Goal: Navigation & Orientation: Find specific page/section

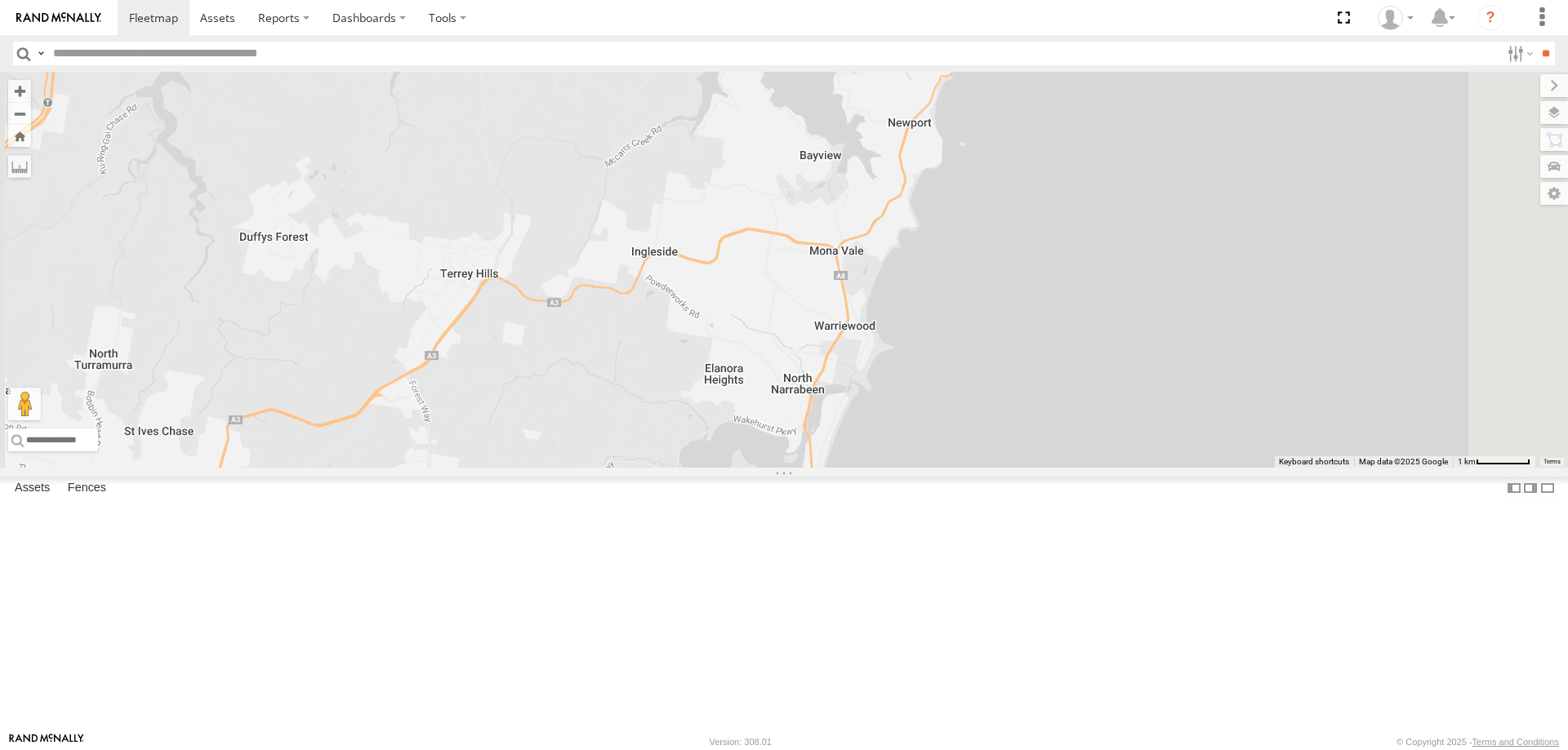
select select "**********"
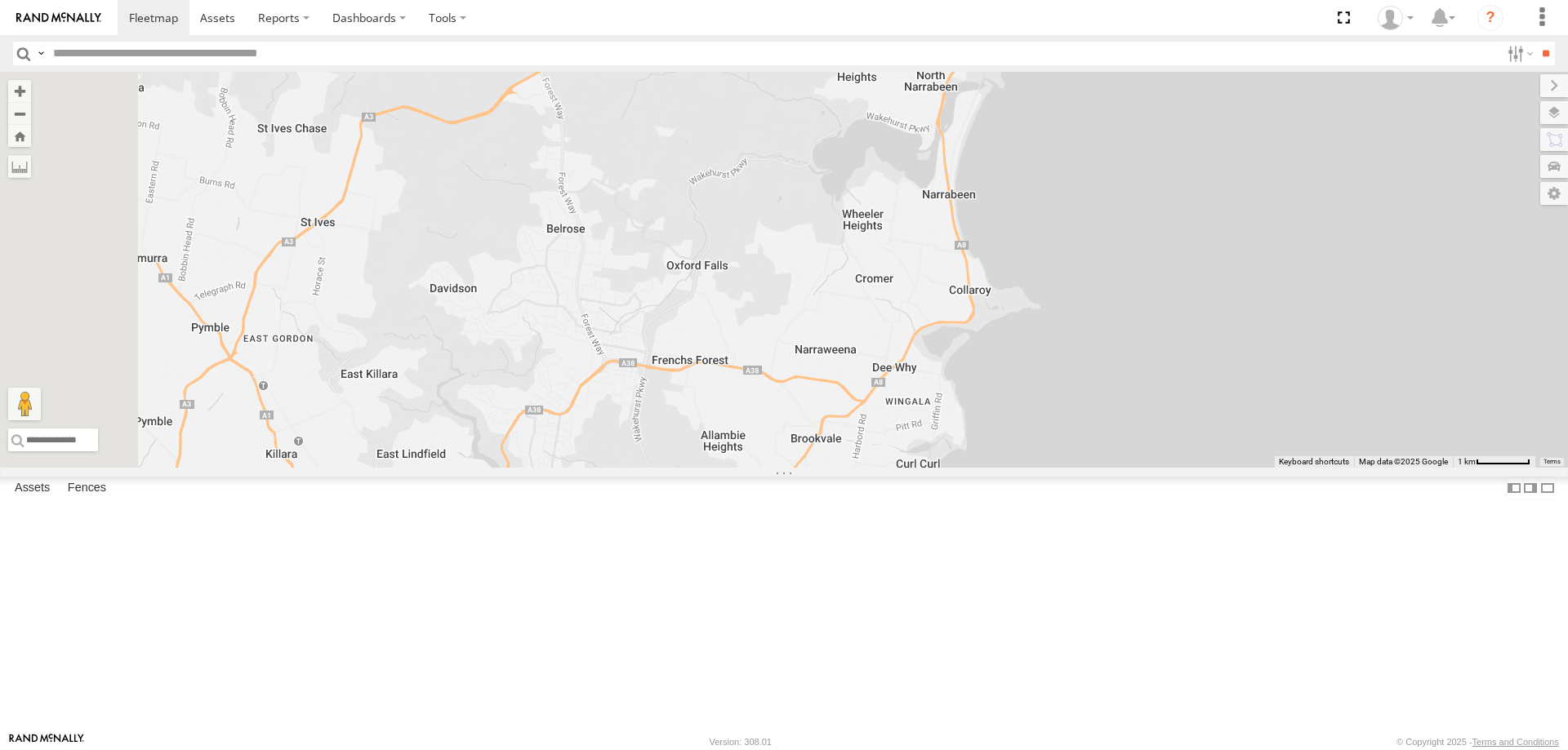
click at [1046, 254] on div at bounding box center [784, 270] width 1568 height 396
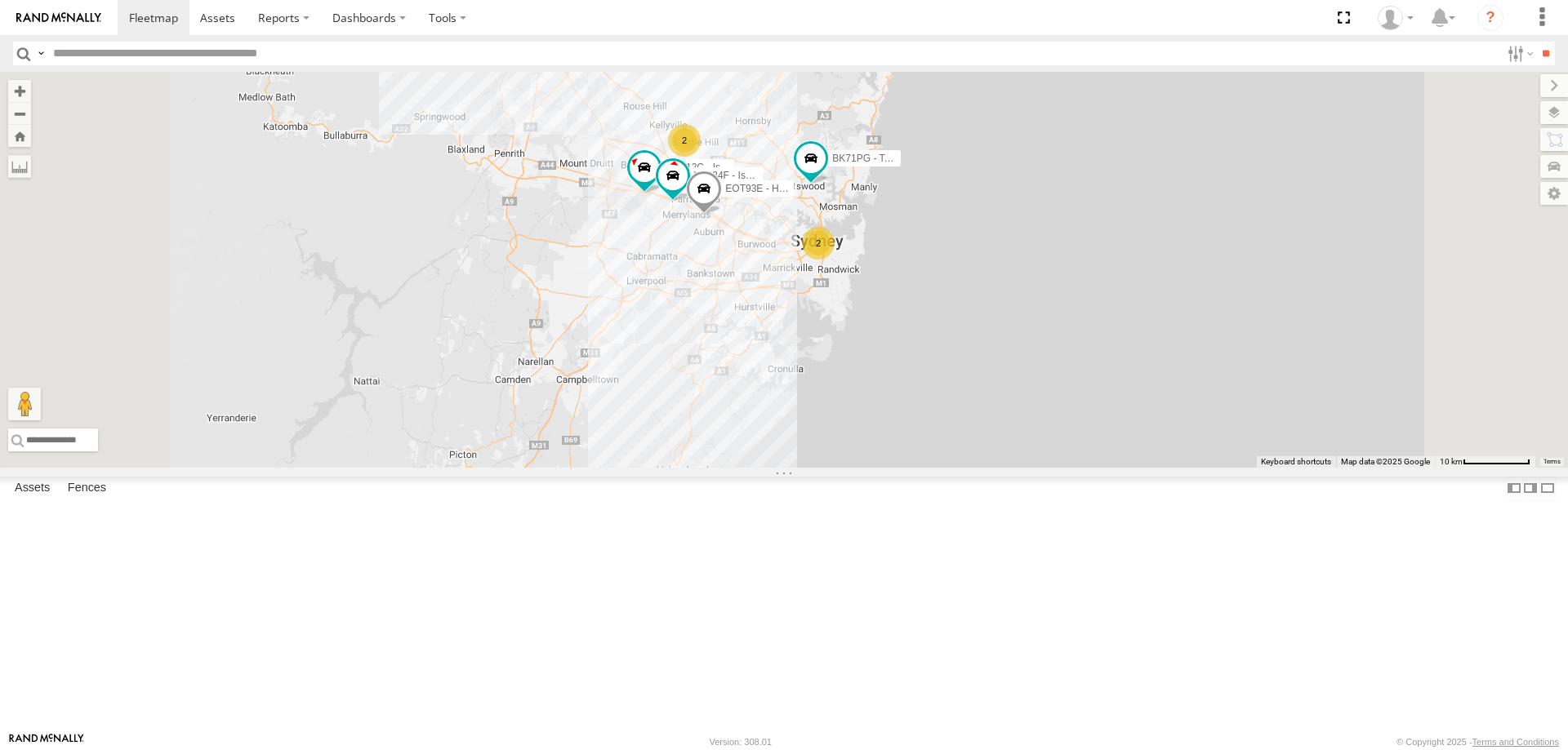
drag, startPoint x: 967, startPoint y: 298, endPoint x: 1007, endPoint y: 303, distance: 40.3
click at [1007, 303] on div "BK71PG - Toyota Hiace 2 EUX12C - Isuzu DMAX 2 EOT93E - HiAce YLI01U - Isuzu DMA…" at bounding box center [784, 270] width 1568 height 396
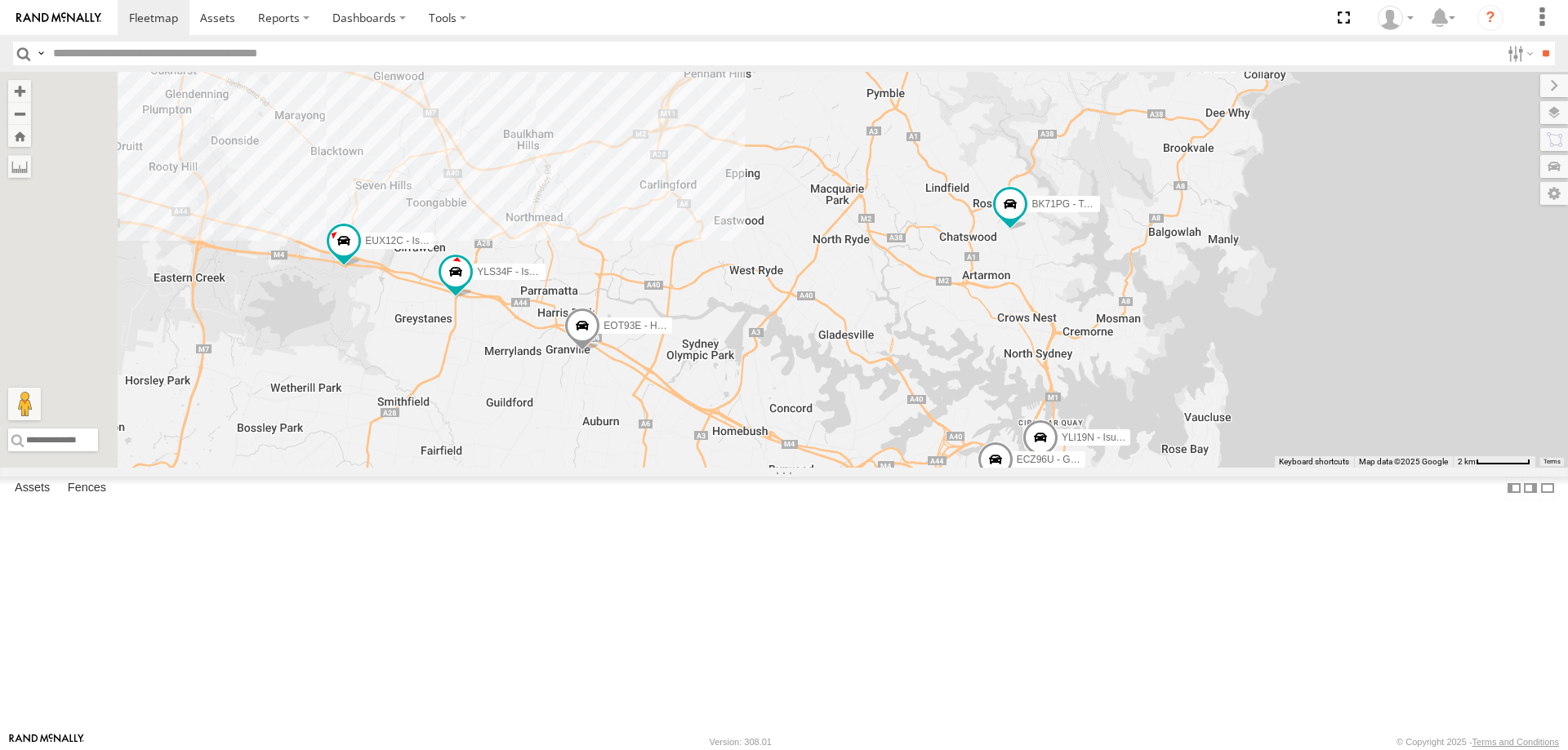
drag, startPoint x: 980, startPoint y: 289, endPoint x: 1107, endPoint y: 295, distance: 127.1
click at [1107, 295] on div "BK71PG - Toyota Hiace EUX12C - Isuzu DMAX EOT93E - HiAce YLI01U - Isuzu DMAX YL…" at bounding box center [784, 270] width 1568 height 396
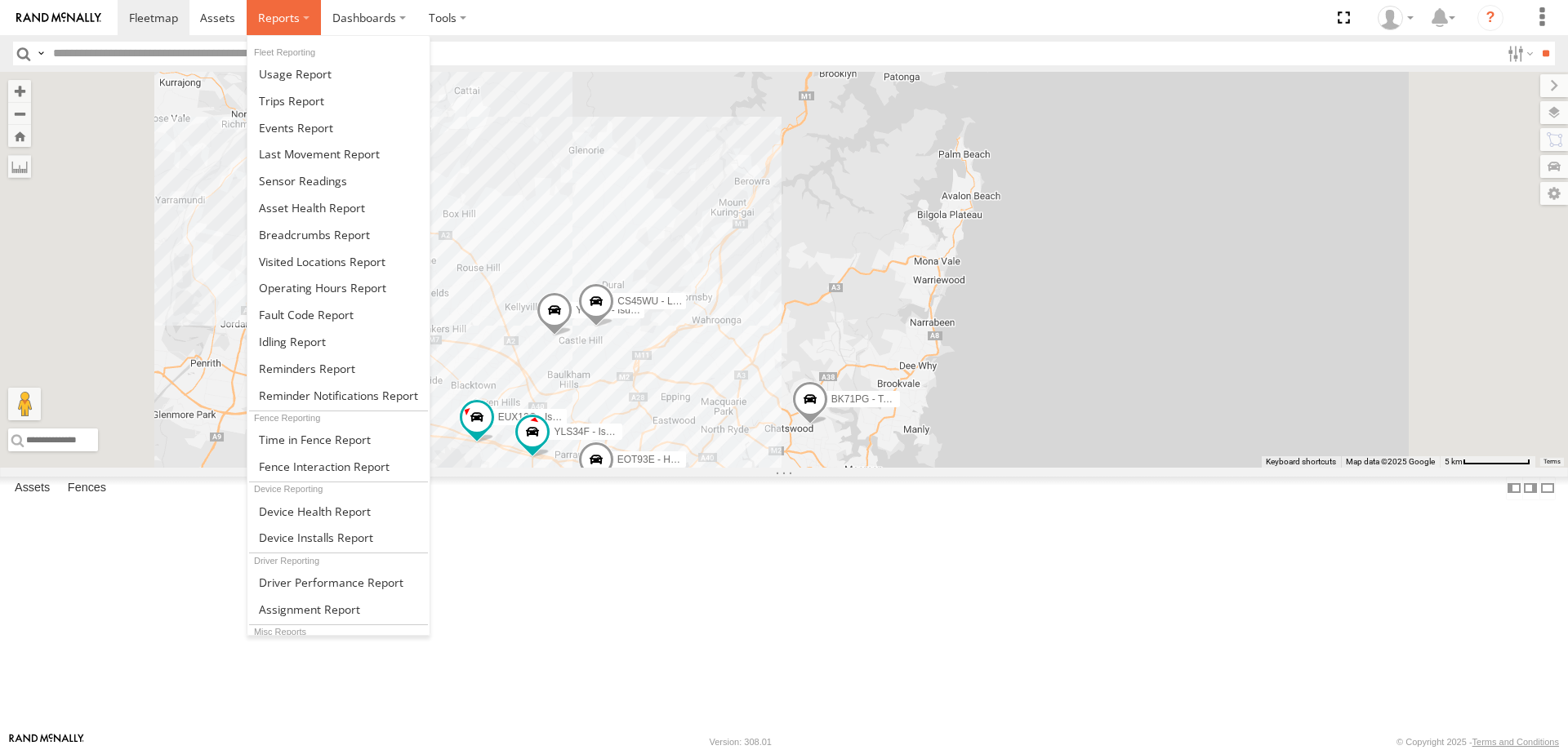
click at [271, 16] on span at bounding box center [278, 17] width 41 height 15
click at [281, 99] on span at bounding box center [291, 101] width 65 height 15
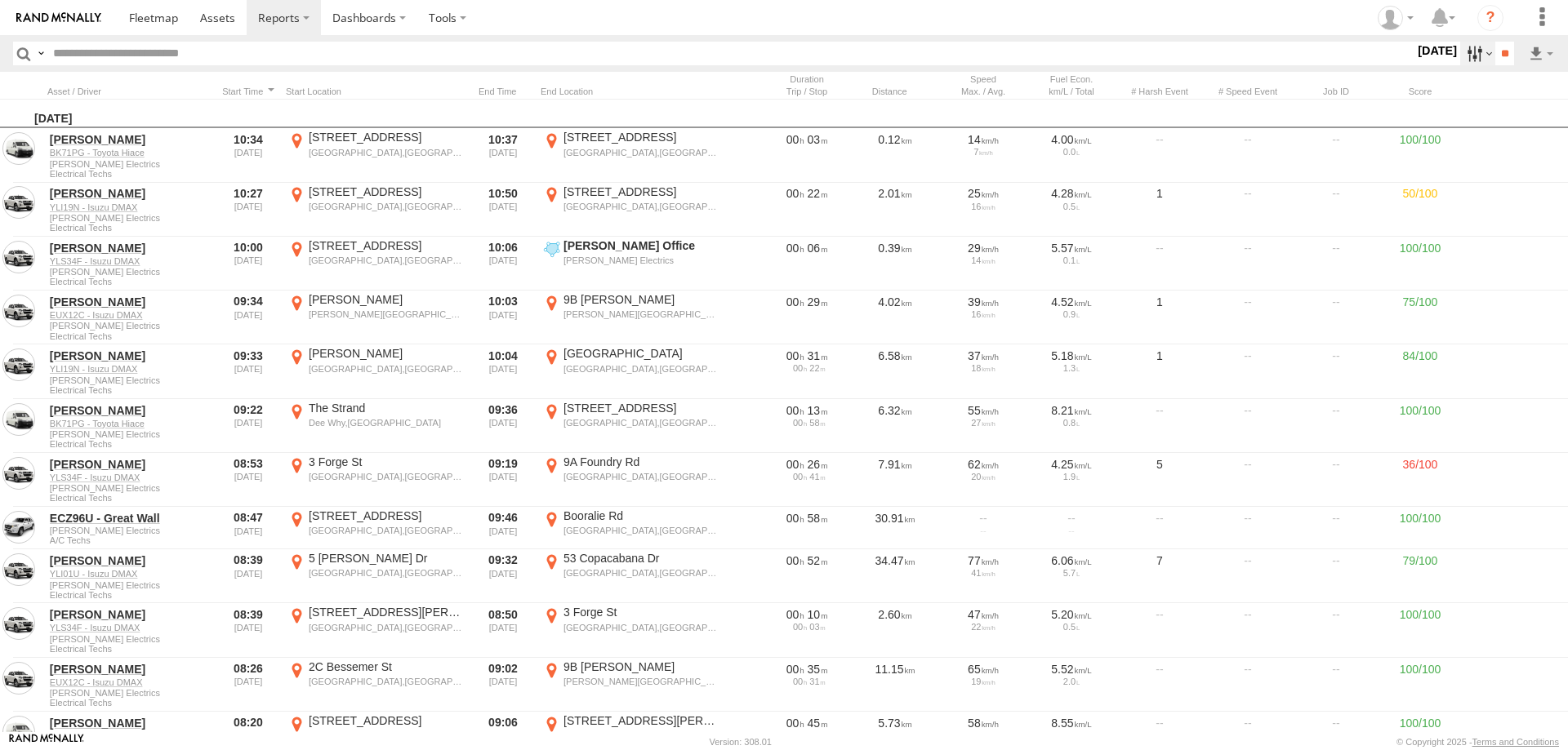
click at [1469, 55] on label at bounding box center [1478, 53] width 36 height 24
click at [0, 0] on span "Last 7 Days" at bounding box center [0, 0] width 0 height 0
click at [1499, 57] on input "**" at bounding box center [1505, 53] width 19 height 24
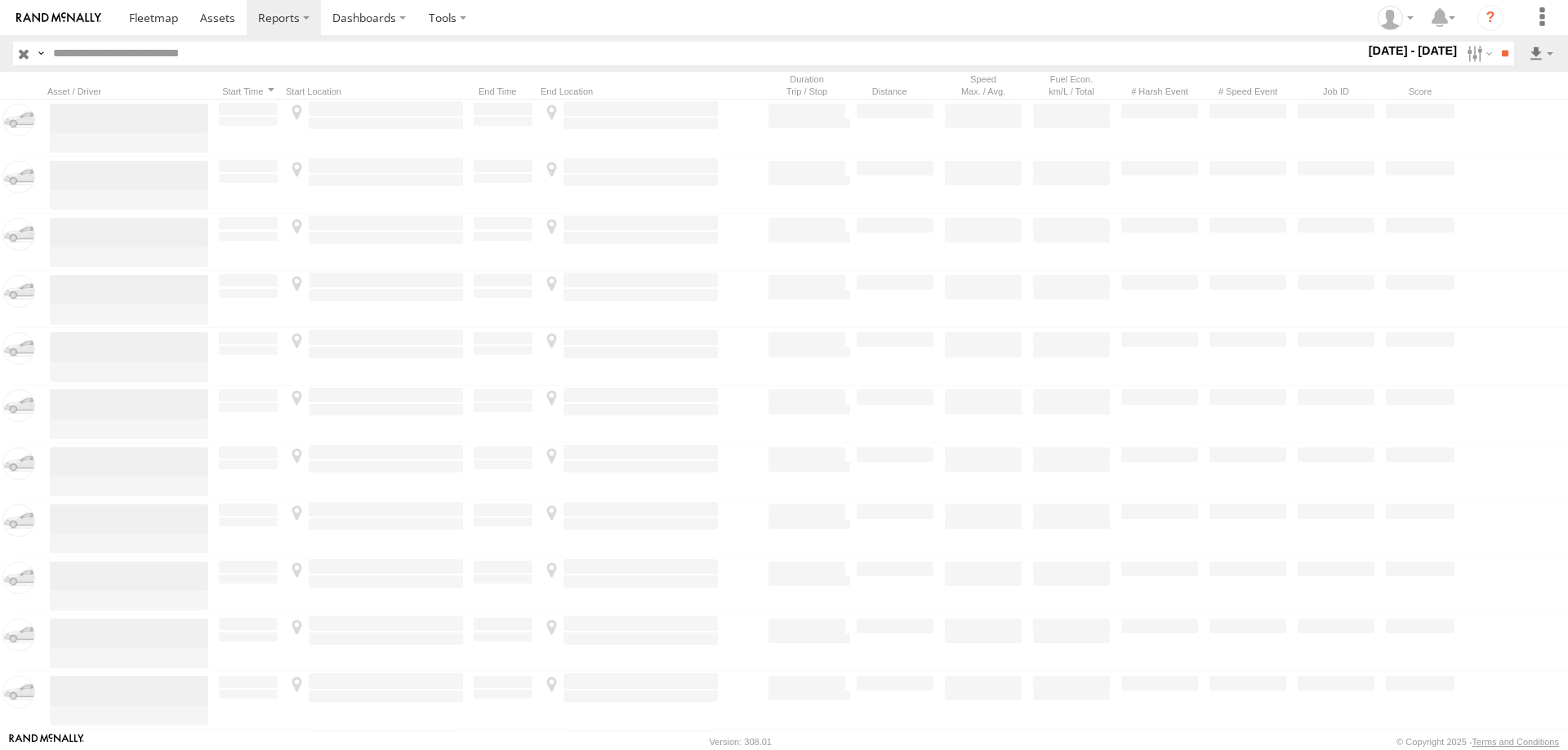
click at [307, 48] on input "text" at bounding box center [705, 53] width 1318 height 24
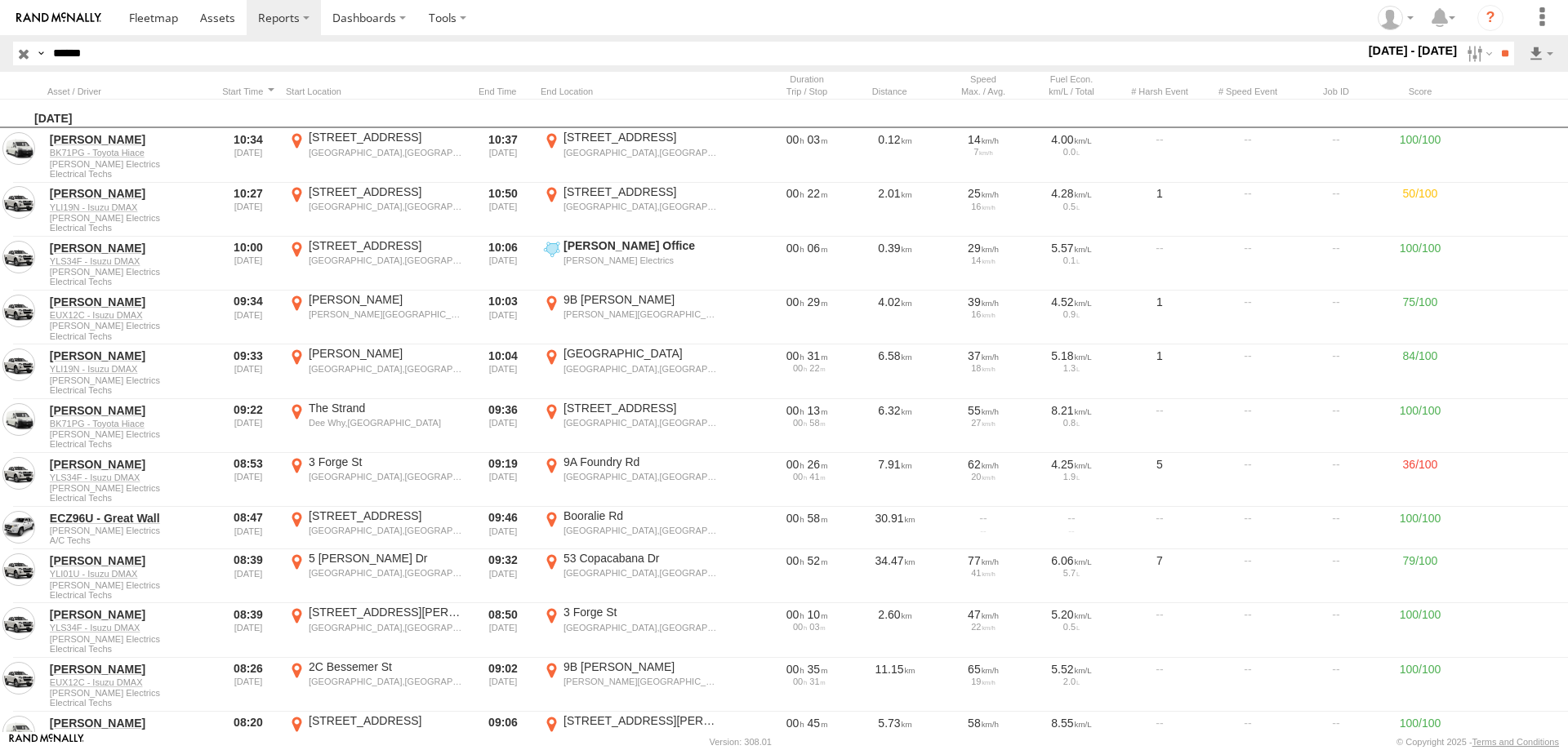
type input "******"
click at [1496, 41] on input "**" at bounding box center [1505, 53] width 19 height 24
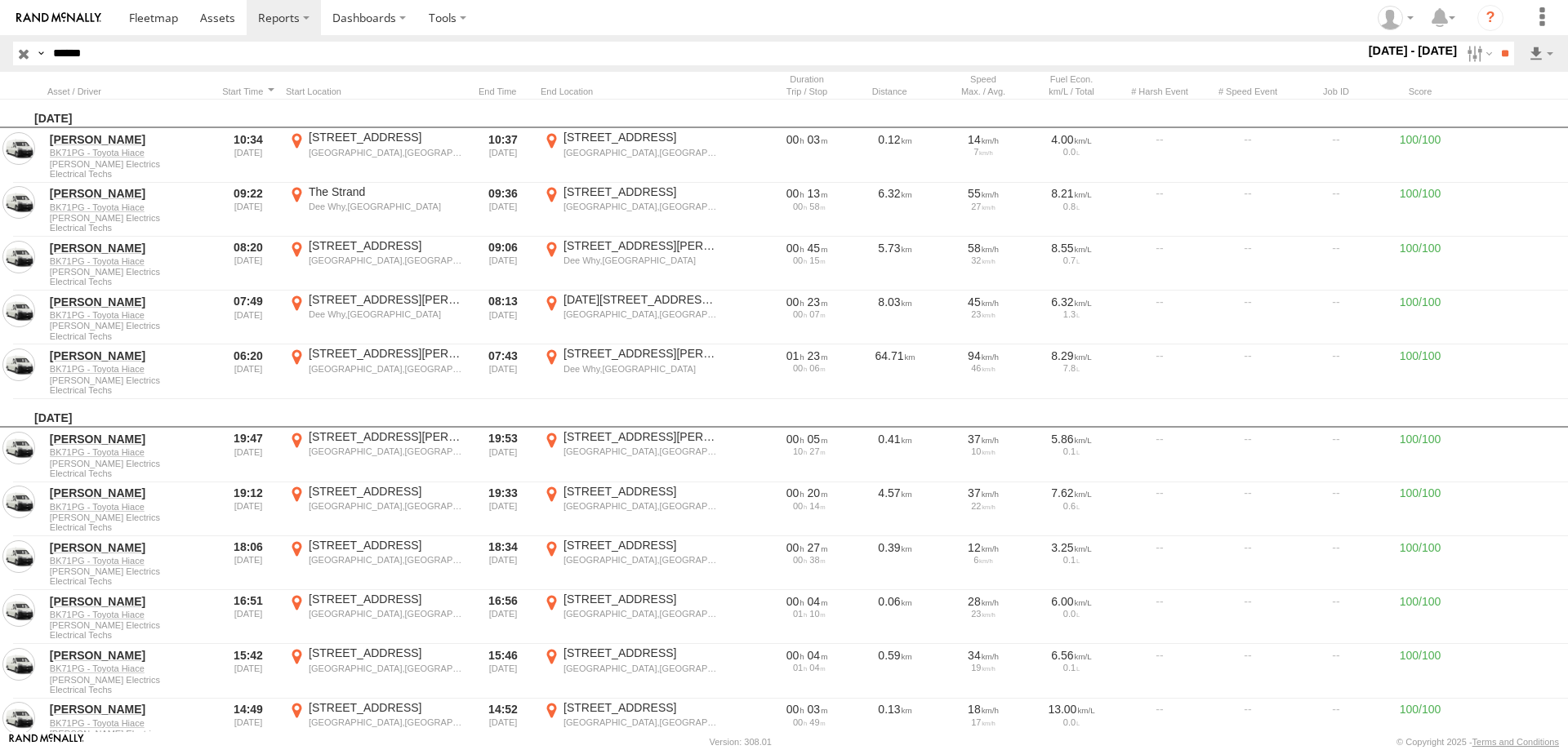
click at [1106, 418] on div "Sunday, 28th September 2025" at bounding box center [817, 413] width 1633 height 30
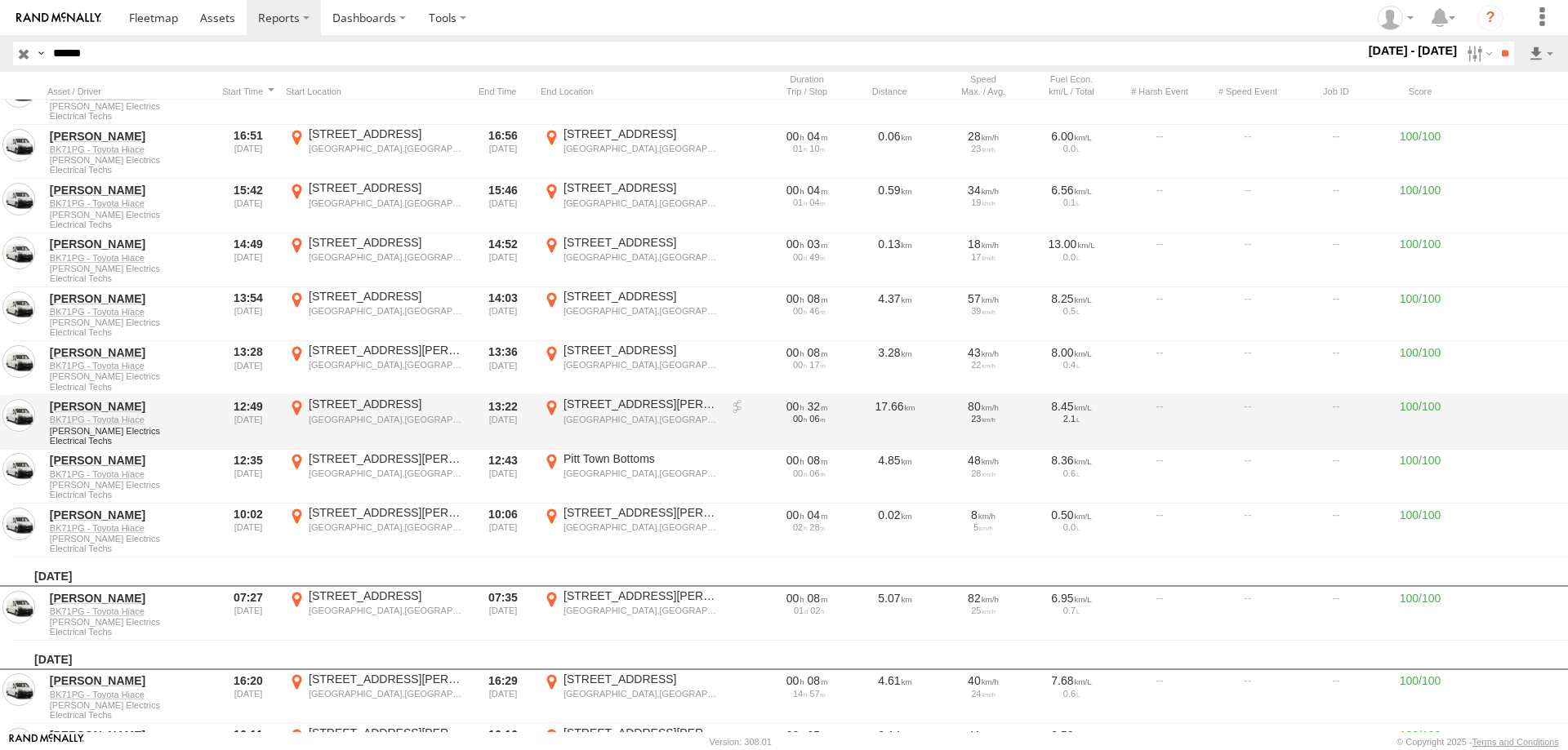
scroll to position [143, 0]
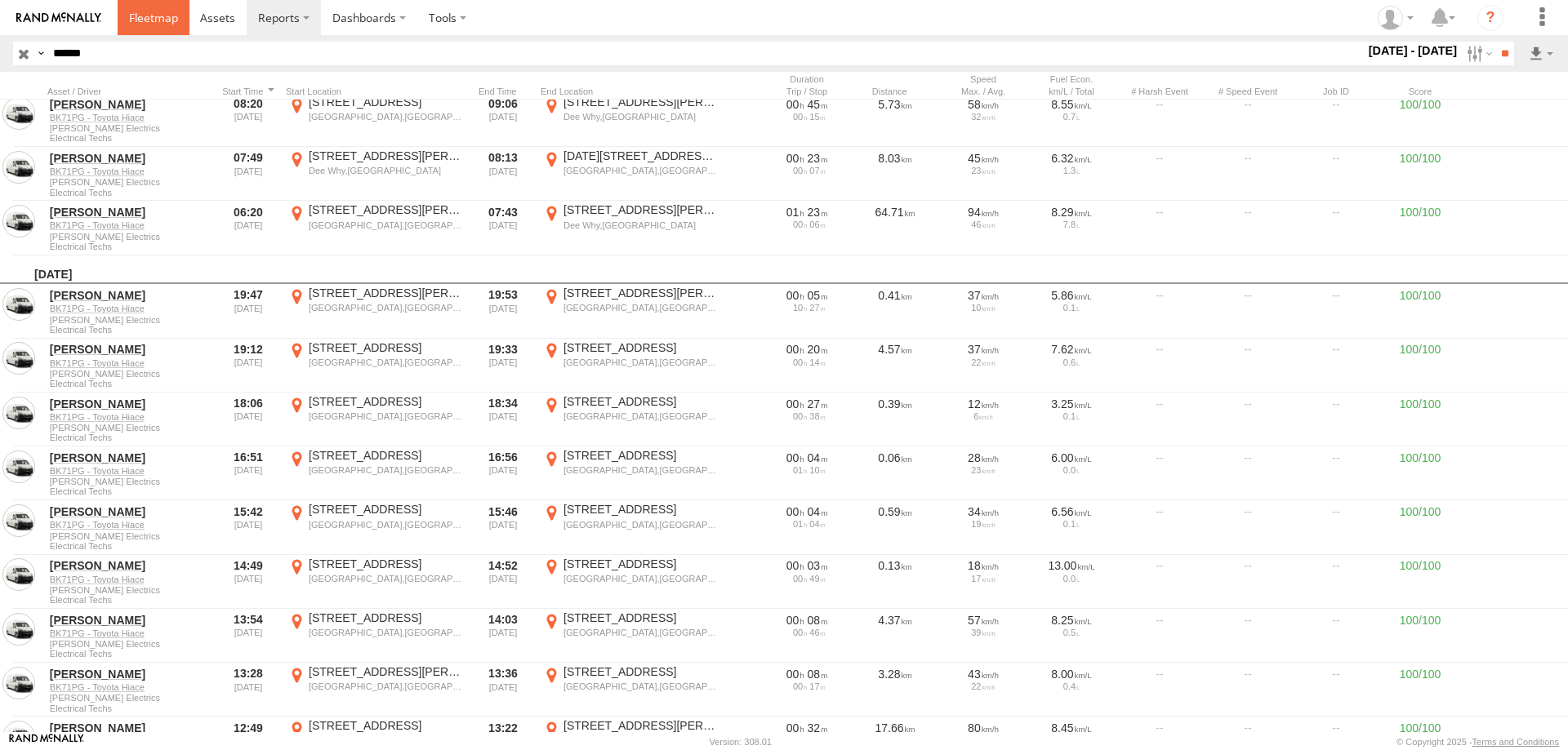
click at [138, 15] on span at bounding box center [153, 17] width 49 height 15
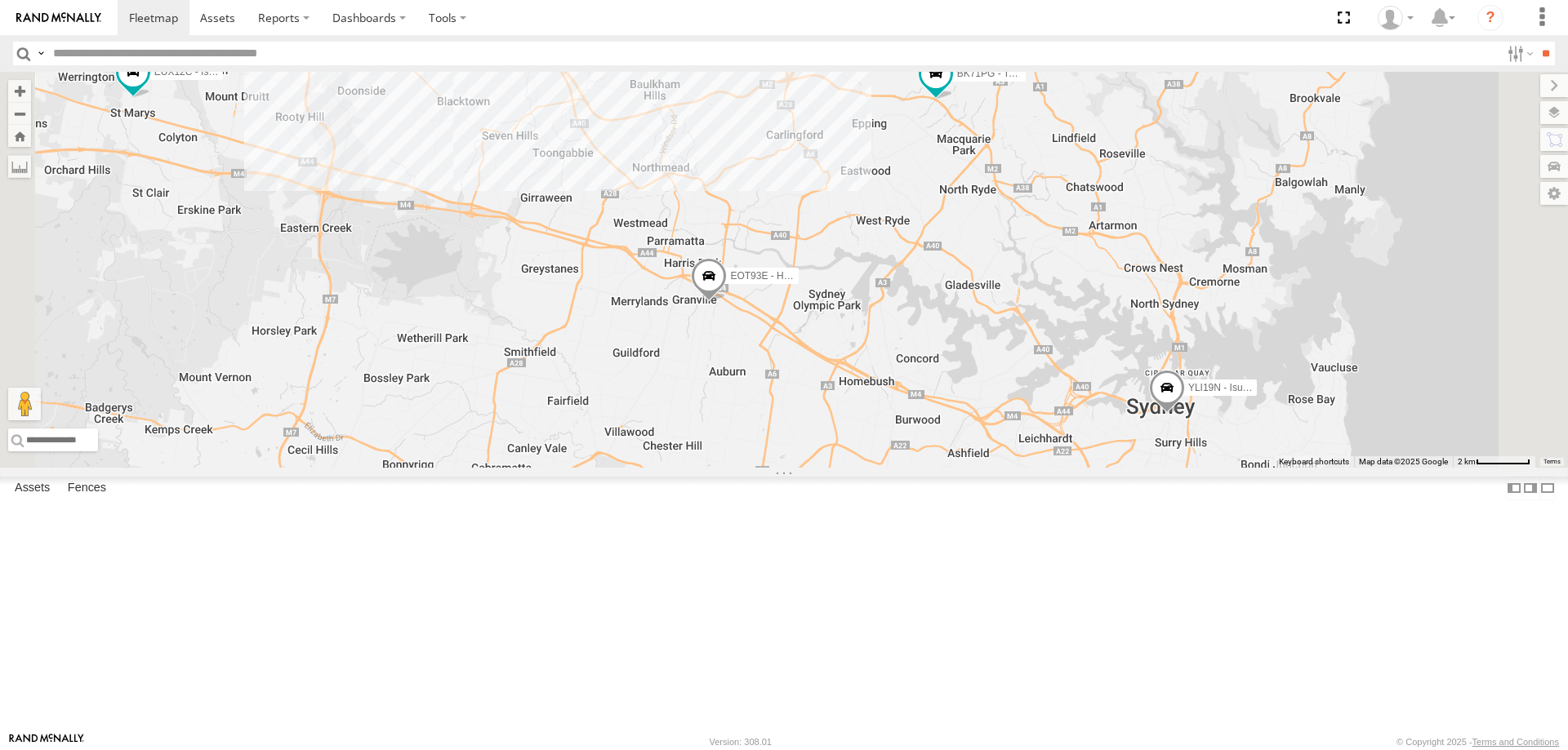
drag, startPoint x: 1049, startPoint y: 576, endPoint x: 1175, endPoint y: 344, distance: 264.0
click at [1175, 344] on div "YLI19N - Isuzu DMAX EUX12C - Isuzu DMAX YLI24U - Isuzu D-MAX CS45WU - LDV EOT93…" at bounding box center [784, 270] width 1568 height 396
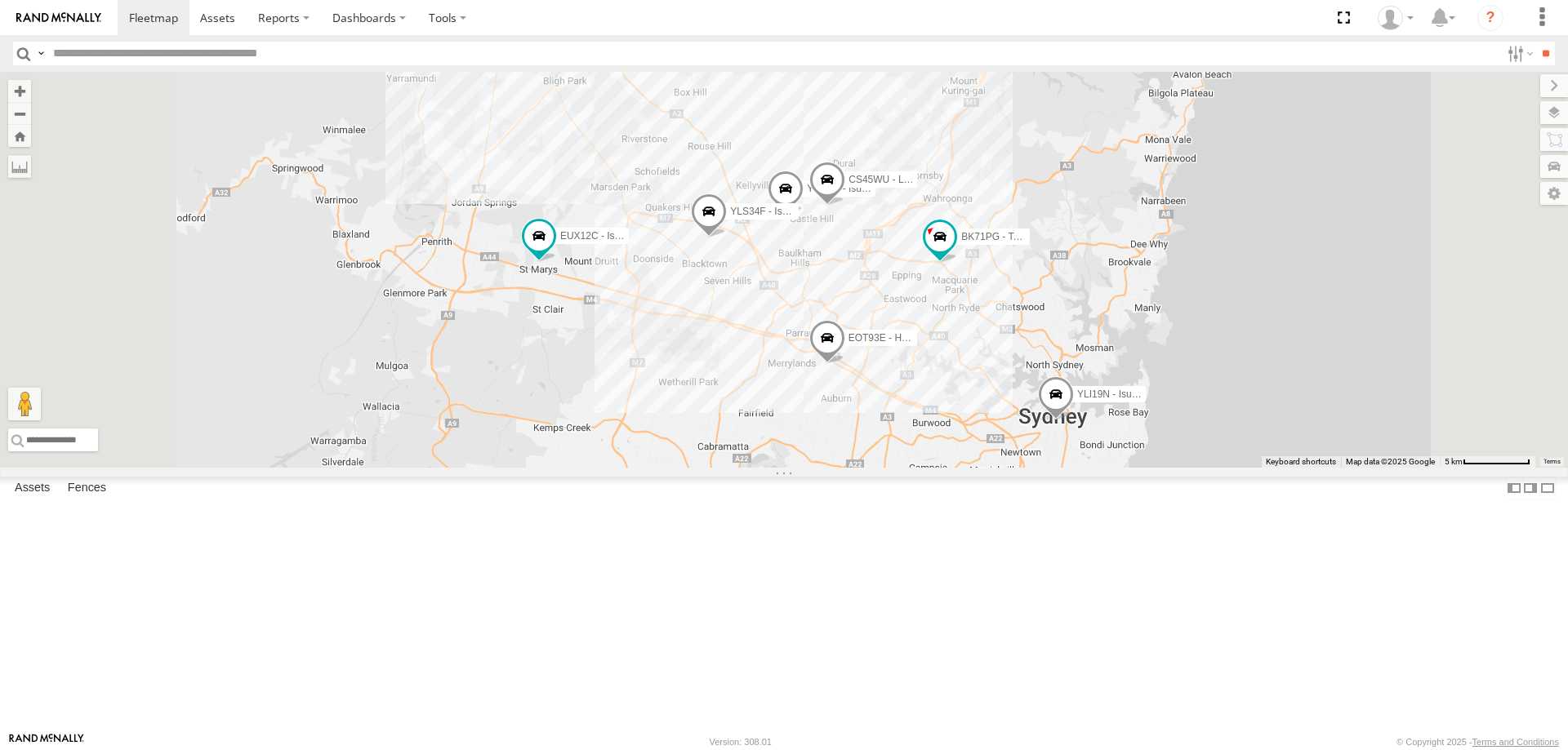
drag, startPoint x: 1128, startPoint y: 374, endPoint x: 1117, endPoint y: 488, distance: 114.5
click at [1117, 467] on div "YLI19N - Isuzu DMAX EUX12C - Isuzu DMAX YLI24U - Isuzu D-MAX CS45WU - LDV EOT93…" at bounding box center [784, 270] width 1568 height 396
click at [554, 251] on span at bounding box center [539, 236] width 30 height 30
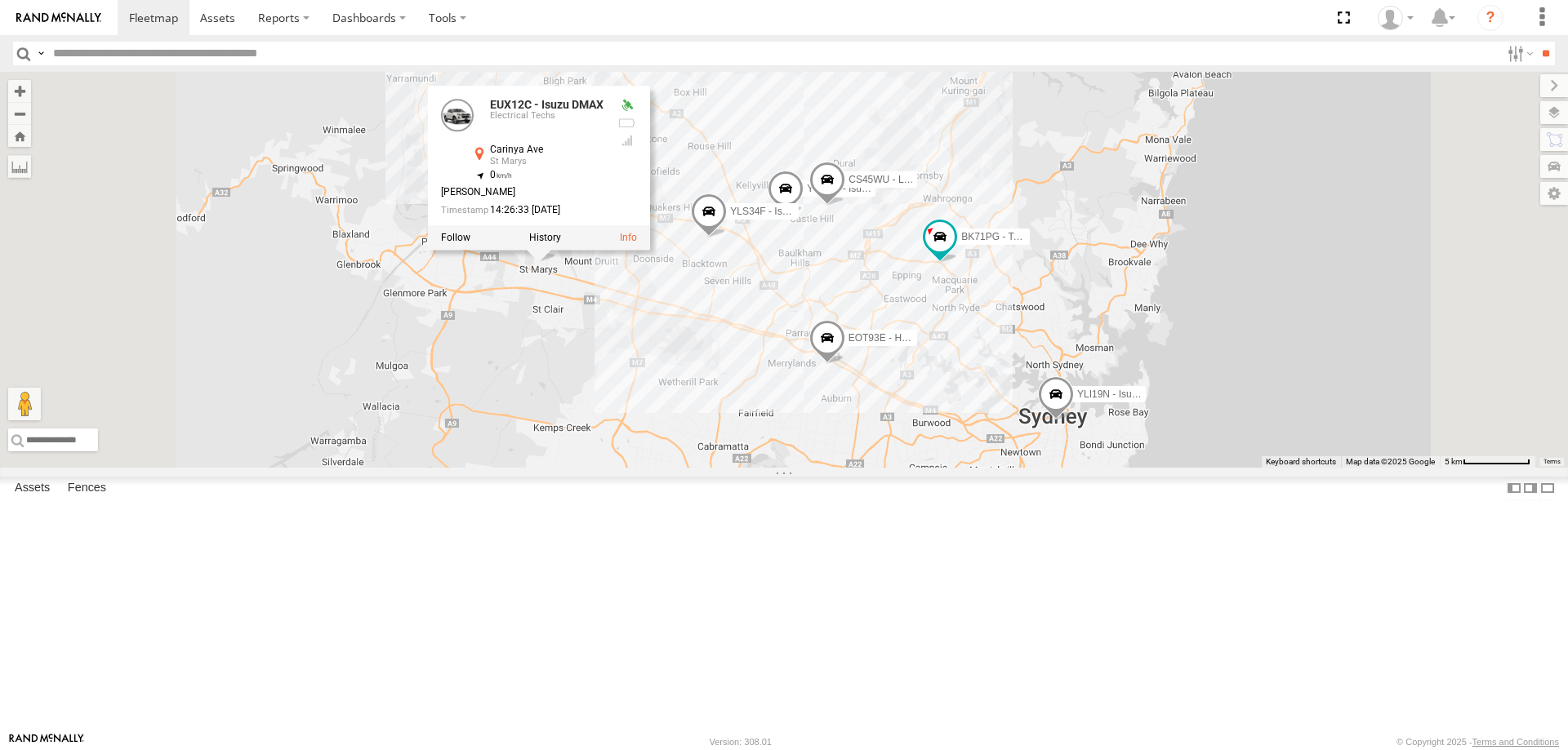
click at [858, 428] on div "YLI19N - Isuzu DMAX EUX12C - Isuzu DMAX YLI24U - Isuzu D-MAX CS45WU - LDV EOT93…" at bounding box center [784, 270] width 1568 height 396
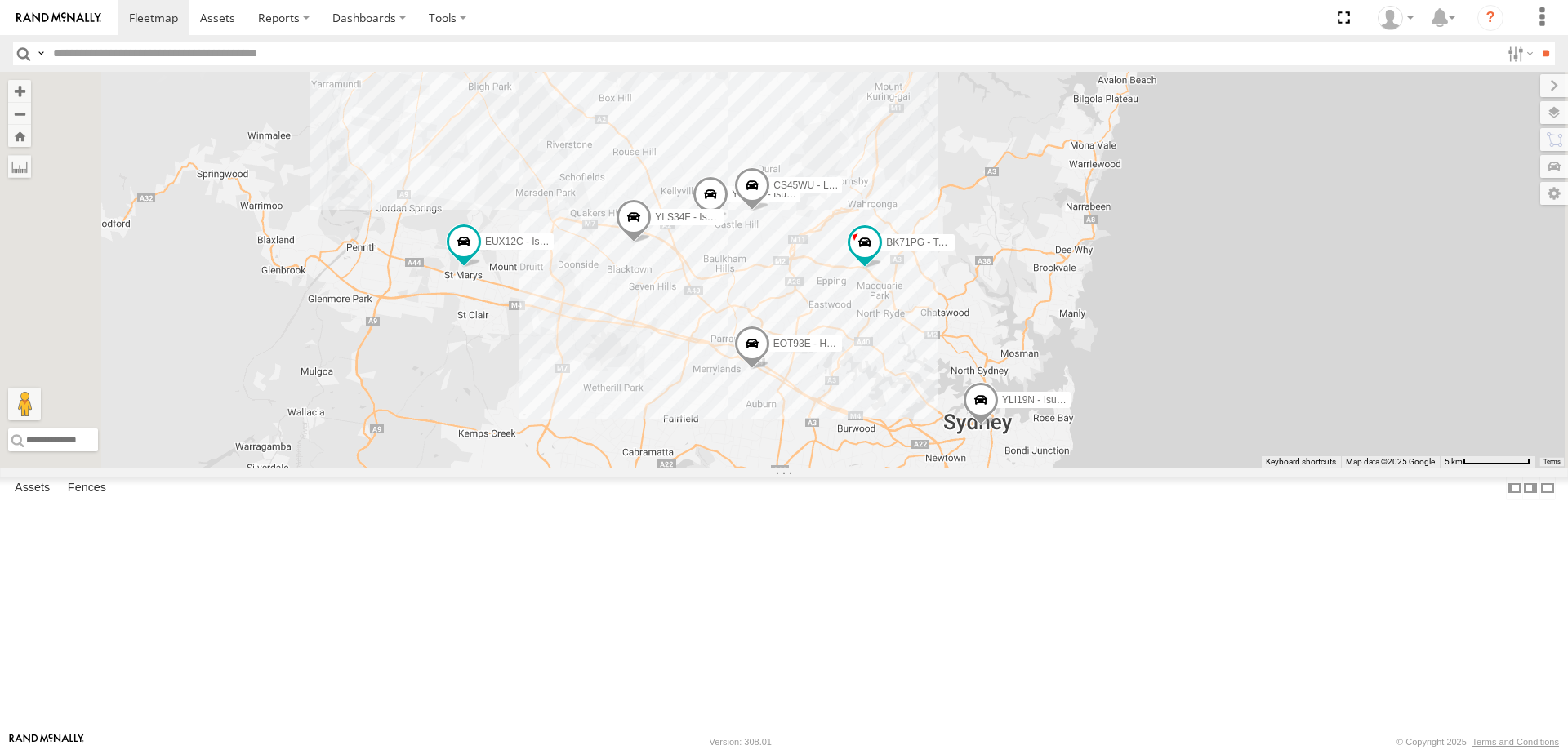
drag, startPoint x: 929, startPoint y: 438, endPoint x: 851, endPoint y: 443, distance: 78.2
click at [851, 443] on div "YLI19N - Isuzu DMAX EUX12C - Isuzu DMAX YLI24U - Isuzu D-MAX CS45WU - LDV EOT93…" at bounding box center [784, 270] width 1568 height 396
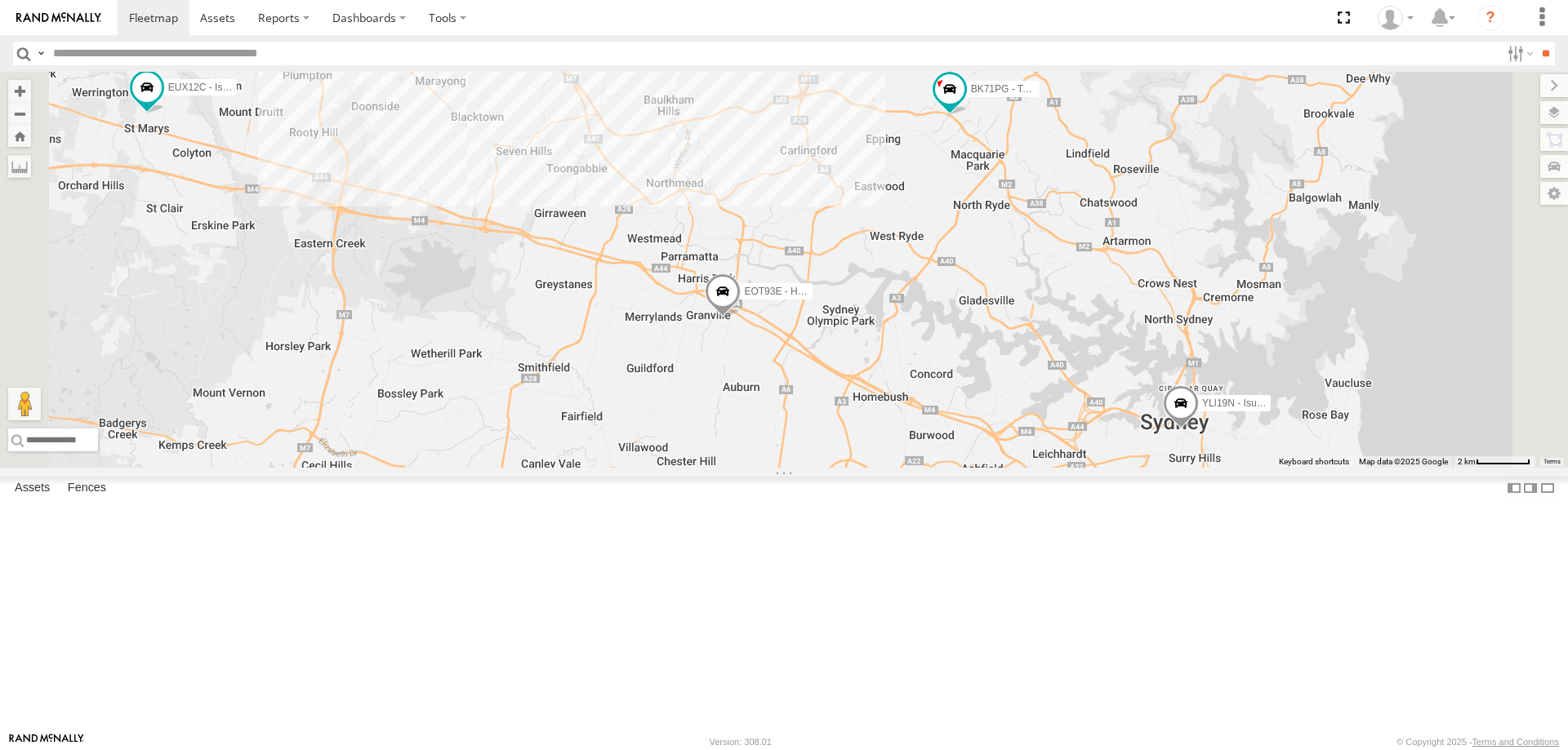
drag, startPoint x: 889, startPoint y: 482, endPoint x: 752, endPoint y: 366, distance: 179.5
click at [752, 366] on div "YLI19N - Isuzu DMAX EUX12C - Isuzu DMAX YLI24U - Isuzu D-MAX CS45WU - LDV EOT93…" at bounding box center [784, 270] width 1568 height 396
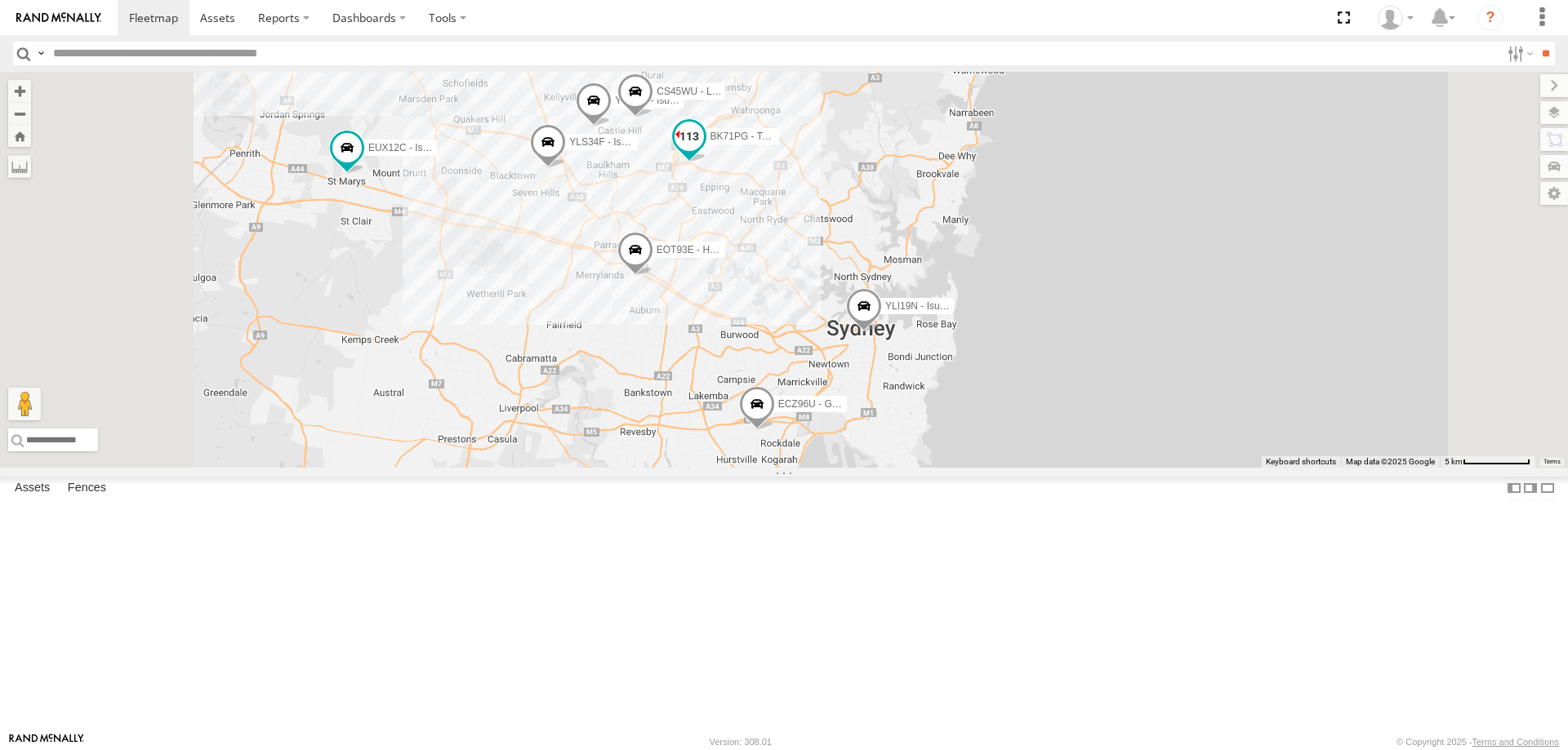
click at [704, 151] on span at bounding box center [689, 136] width 30 height 30
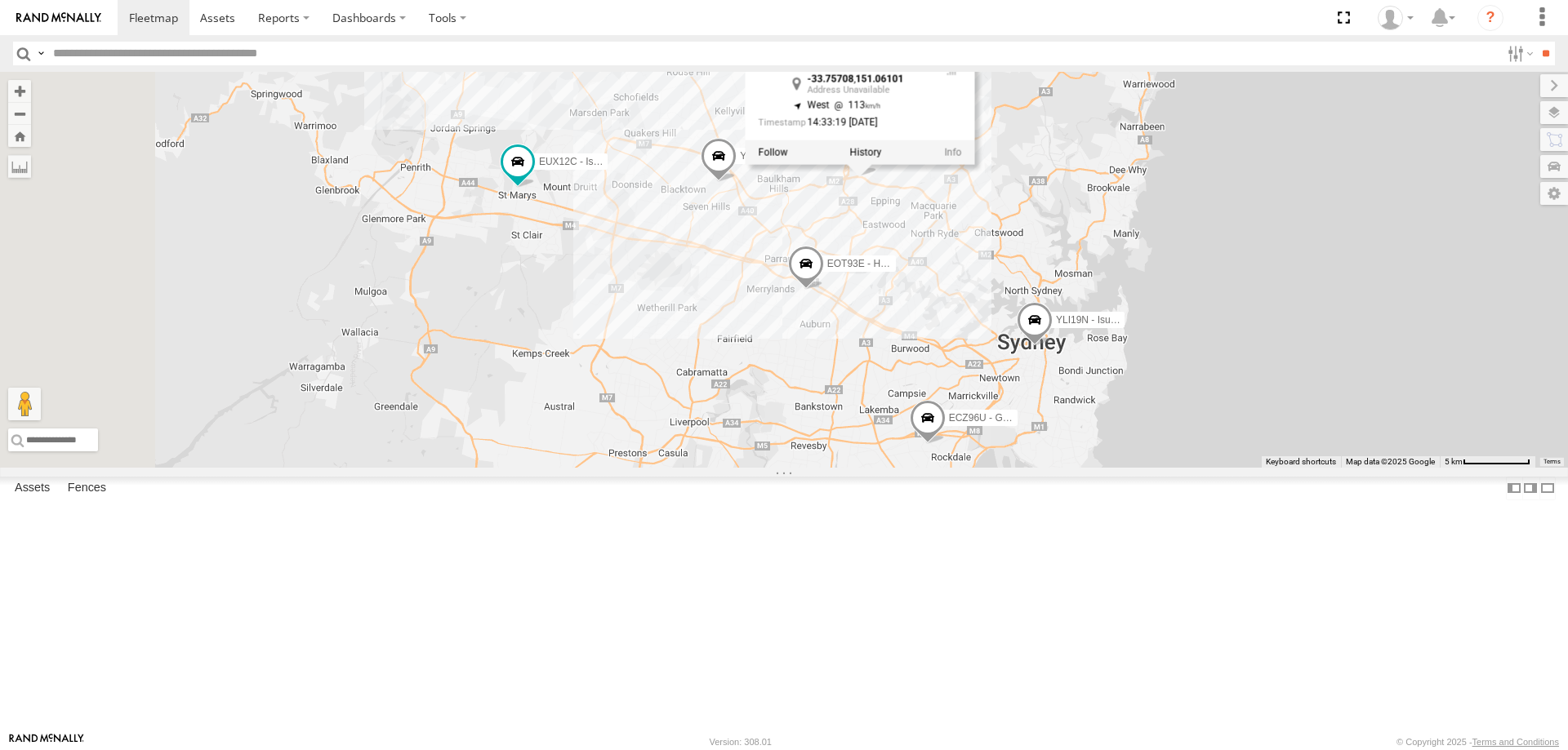
drag, startPoint x: 900, startPoint y: 354, endPoint x: 1079, endPoint y: 369, distance: 179.6
click at [1079, 369] on div "YLI19N - Isuzu DMAX EUX12C - Isuzu DMAX YLI24U - Isuzu D-MAX CS45WU - LDV EOT93…" at bounding box center [784, 270] width 1568 height 396
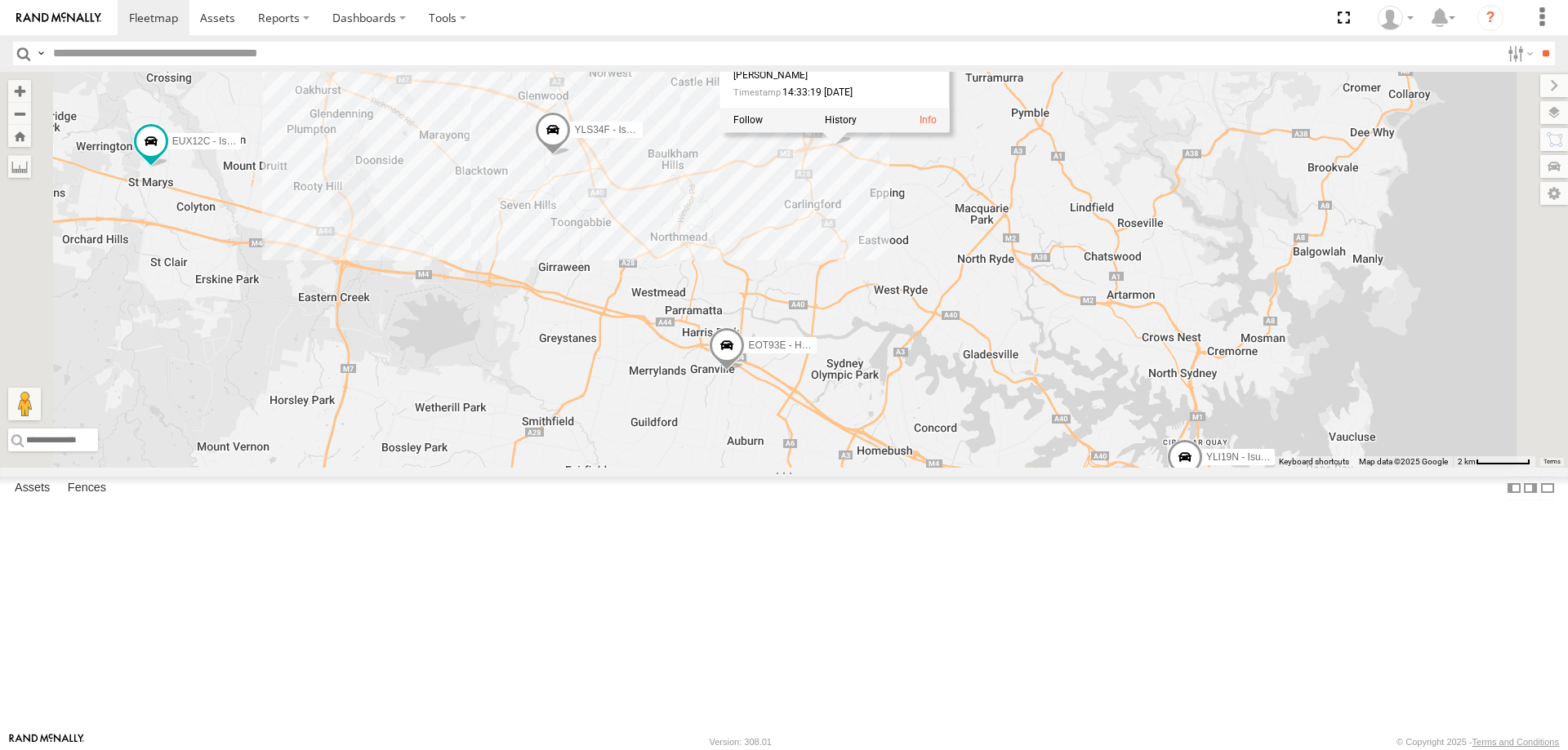
drag, startPoint x: 1117, startPoint y: 340, endPoint x: 1083, endPoint y: 310, distance: 45.3
click at [1083, 310] on div "YLI19N - Isuzu DMAX EUX12C - Isuzu DMAX YLI24U - Isuzu D-MAX CS45WU - LDV EOT93…" at bounding box center [784, 270] width 1568 height 396
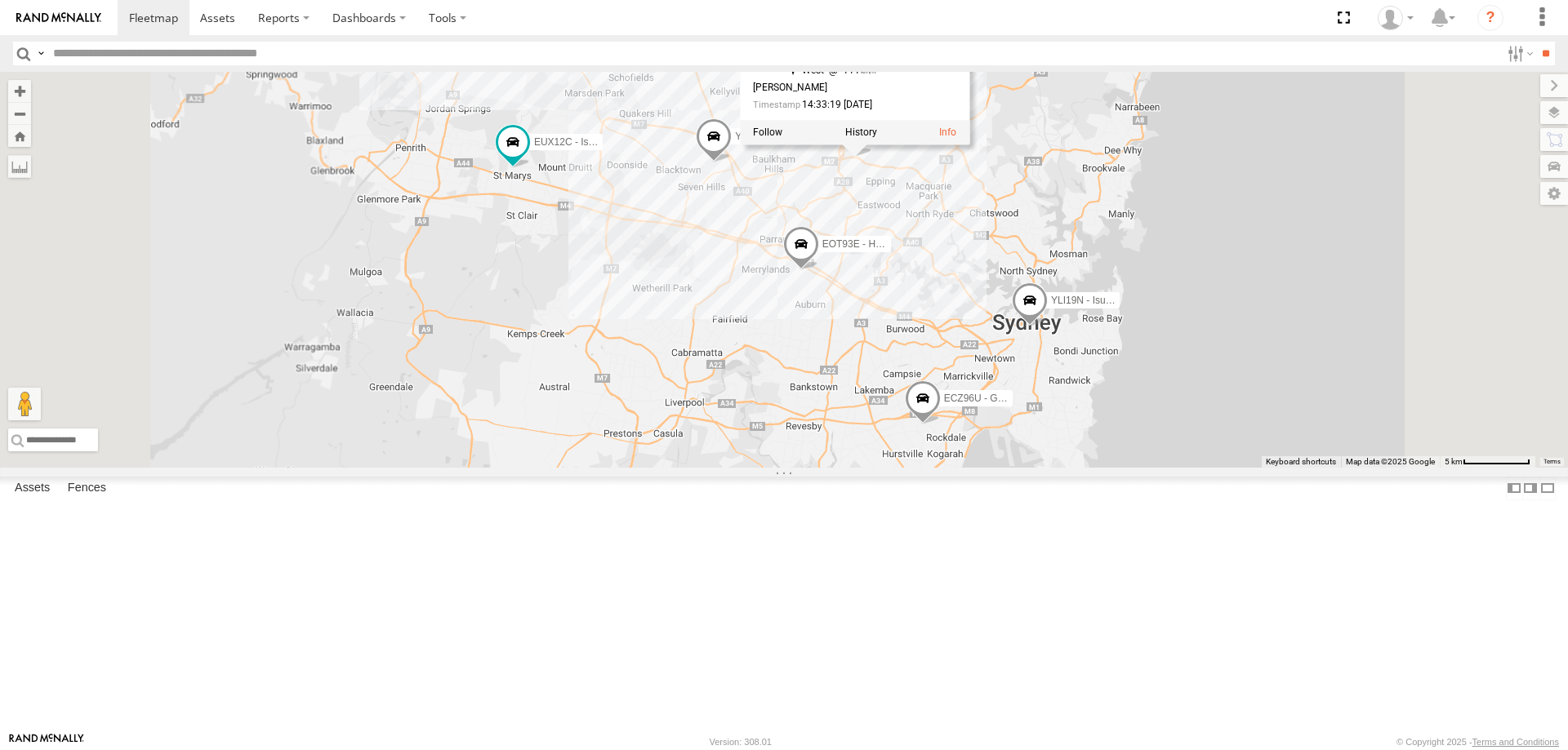
click at [1083, 310] on div "YLI19N - Isuzu DMAX EUX12C - Isuzu DMAX YLI24U - Isuzu D-MAX CS45WU - LDV EOT93…" at bounding box center [784, 270] width 1568 height 396
click at [802, 169] on span at bounding box center [783, 147] width 36 height 44
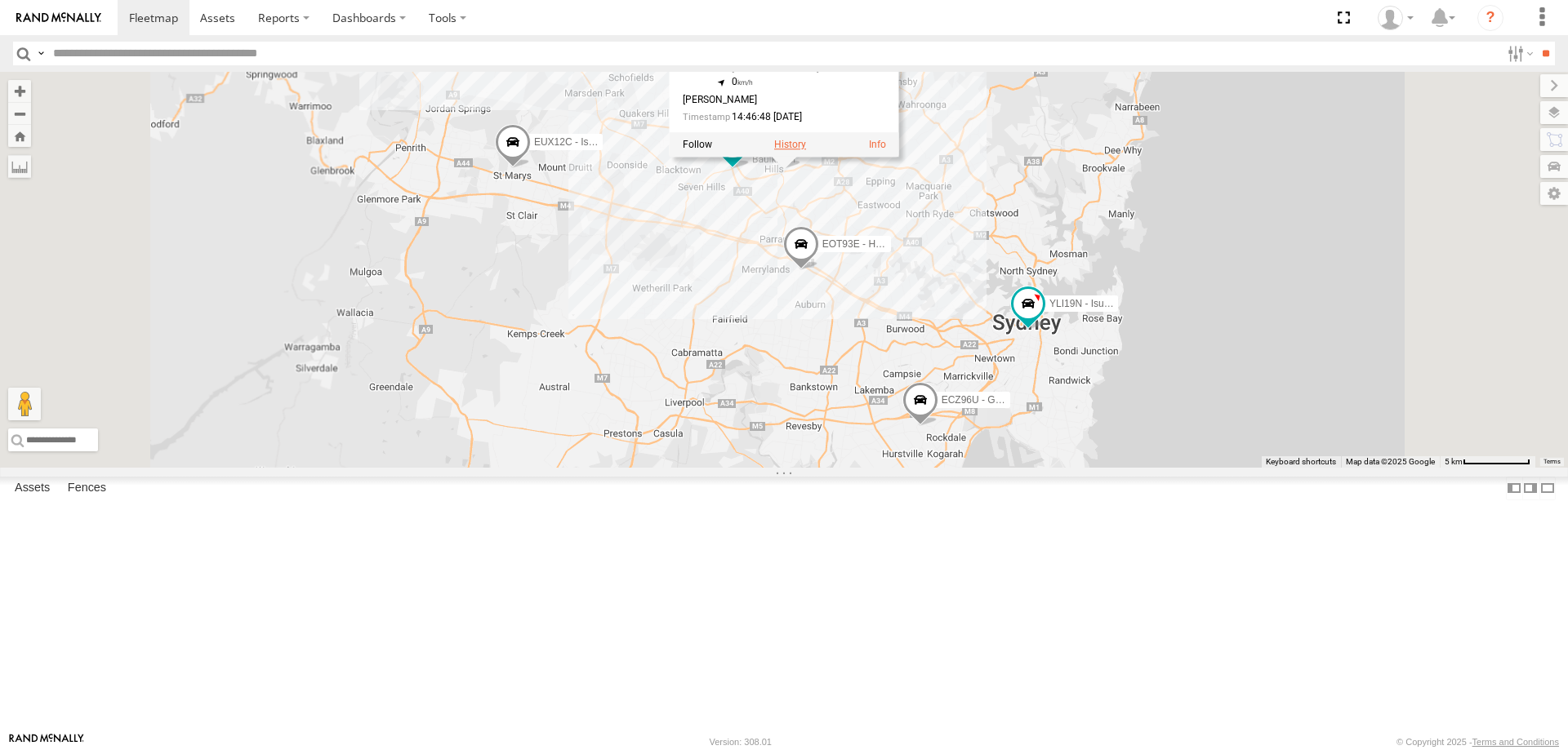
click at [806, 150] on label at bounding box center [790, 144] width 32 height 12
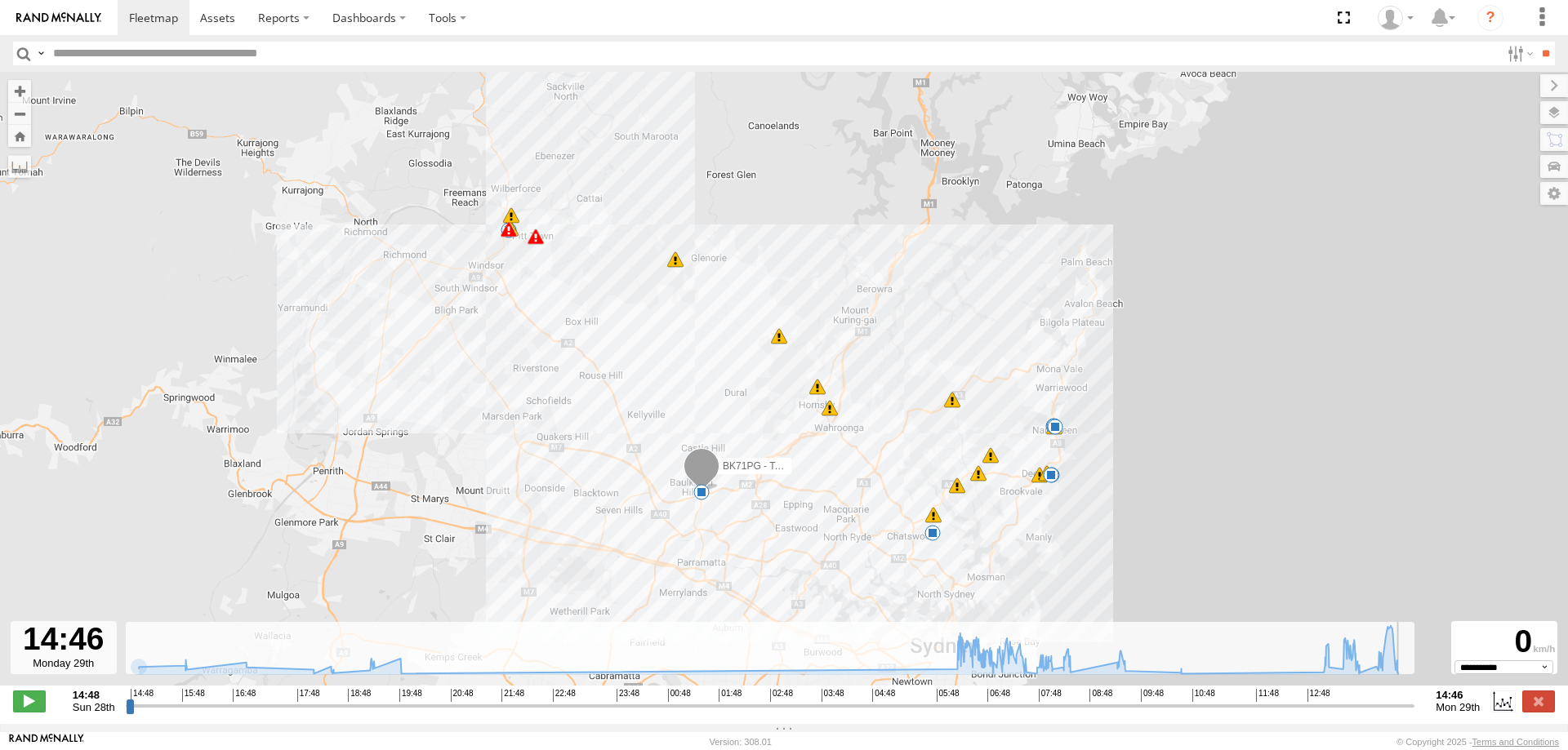
drag, startPoint x: 132, startPoint y: 716, endPoint x: 1496, endPoint y: 740, distance: 1364.2
type input "**********"
click at [1415, 713] on input "range" at bounding box center [771, 706] width 1290 height 15
click at [1543, 711] on label at bounding box center [1539, 701] width 33 height 21
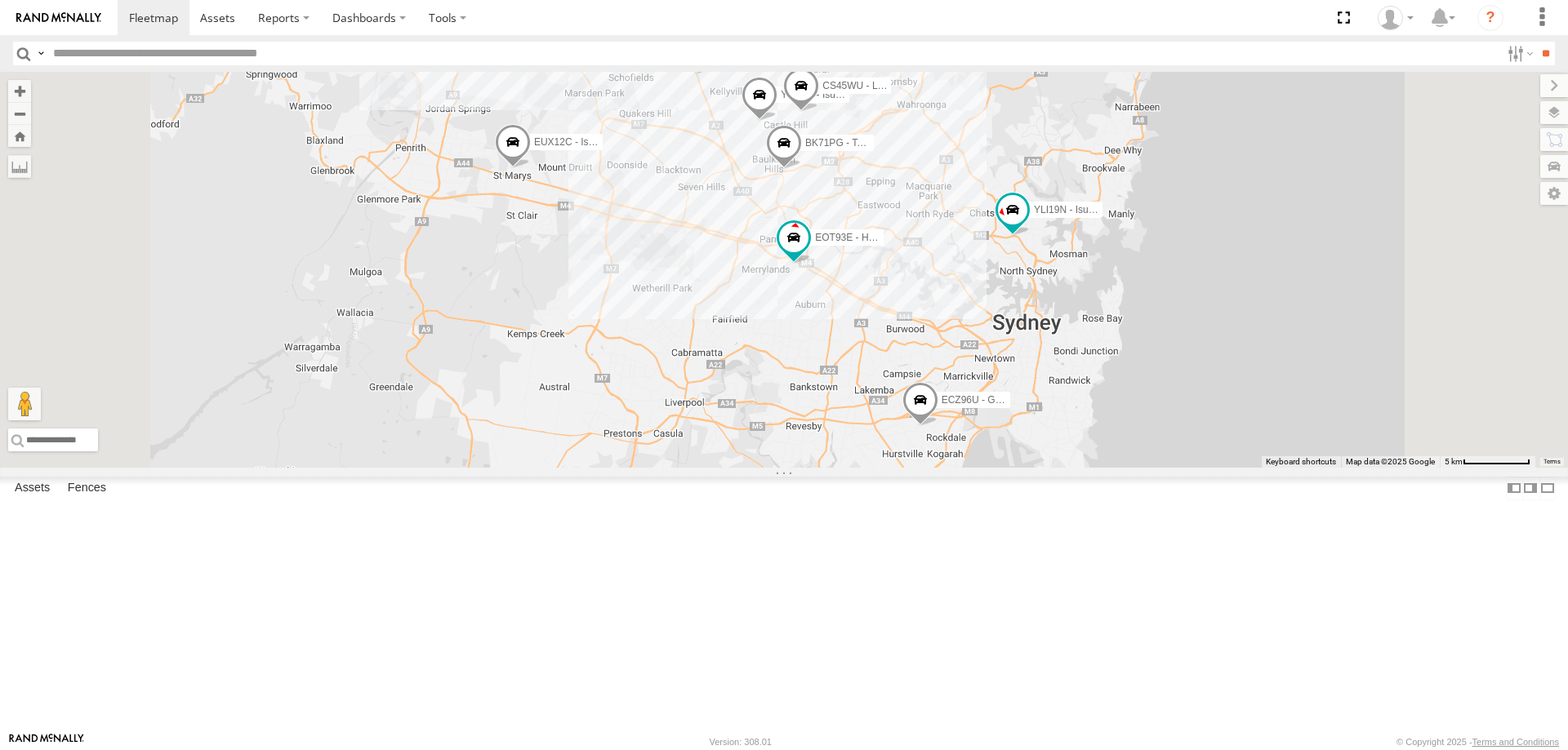
click at [802, 169] on span at bounding box center [783, 147] width 36 height 44
click at [886, 150] on link at bounding box center [877, 144] width 17 height 12
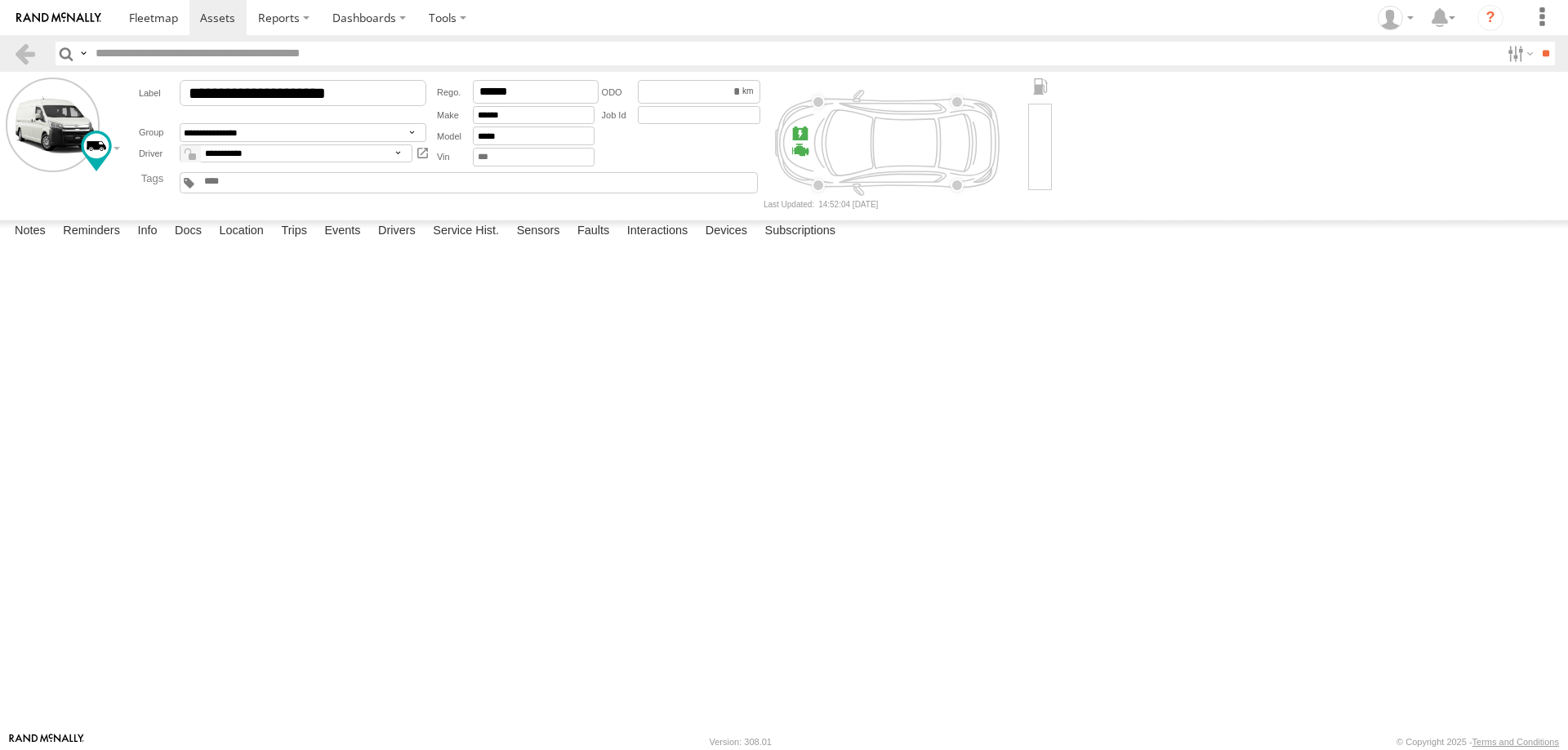
click at [79, 16] on img at bounding box center [59, 18] width 85 height 12
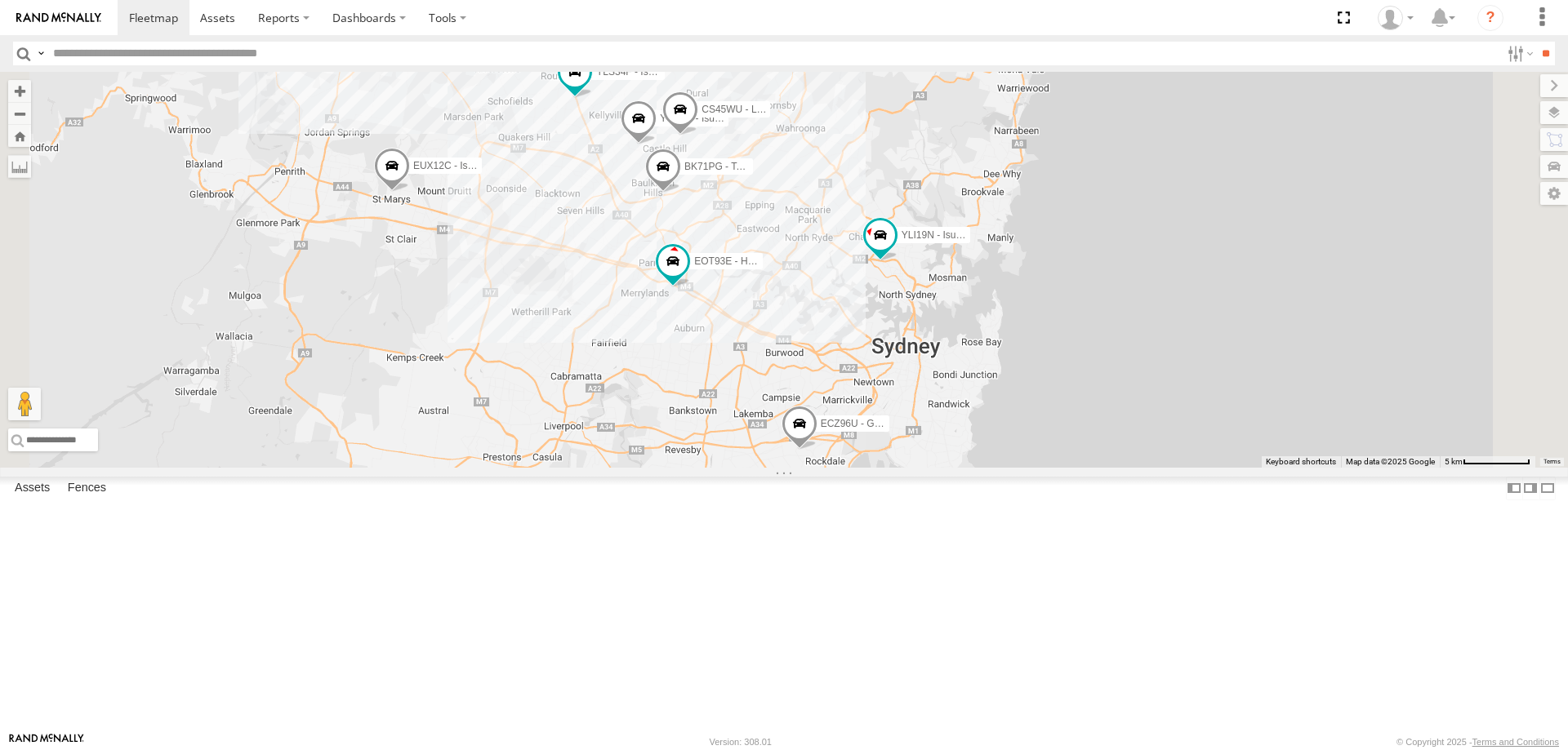
drag, startPoint x: 880, startPoint y: 440, endPoint x: 823, endPoint y: 390, distance: 75.8
click at [823, 390] on div "YLI19N - Isuzu DMAX ECZ96U - Great Wall EUX12C - Isuzu DMAX EOT93E - HiAce YLI0…" at bounding box center [784, 270] width 1568 height 396
click at [681, 192] on span at bounding box center [663, 171] width 36 height 44
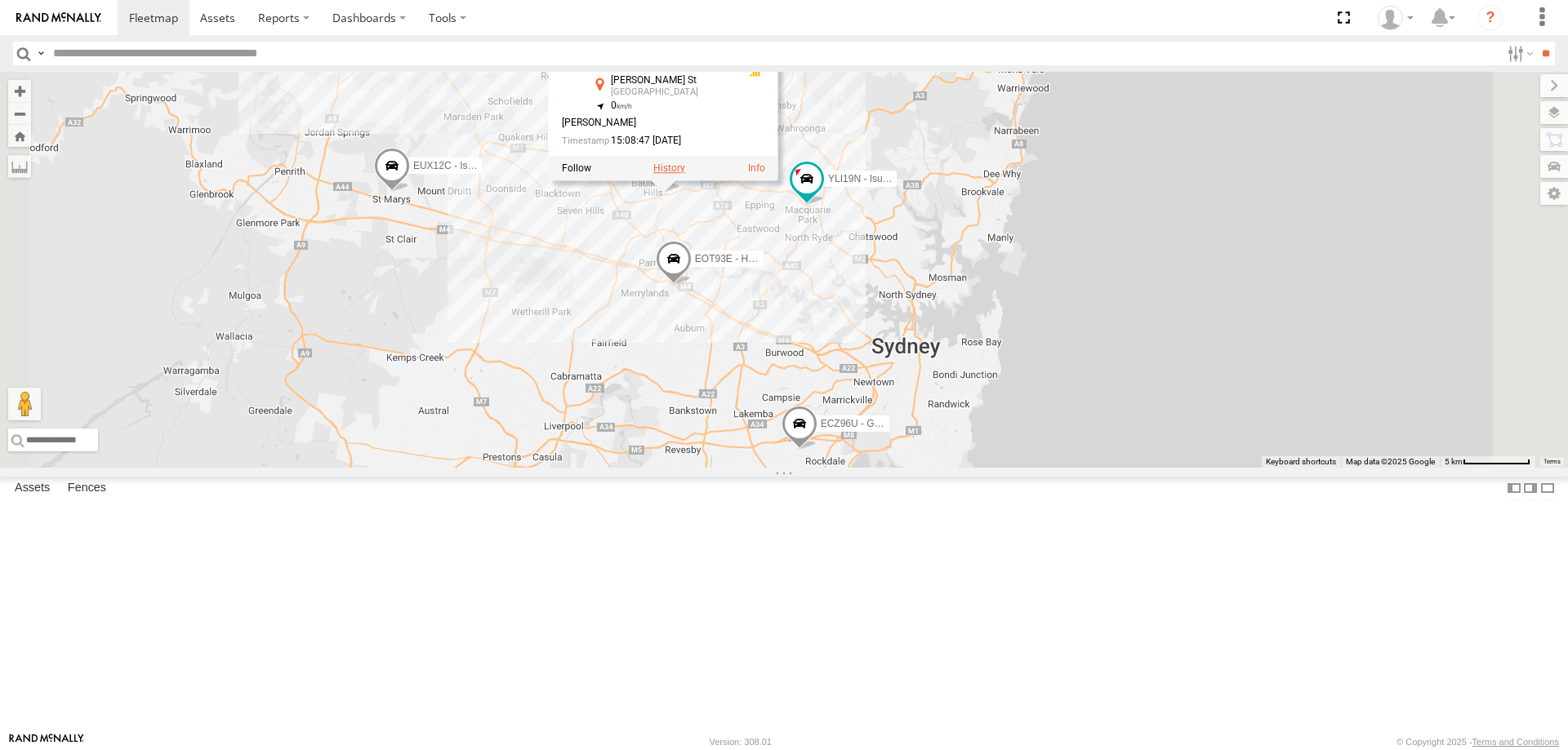
click at [685, 174] on label at bounding box center [669, 168] width 32 height 12
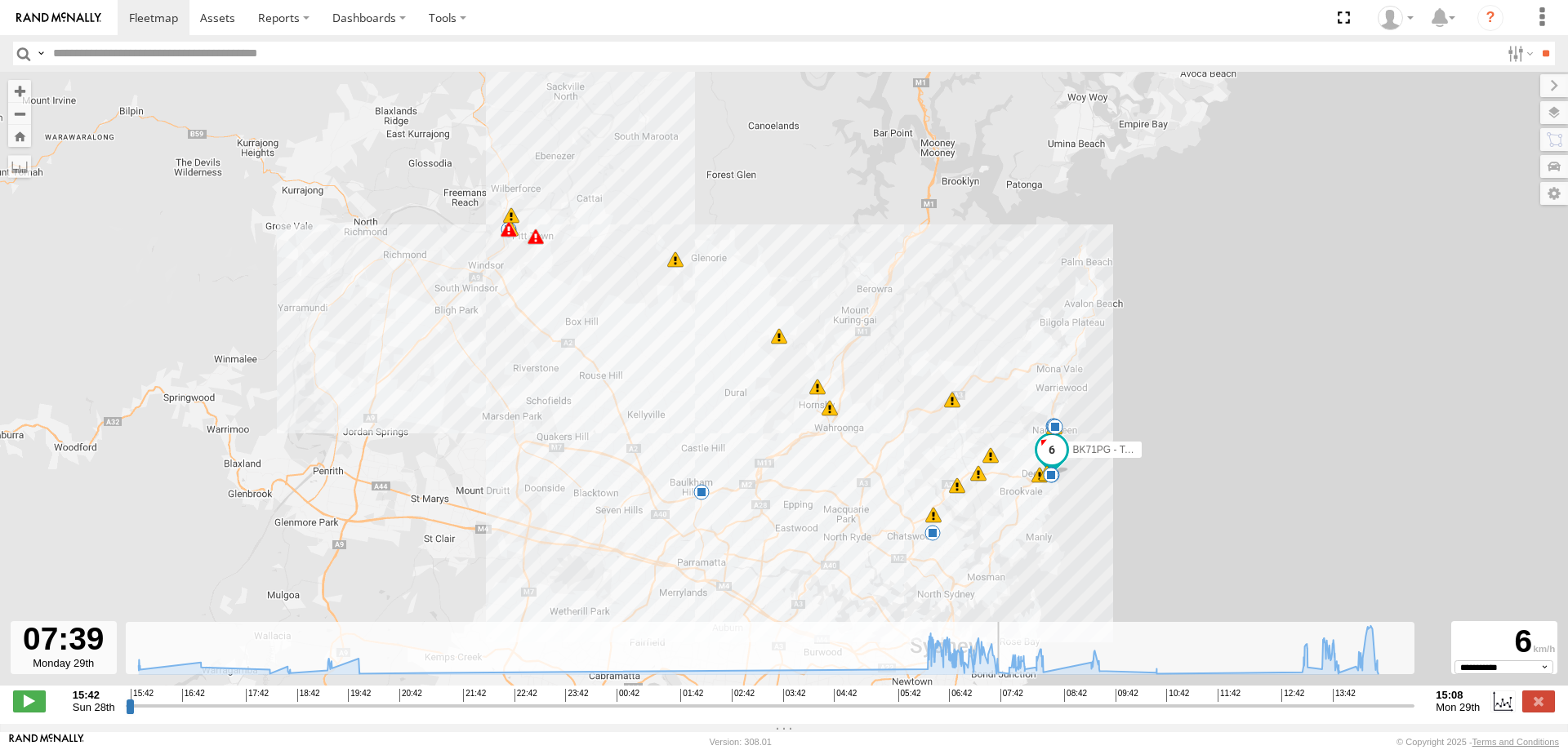
drag, startPoint x: 132, startPoint y: 713, endPoint x: 1000, endPoint y: 734, distance: 868.3
click at [1000, 713] on input "range" at bounding box center [771, 706] width 1290 height 15
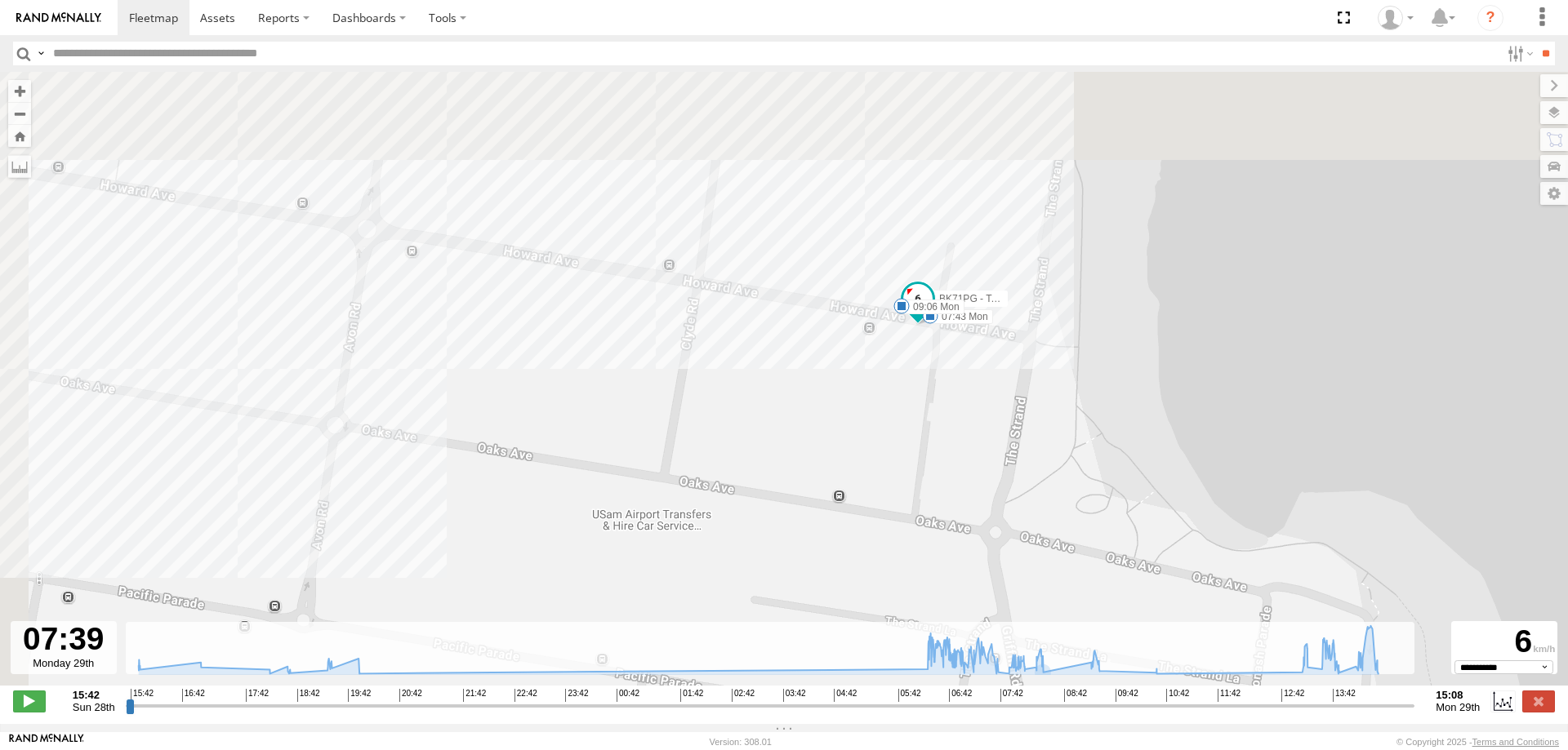
drag, startPoint x: 765, startPoint y: 284, endPoint x: 868, endPoint y: 587, distance: 320.0
click at [868, 587] on div "BK71PG - Toyota Hiace 16:51 Sun 16:51 Sun 19:13 Sun 19:14 Sun 06:20 Mon 06:20 M…" at bounding box center [784, 388] width 1568 height 631
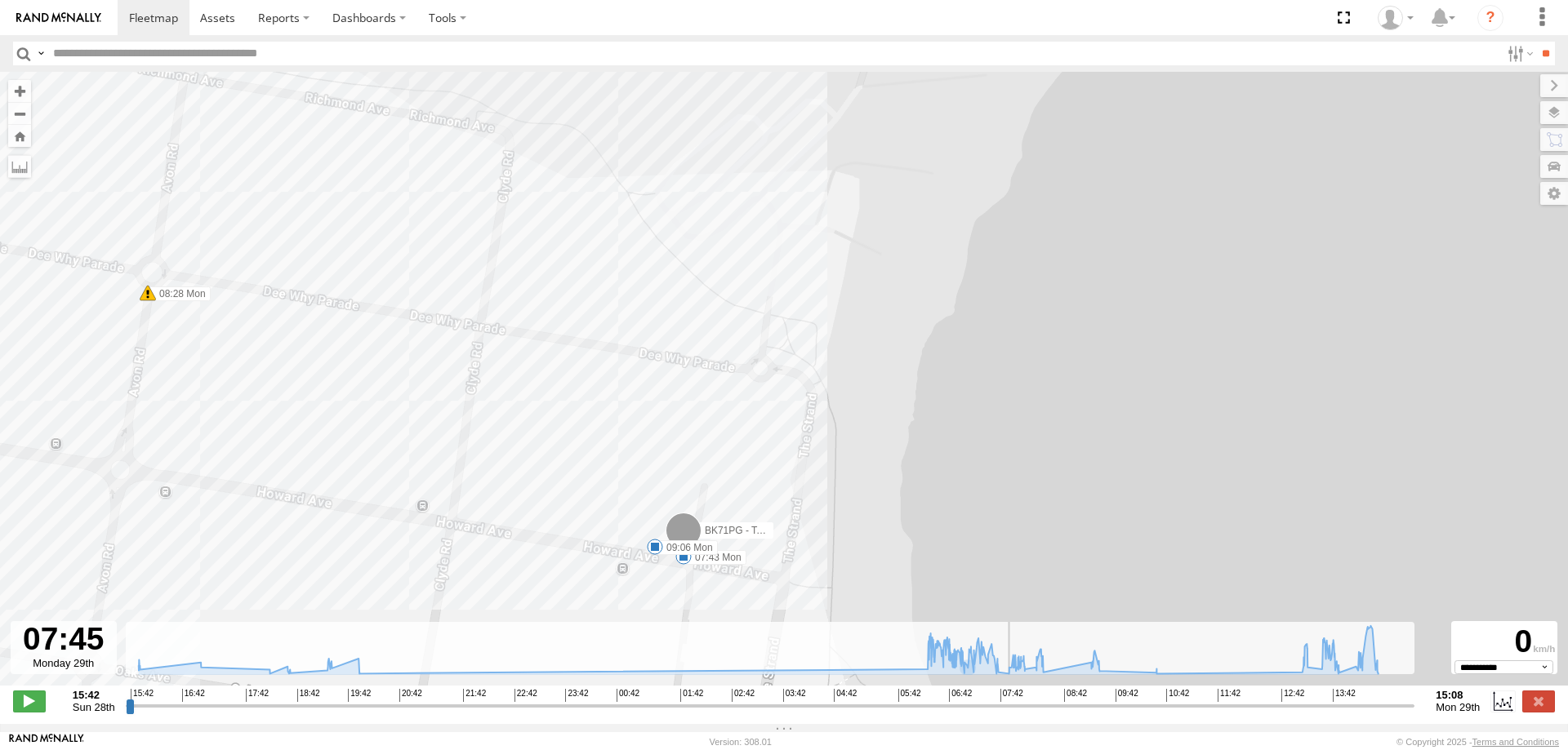
click at [1006, 713] on input "range" at bounding box center [771, 706] width 1290 height 15
click at [1538, 702] on label at bounding box center [1539, 701] width 33 height 21
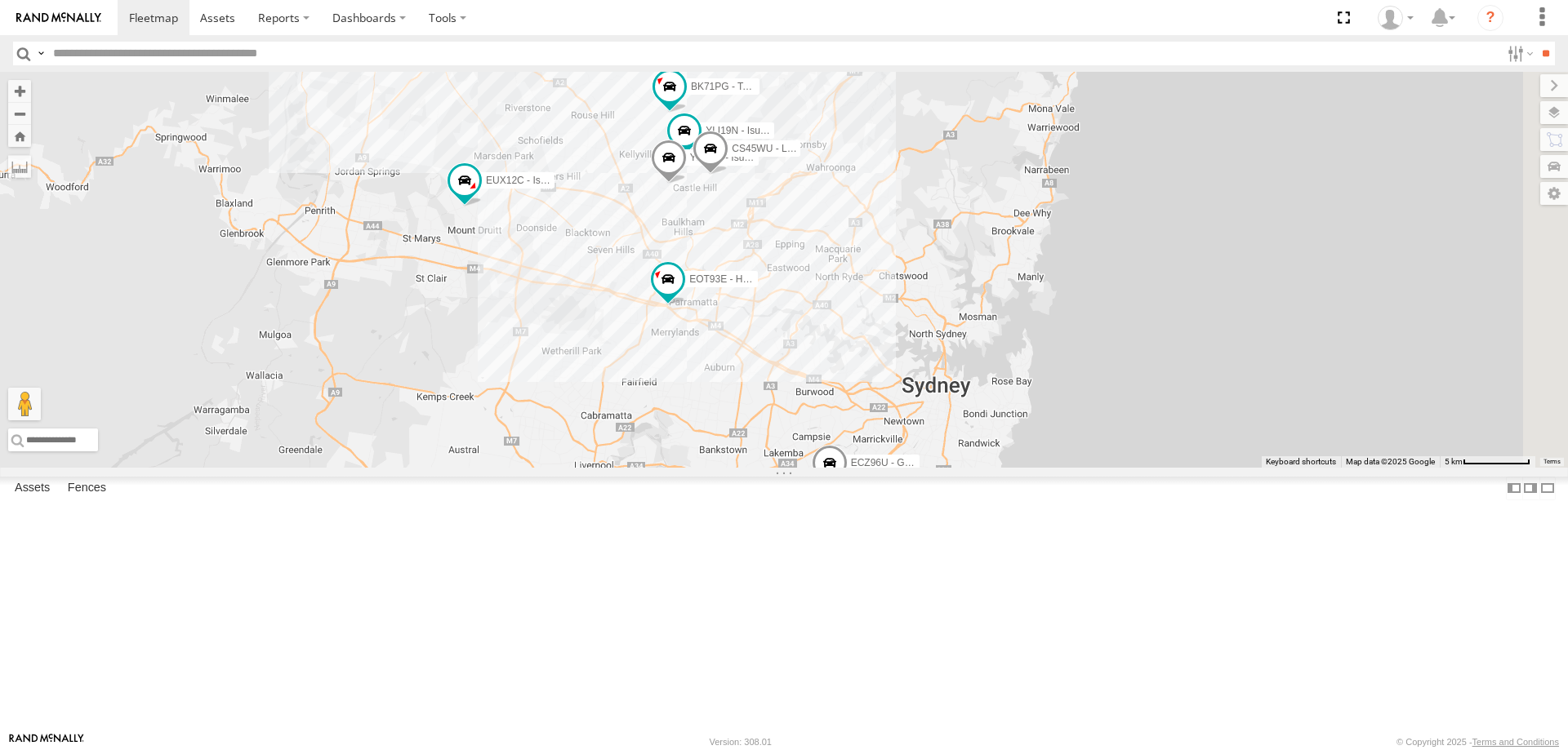
drag, startPoint x: 1038, startPoint y: 384, endPoint x: 1052, endPoint y: 402, distance: 22.8
click at [1052, 402] on div "YLI19N - Isuzu DMAX ECZ96U - Great Wall EUX12C - Isuzu DMAX YLI24U - Isuzu D-MA…" at bounding box center [784, 270] width 1568 height 396
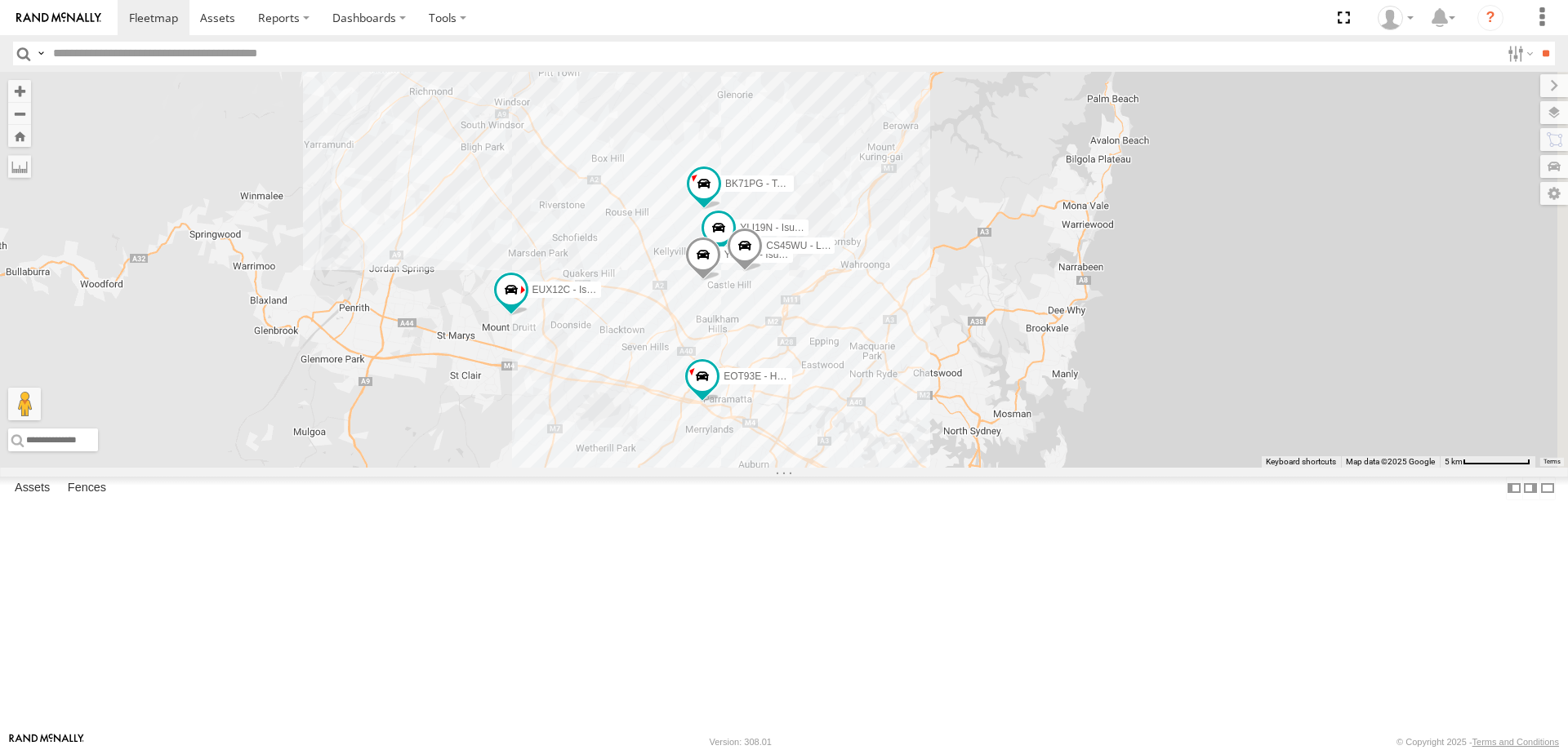
drag, startPoint x: 753, startPoint y: 272, endPoint x: 789, endPoint y: 373, distance: 107.2
click at [789, 373] on div "YLI19N - Isuzu DMAX ECZ96U - Great Wall EUX12C - Isuzu DMAX YLI24U - Isuzu D-MA…" at bounding box center [784, 270] width 1568 height 396
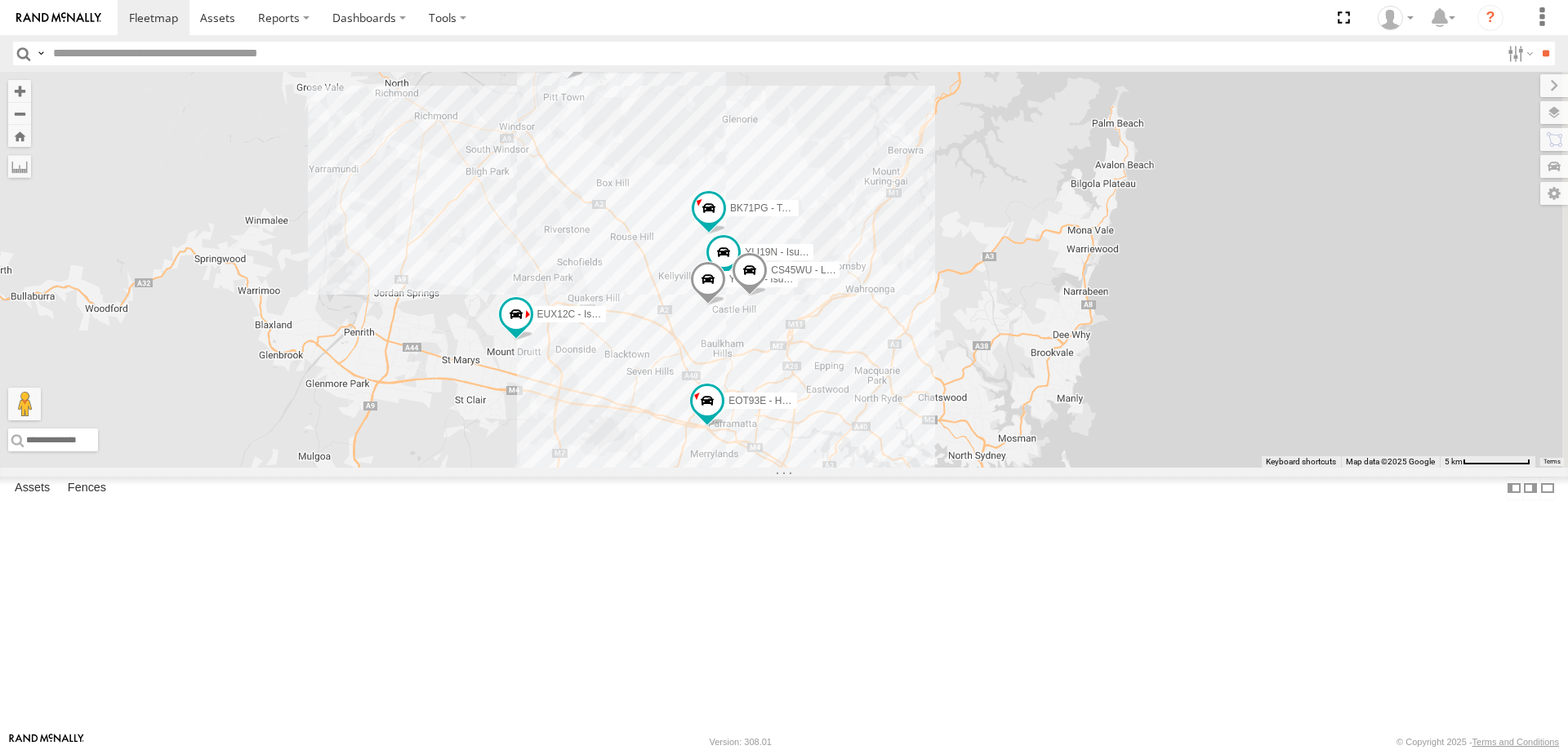
click at [589, 60] on label at bounding box center [572, 54] width 32 height 12
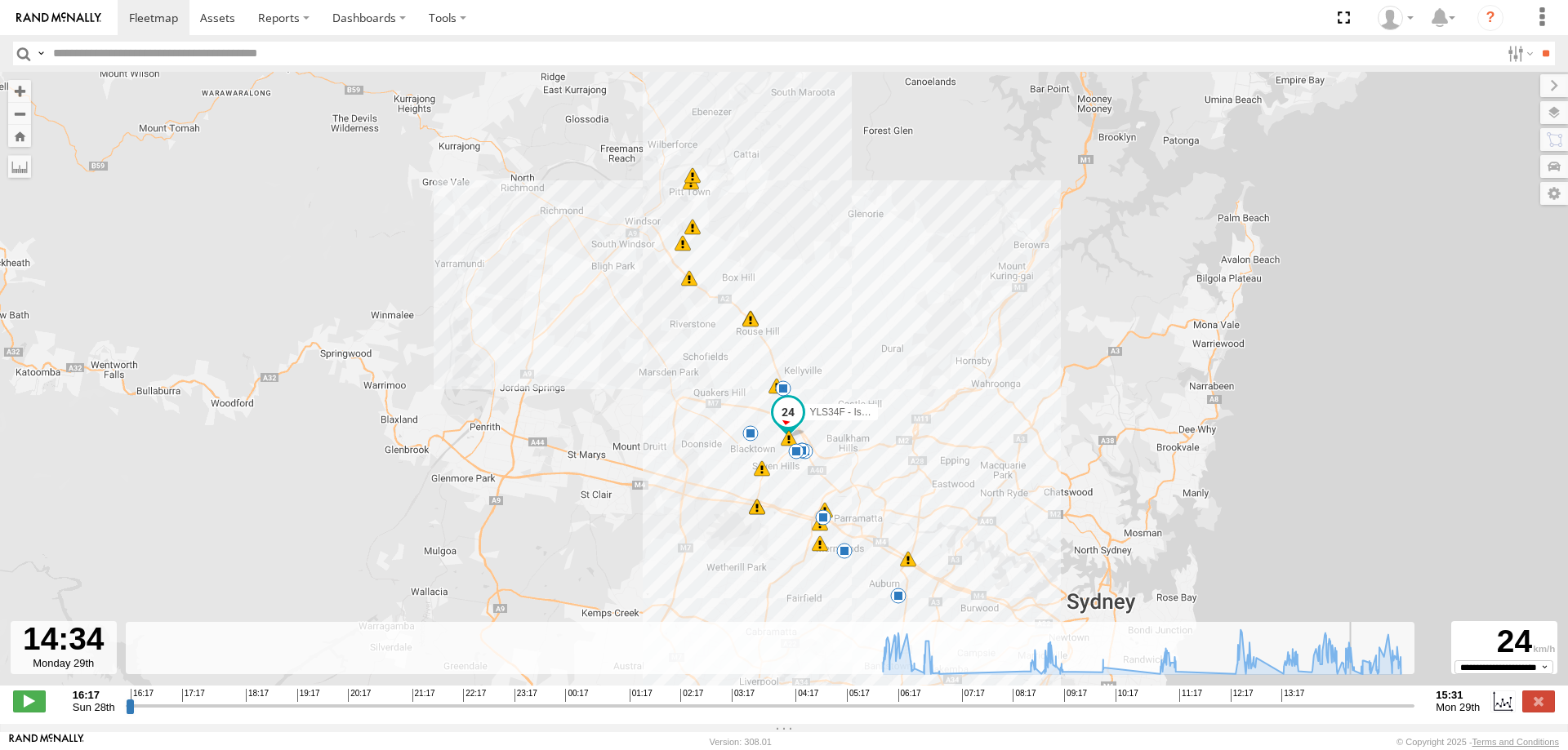
drag, startPoint x: 130, startPoint y: 716, endPoint x: 1356, endPoint y: 695, distance: 1226.2
click at [1356, 698] on input "range" at bounding box center [771, 706] width 1290 height 15
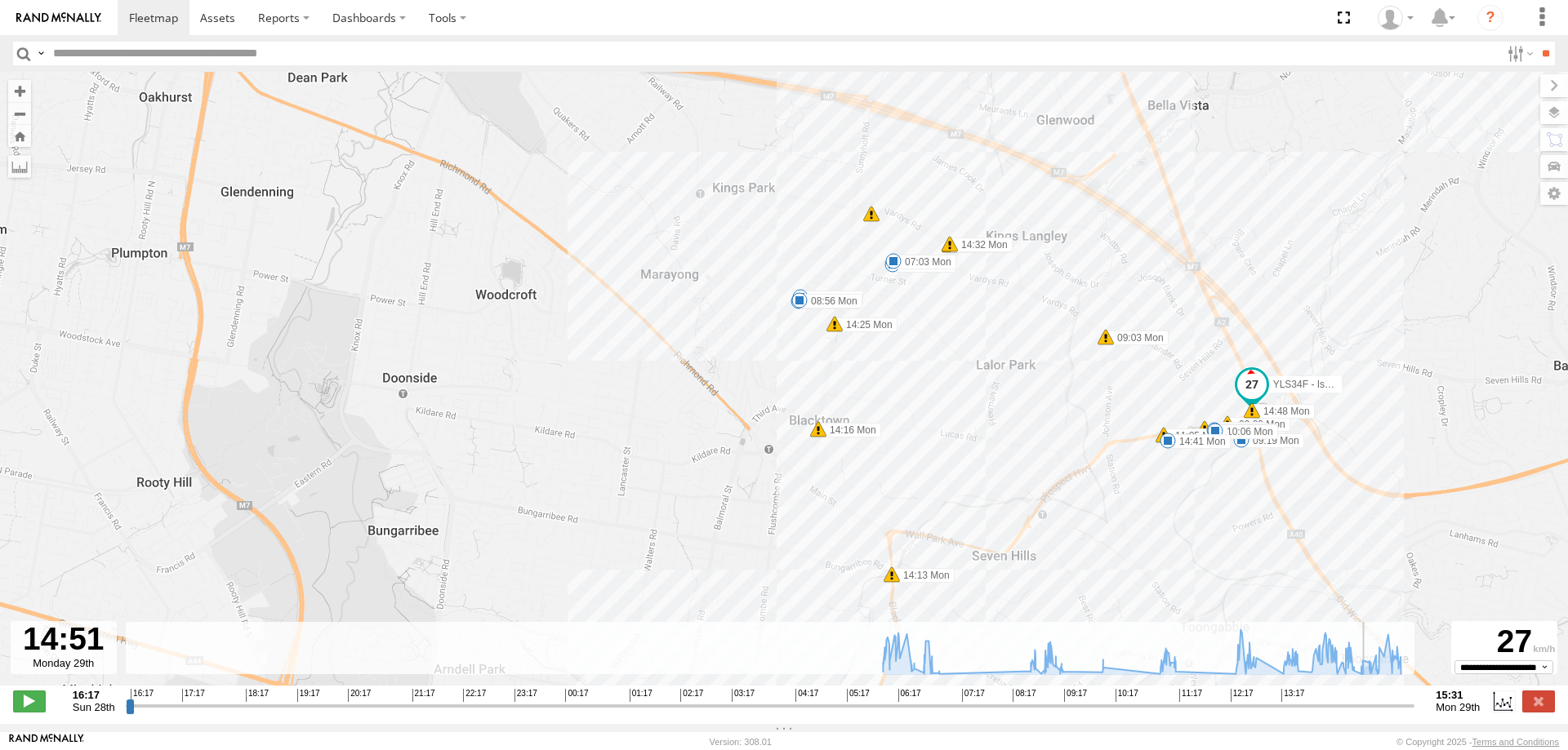
drag, startPoint x: 1358, startPoint y: 715, endPoint x: 1373, endPoint y: 715, distance: 15.0
click at [1373, 713] on input "range" at bounding box center [771, 706] width 1290 height 15
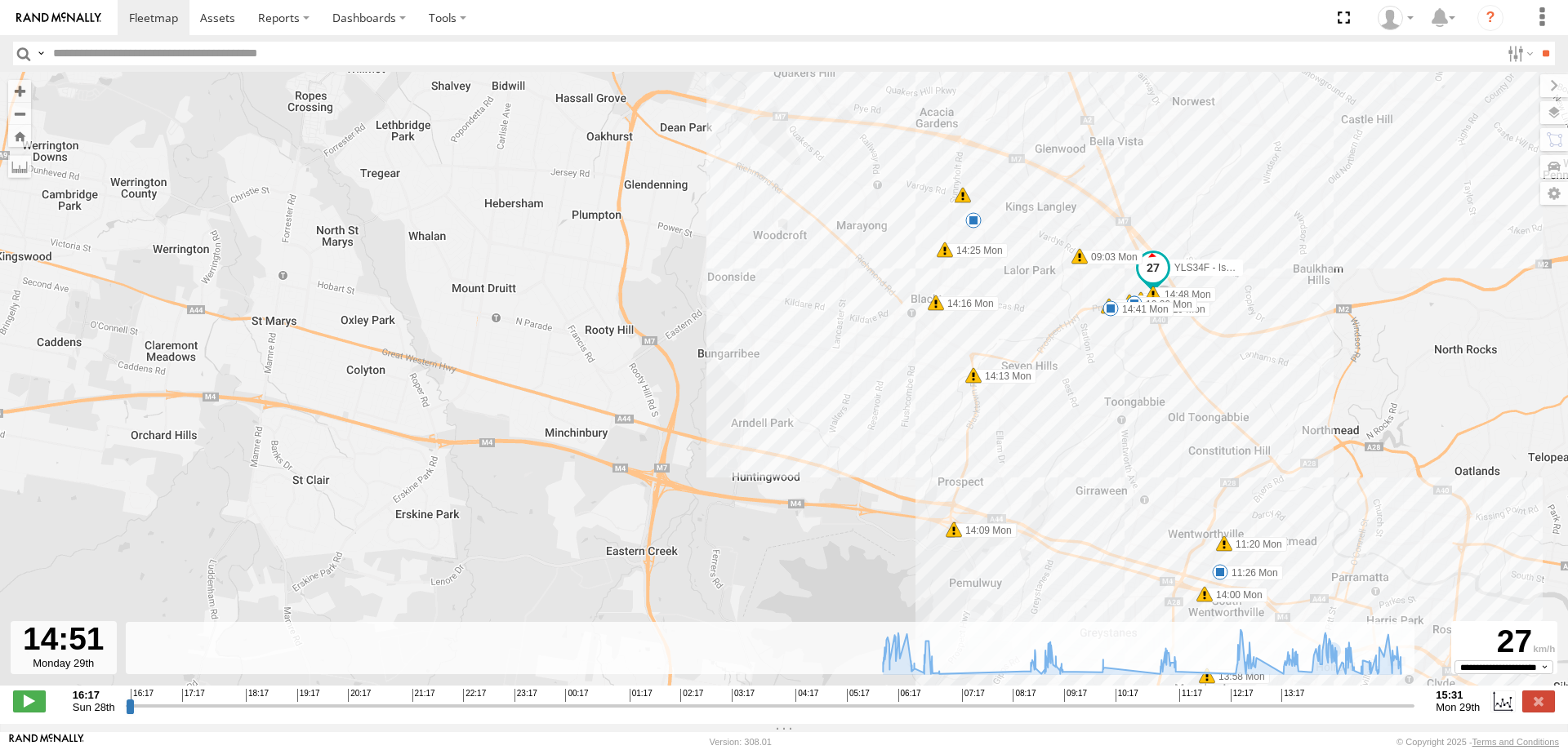
drag, startPoint x: 1311, startPoint y: 582, endPoint x: 1225, endPoint y: 412, distance: 190.5
click at [1225, 412] on div "YLS34F - Isuzu DMAX 06:17 Mon 09:13 Mon 09:19 Mon 10:06 Mon 11:20 Mon 11:26 Mon…" at bounding box center [784, 388] width 1568 height 631
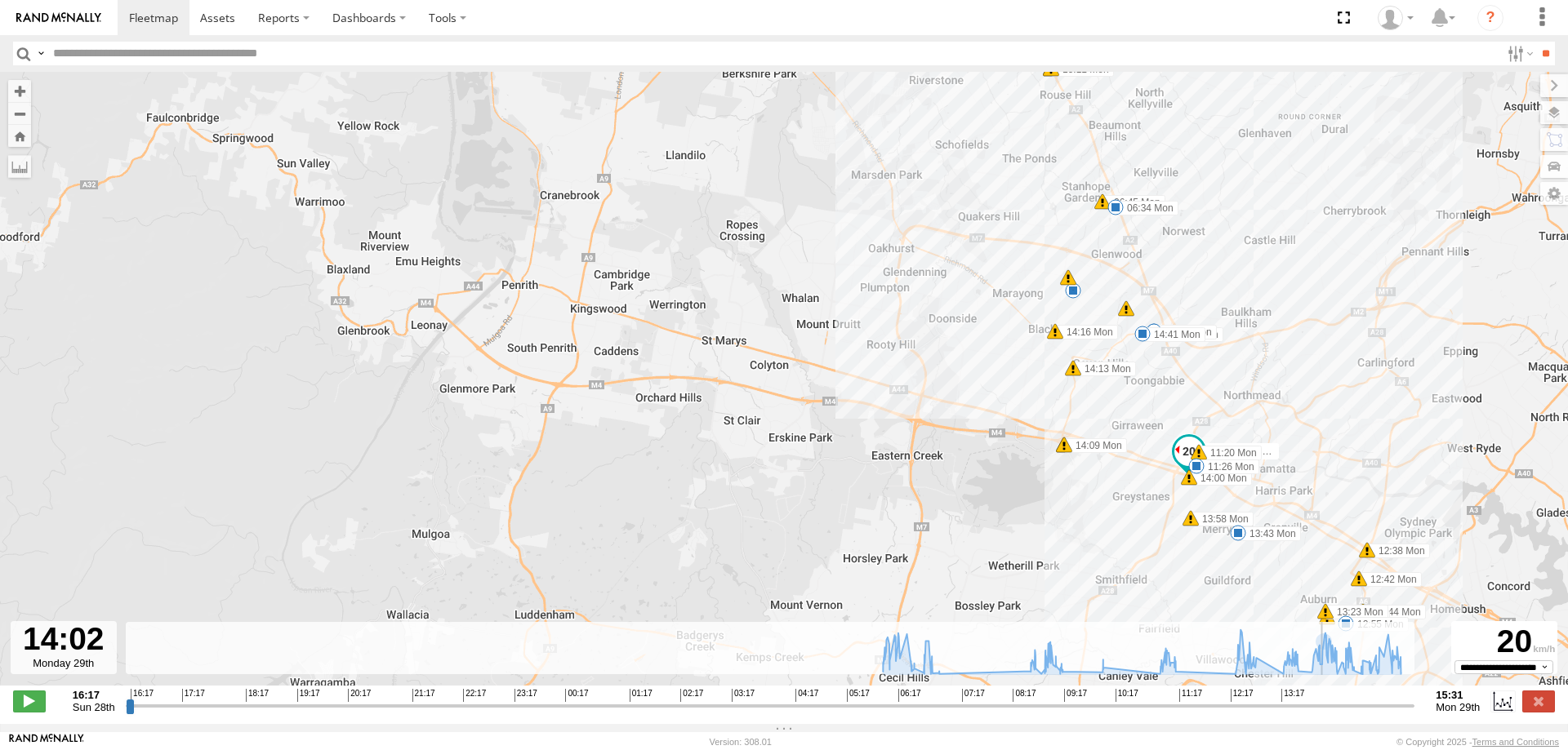
drag, startPoint x: 1373, startPoint y: 716, endPoint x: 1328, endPoint y: 722, distance: 45.4
click at [1328, 713] on input "range" at bounding box center [771, 706] width 1290 height 15
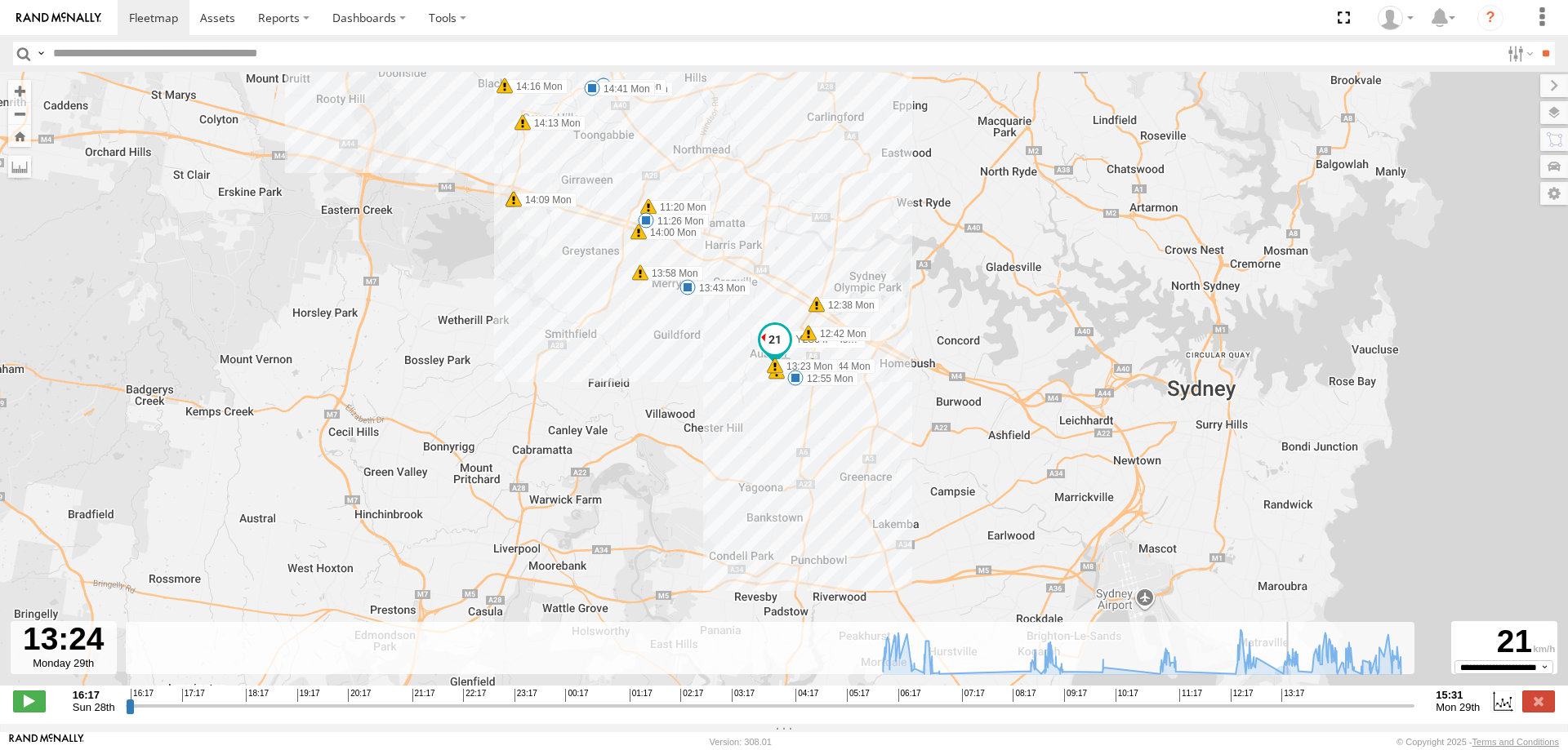
drag, startPoint x: 1328, startPoint y: 719, endPoint x: 1293, endPoint y: 717, distance: 35.1
click at [1293, 713] on input "range" at bounding box center [771, 706] width 1290 height 15
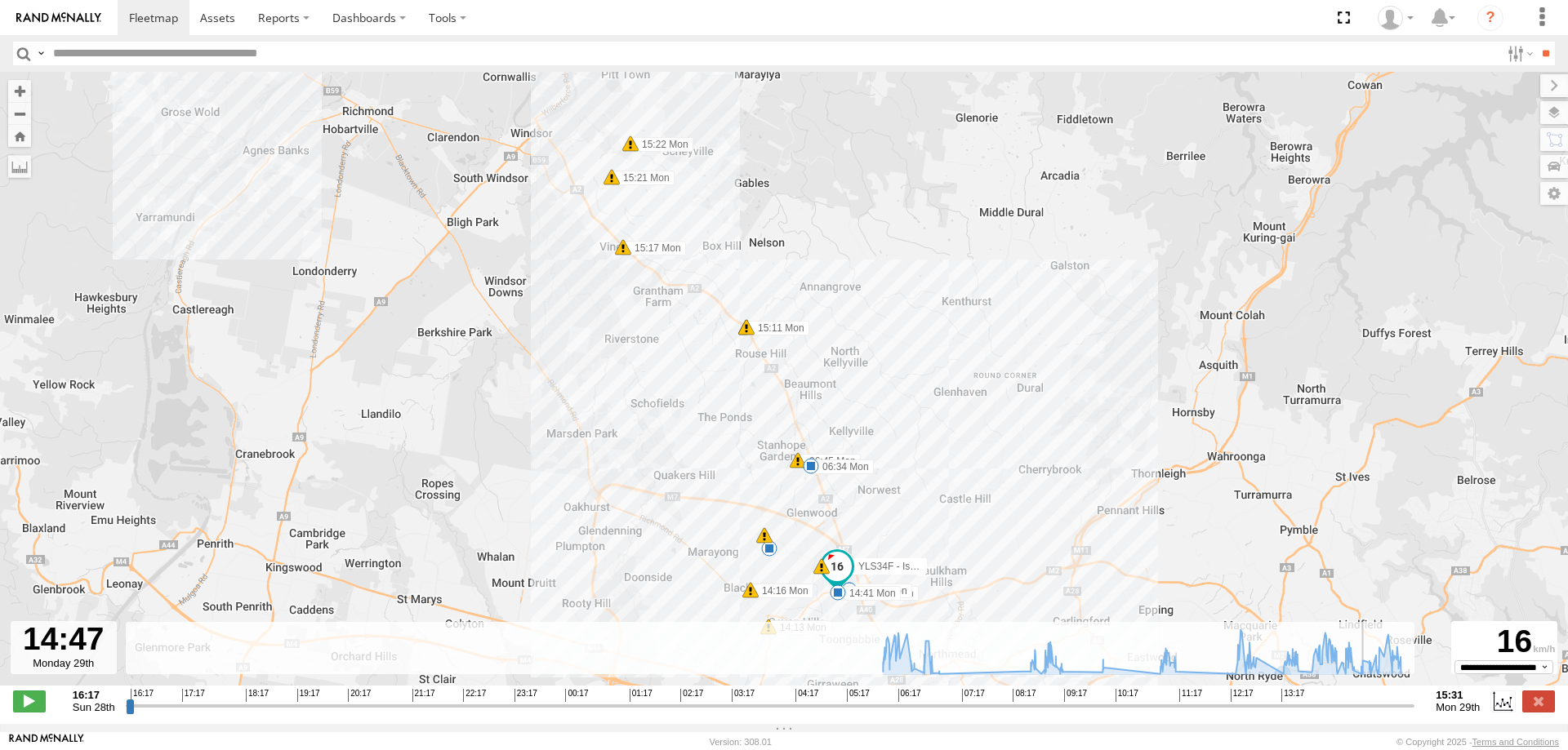
drag, startPoint x: 1294, startPoint y: 716, endPoint x: 1369, endPoint y: 704, distance: 76.0
type input "**********"
click at [1369, 704] on input "range" at bounding box center [771, 706] width 1290 height 15
click at [79, 16] on img at bounding box center [59, 18] width 85 height 12
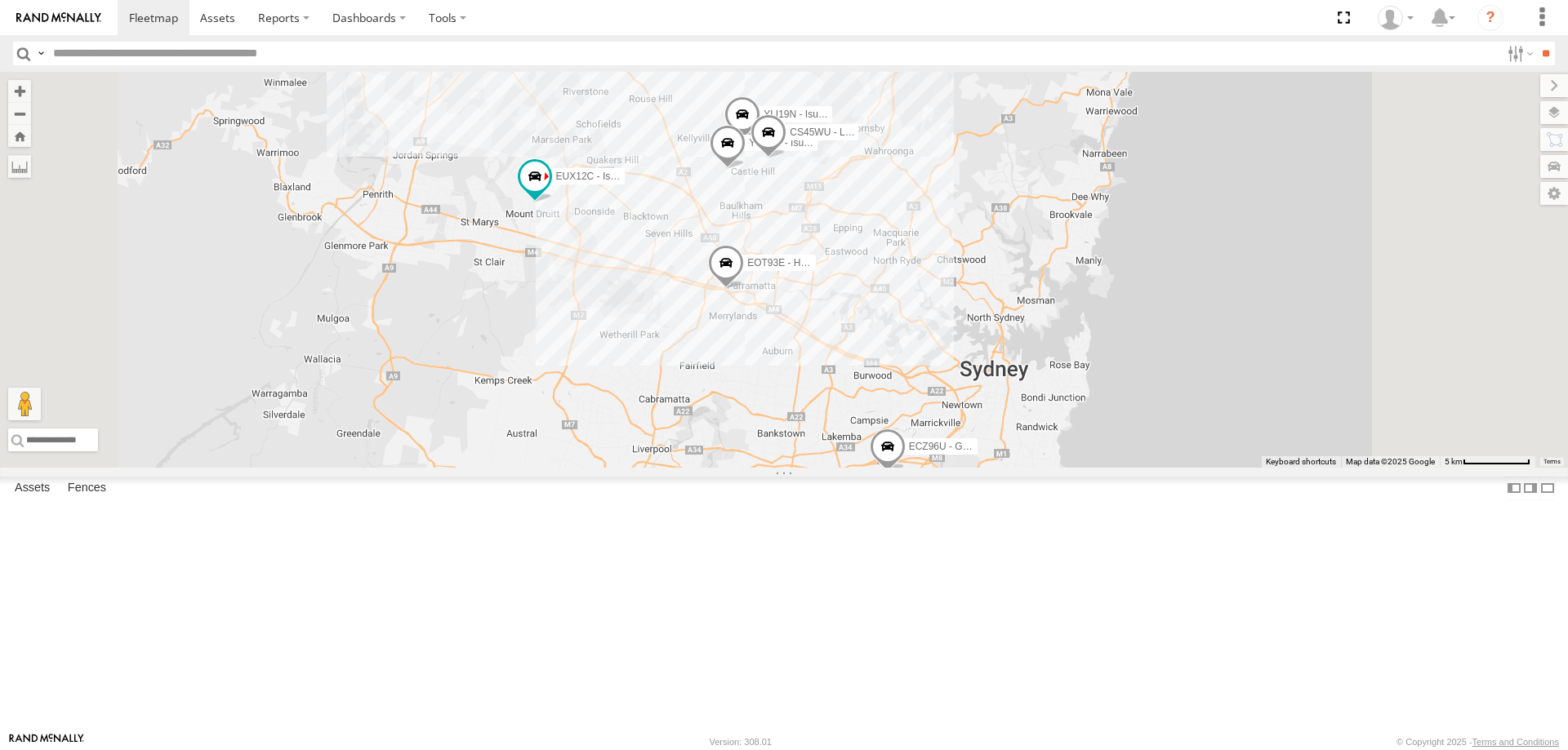
click at [744, 289] on span at bounding box center [725, 267] width 36 height 44
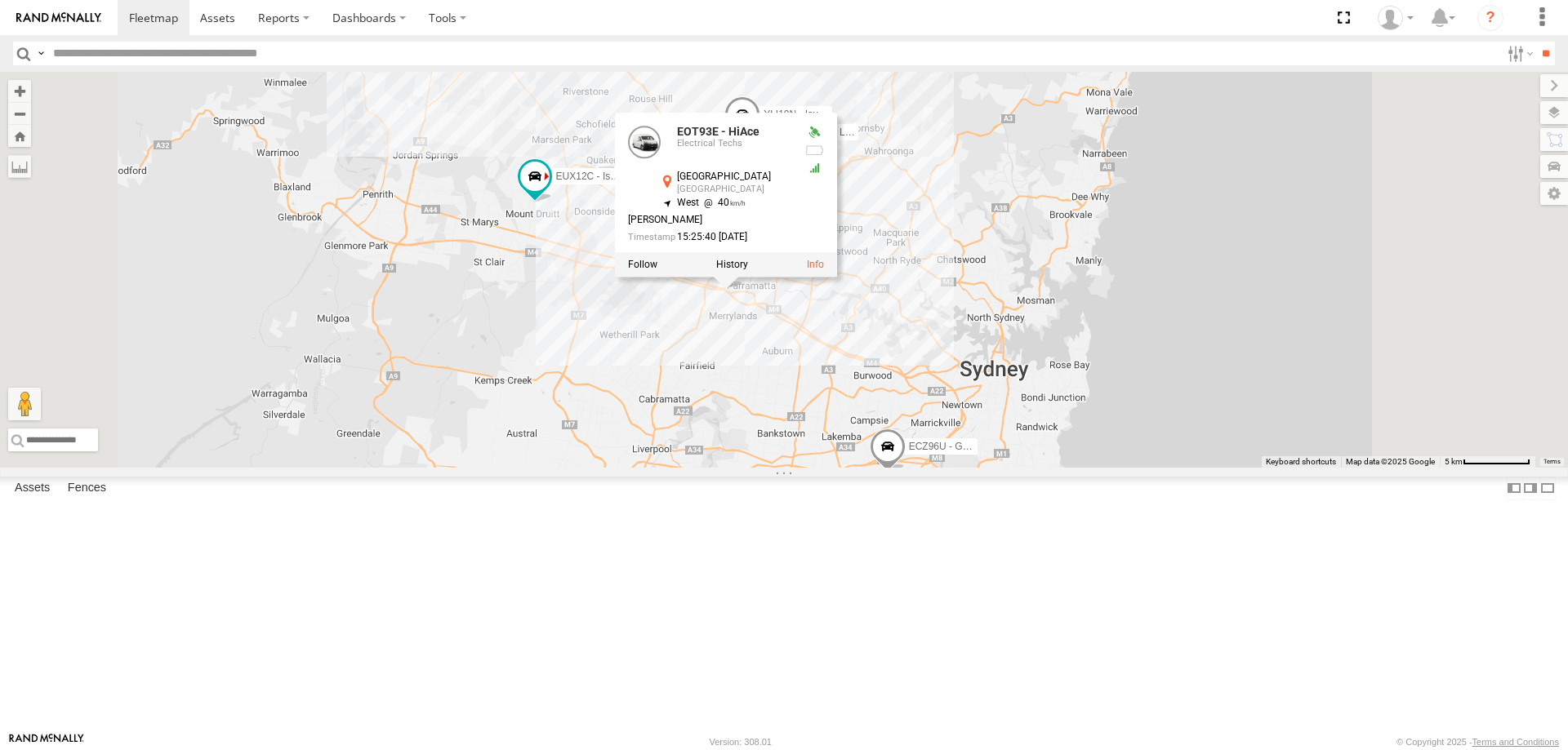
click at [906, 473] on span at bounding box center [887, 451] width 36 height 44
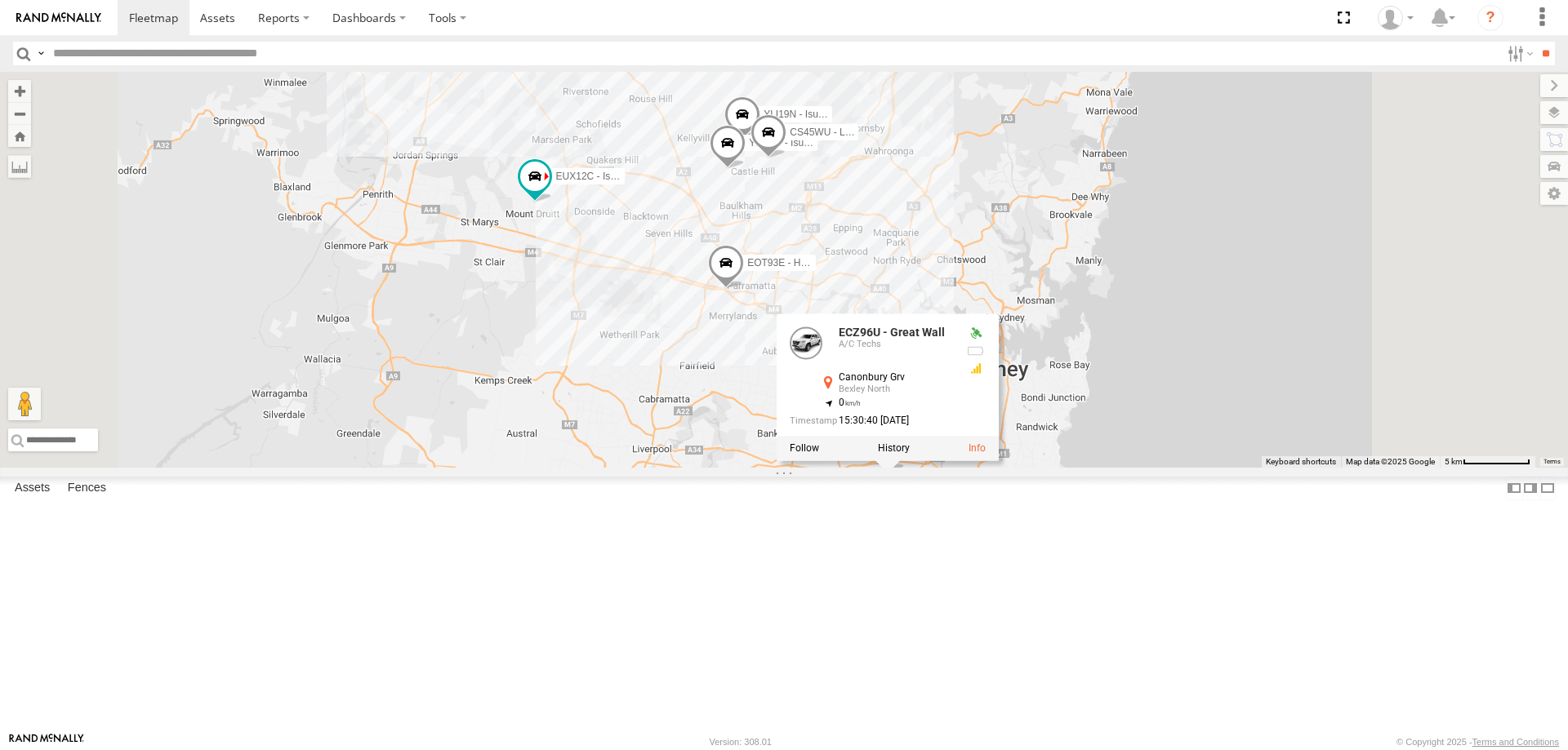
click at [746, 168] on span at bounding box center [727, 146] width 36 height 44
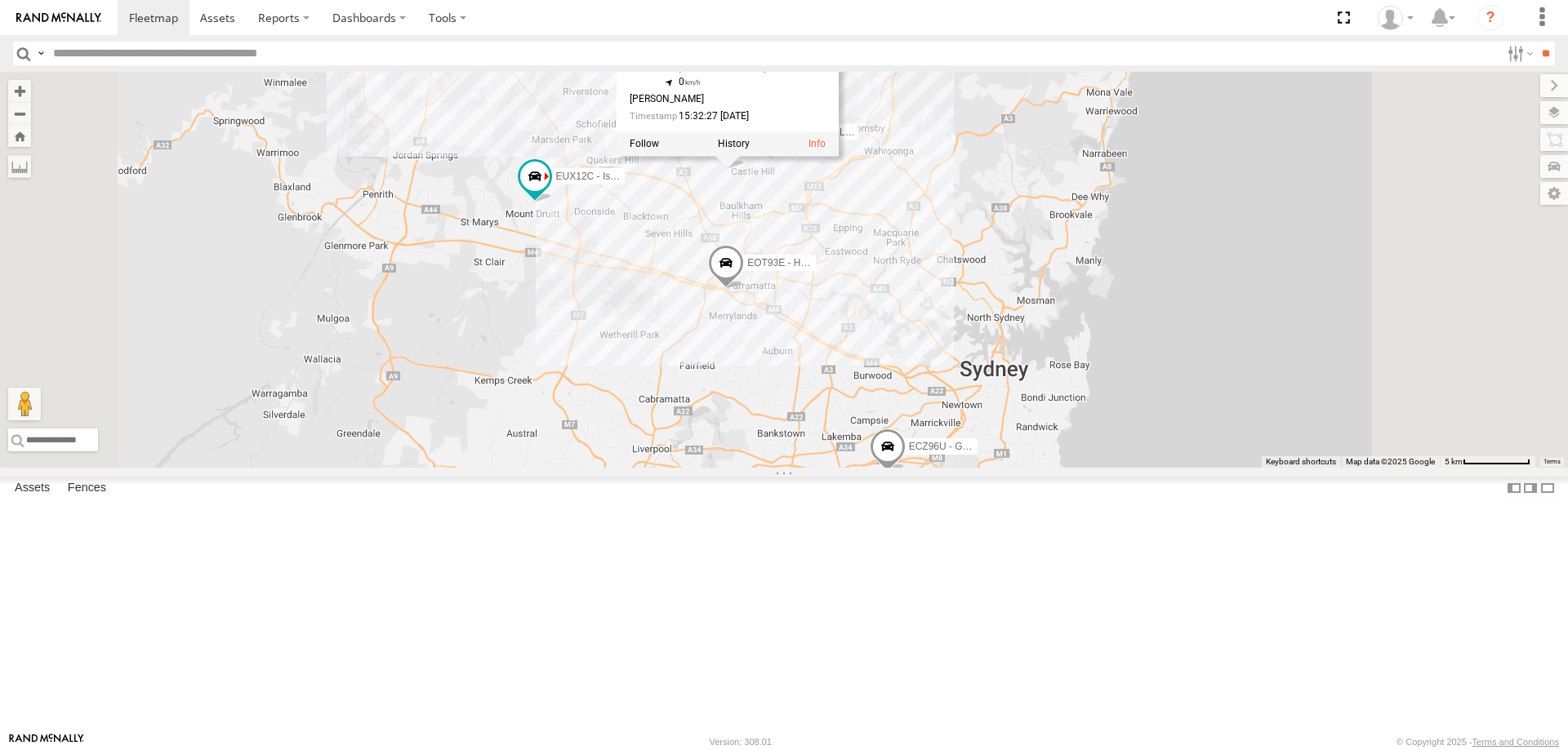
click at [744, 289] on span at bounding box center [725, 267] width 36 height 44
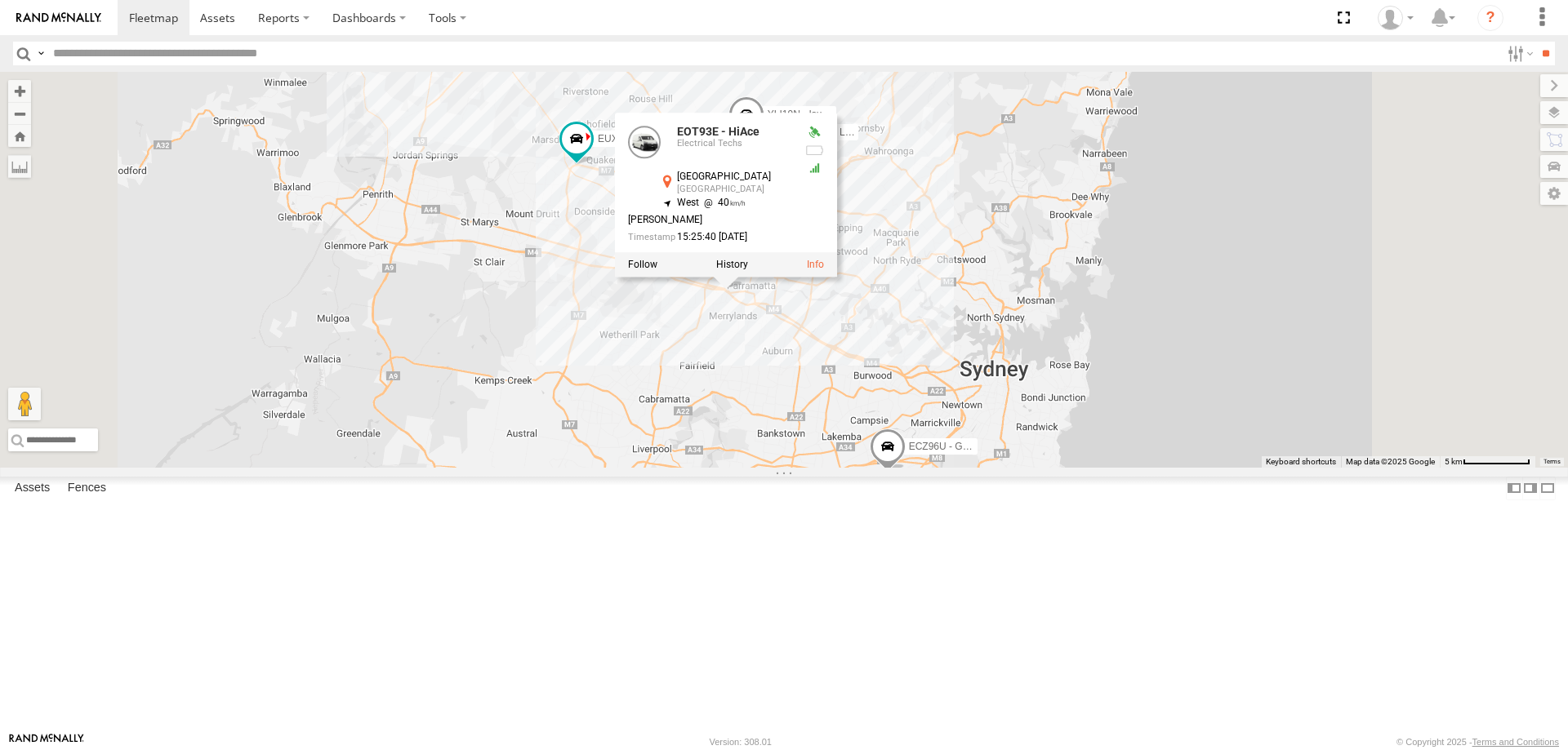
click at [871, 467] on div "ECZ96U - Great Wall EUX12C - Isuzu DMAX EOT93E - HiAce YLI01U - Isuzu DMAX BK71…" at bounding box center [784, 270] width 1568 height 396
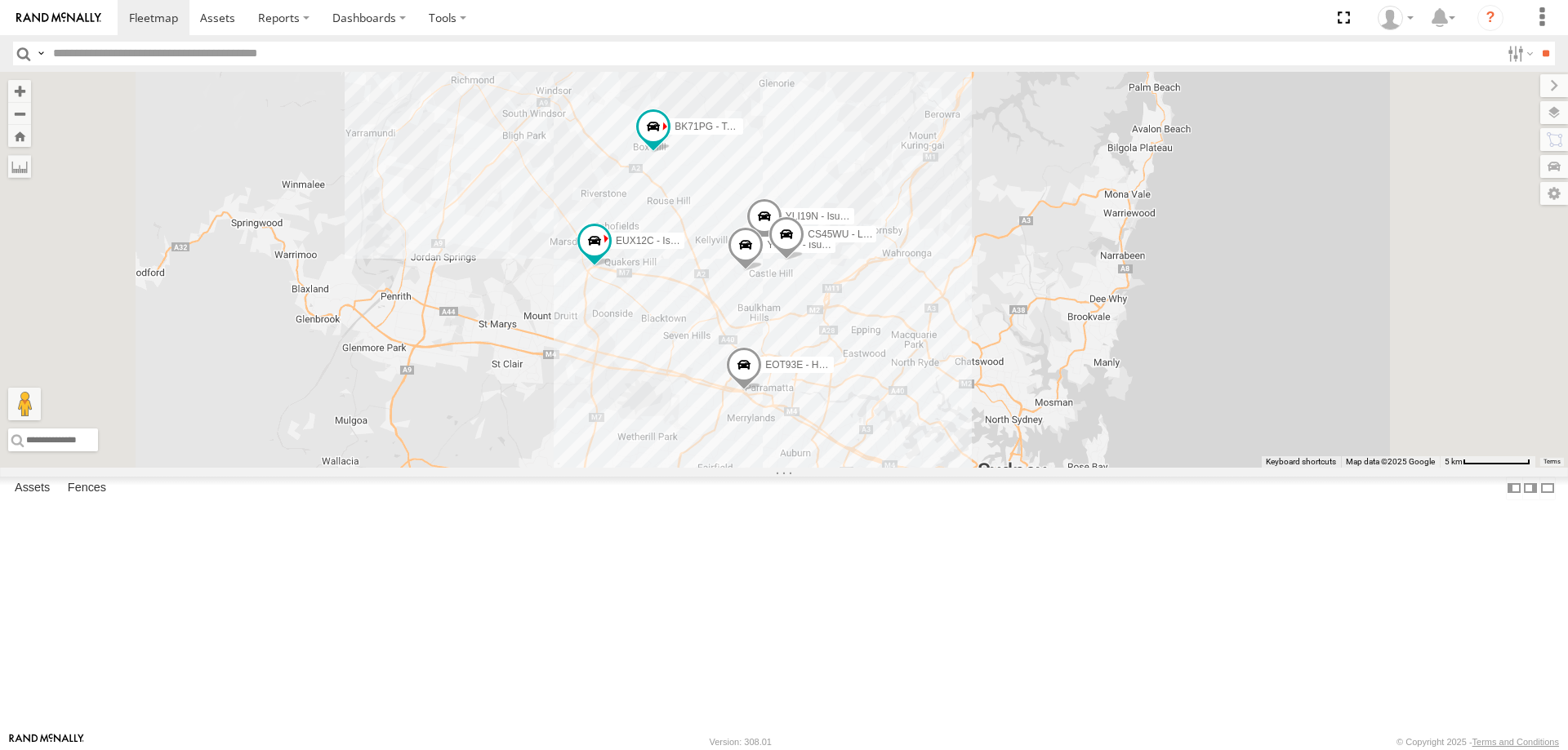
drag, startPoint x: 898, startPoint y: 224, endPoint x: 916, endPoint y: 333, distance: 110.5
click at [916, 333] on div "ECZ96U - Great Wall EUX12C - Isuzu DMAX EOT93E - HiAce YLI01U - Isuzu DMAX BK71…" at bounding box center [784, 270] width 1568 height 396
click at [617, 45] on span at bounding box center [598, 23] width 36 height 44
click at [620, 26] on label at bounding box center [604, 20] width 32 height 12
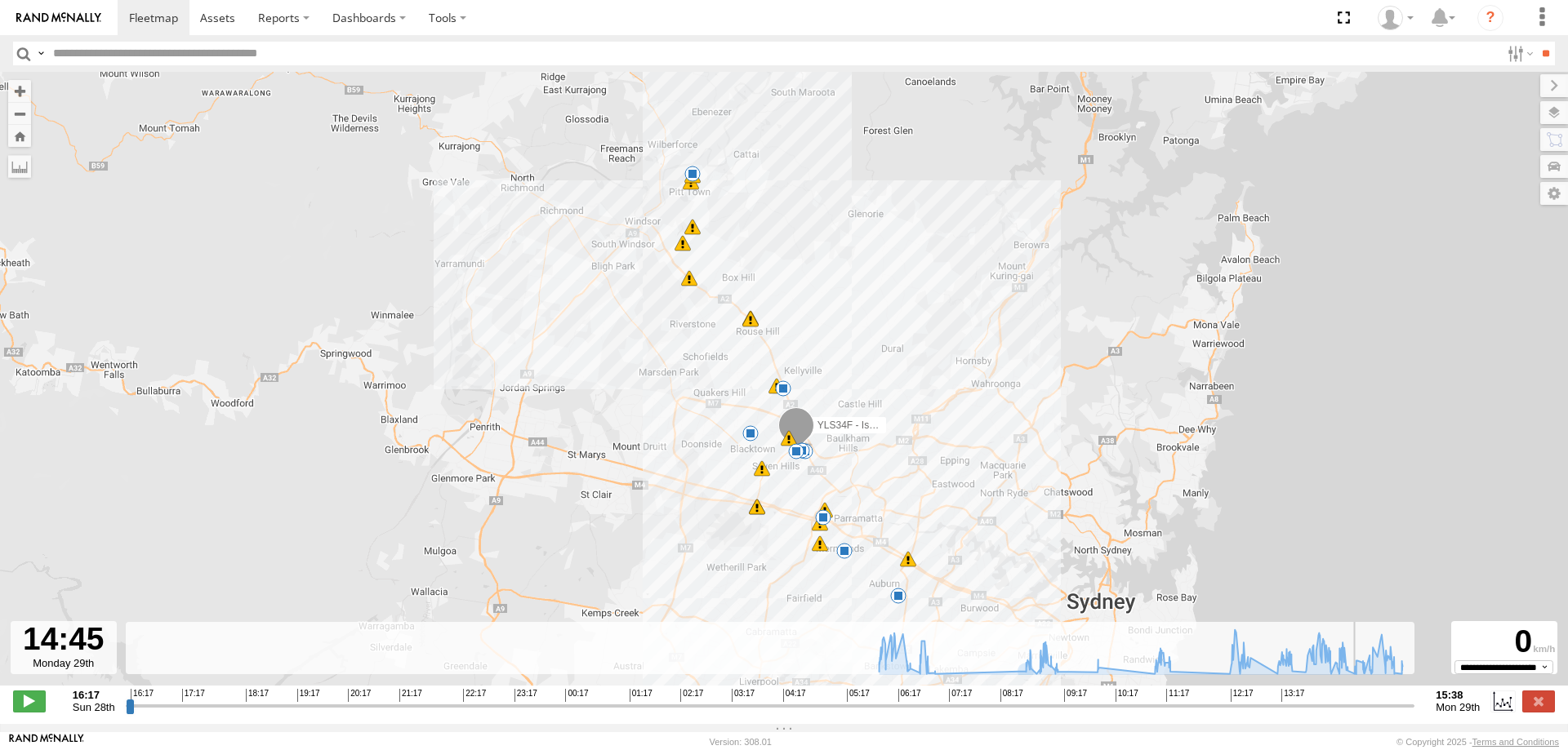
drag, startPoint x: 127, startPoint y: 719, endPoint x: 1360, endPoint y: 715, distance: 1233.0
click at [1360, 713] on input "range" at bounding box center [771, 706] width 1290 height 15
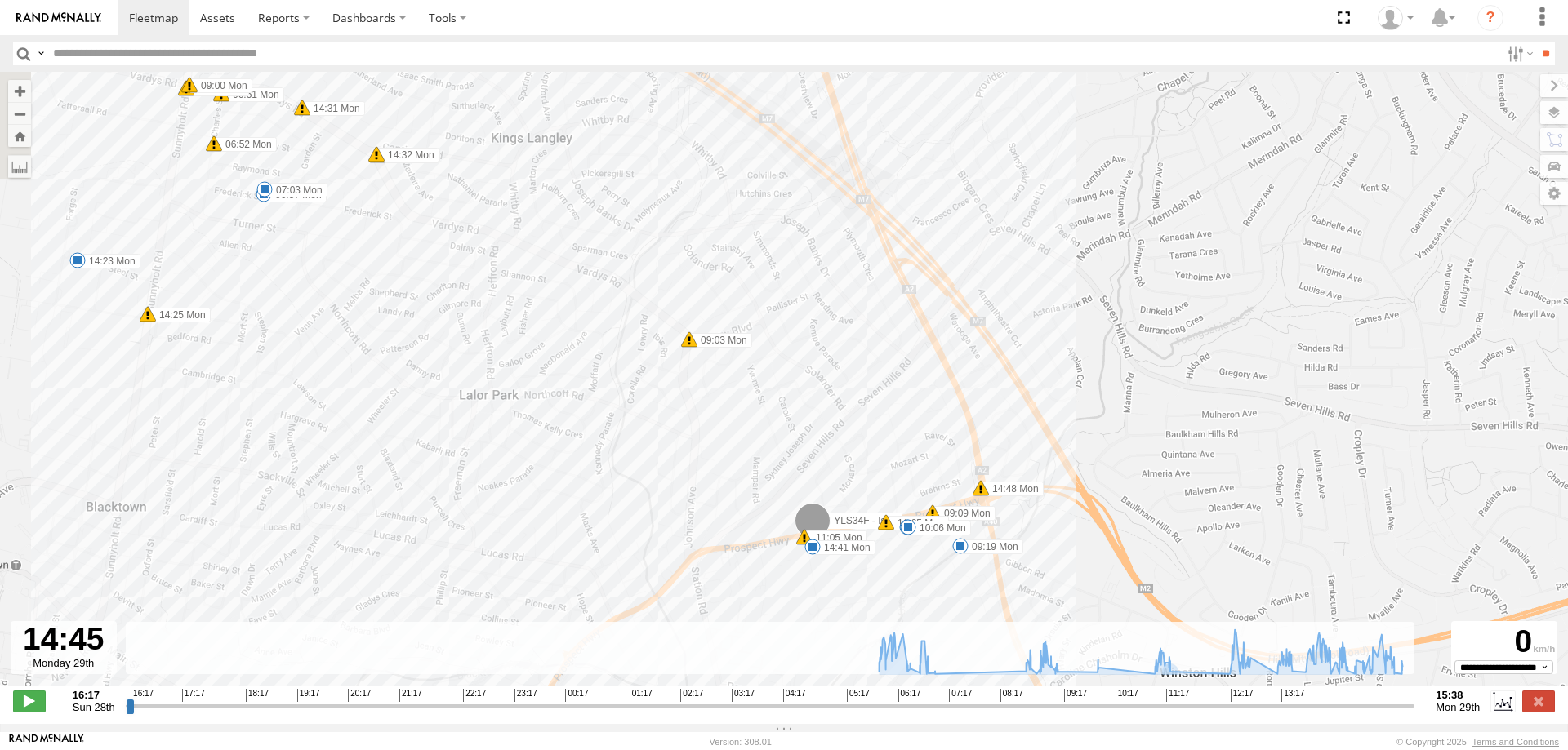
drag, startPoint x: 755, startPoint y: 555, endPoint x: 880, endPoint y: 586, distance: 128.8
click at [880, 586] on div "YLS34F - Isuzu DMAX 06:17 Mon 09:13 Mon 09:19 Mon 10:06 Mon 11:20 Mon 11:26 Mon…" at bounding box center [784, 388] width 1568 height 631
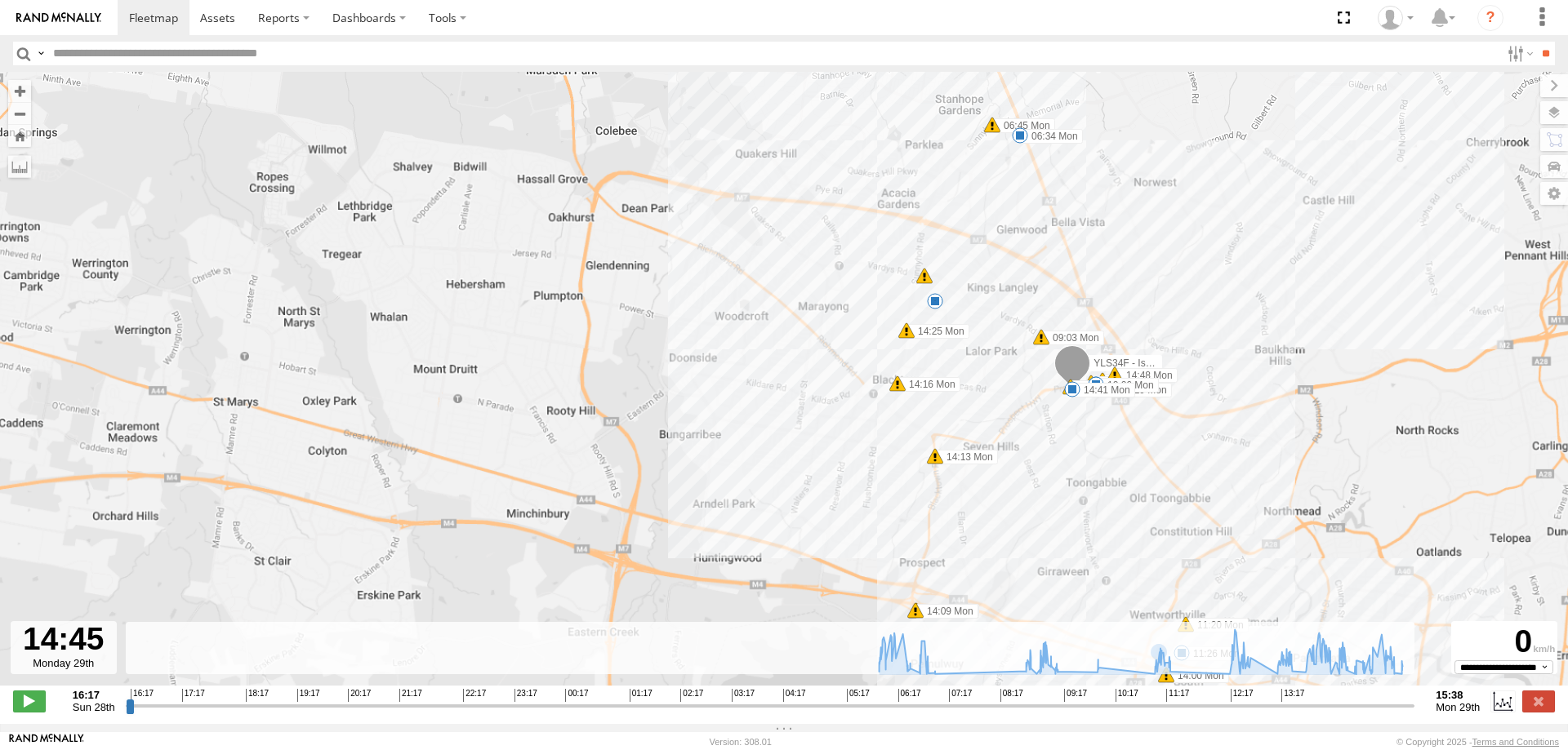
drag, startPoint x: 970, startPoint y: 299, endPoint x: 979, endPoint y: 443, distance: 144.3
click at [979, 443] on div "YLS34F - Isuzu DMAX 06:17 Mon 09:13 Mon 09:19 Mon 10:06 Mon 11:20 Mon 11:26 Mon…" at bounding box center [784, 388] width 1568 height 631
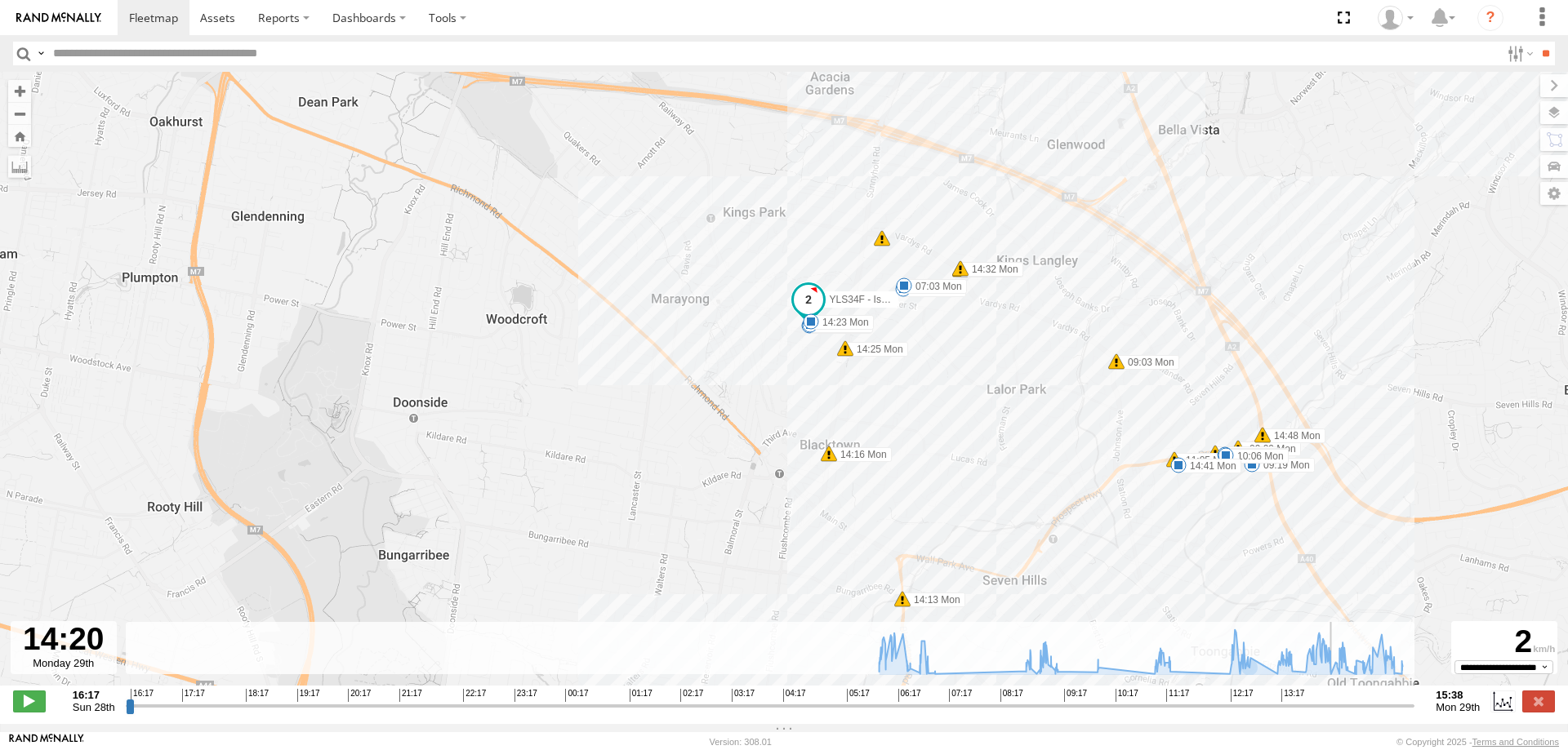
drag, startPoint x: 1360, startPoint y: 717, endPoint x: 1338, endPoint y: 715, distance: 22.1
click at [1338, 713] on input "range" at bounding box center [771, 706] width 1290 height 15
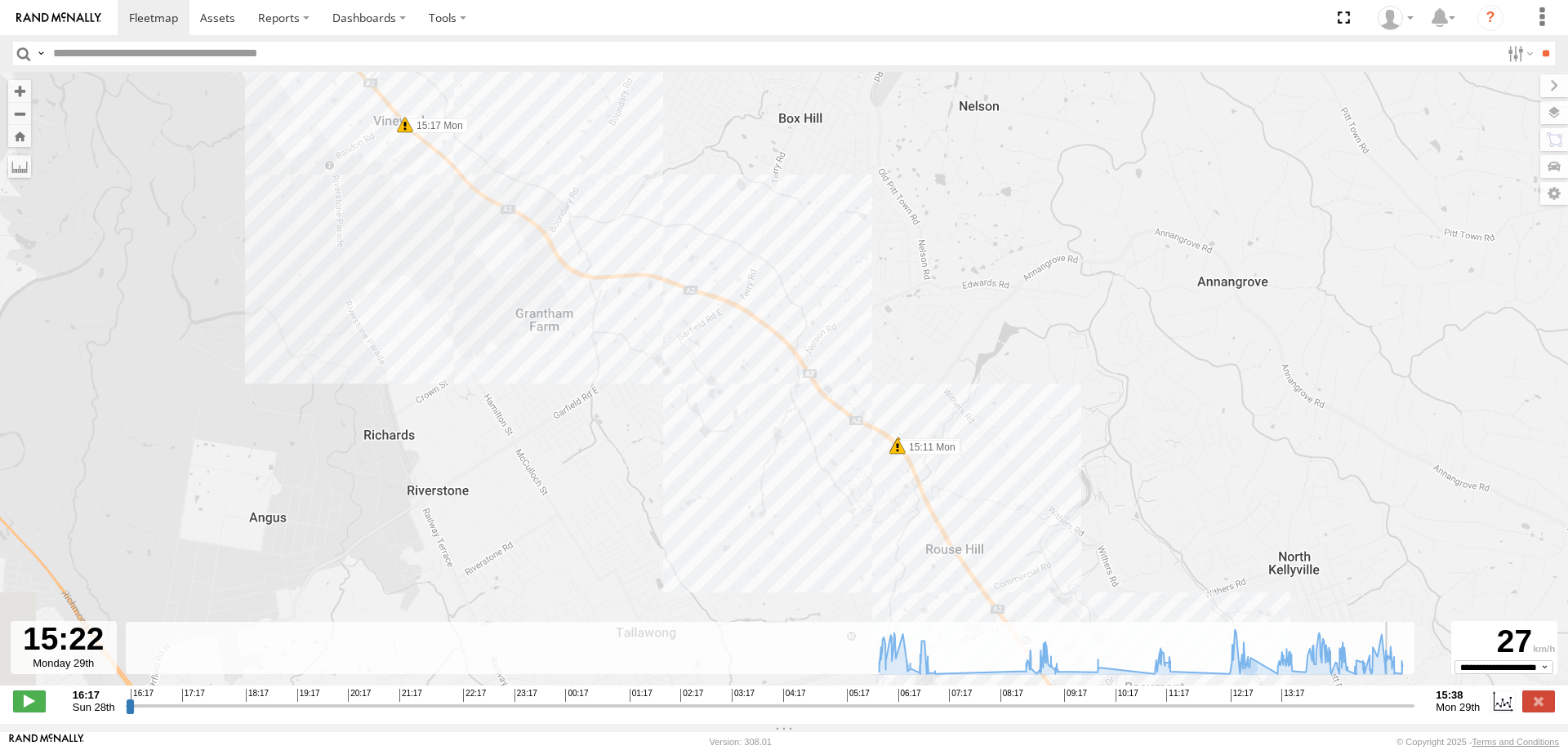
drag, startPoint x: 1339, startPoint y: 715, endPoint x: 1394, endPoint y: 728, distance: 56.5
type input "**********"
click at [1394, 713] on input "range" at bounding box center [771, 706] width 1290 height 15
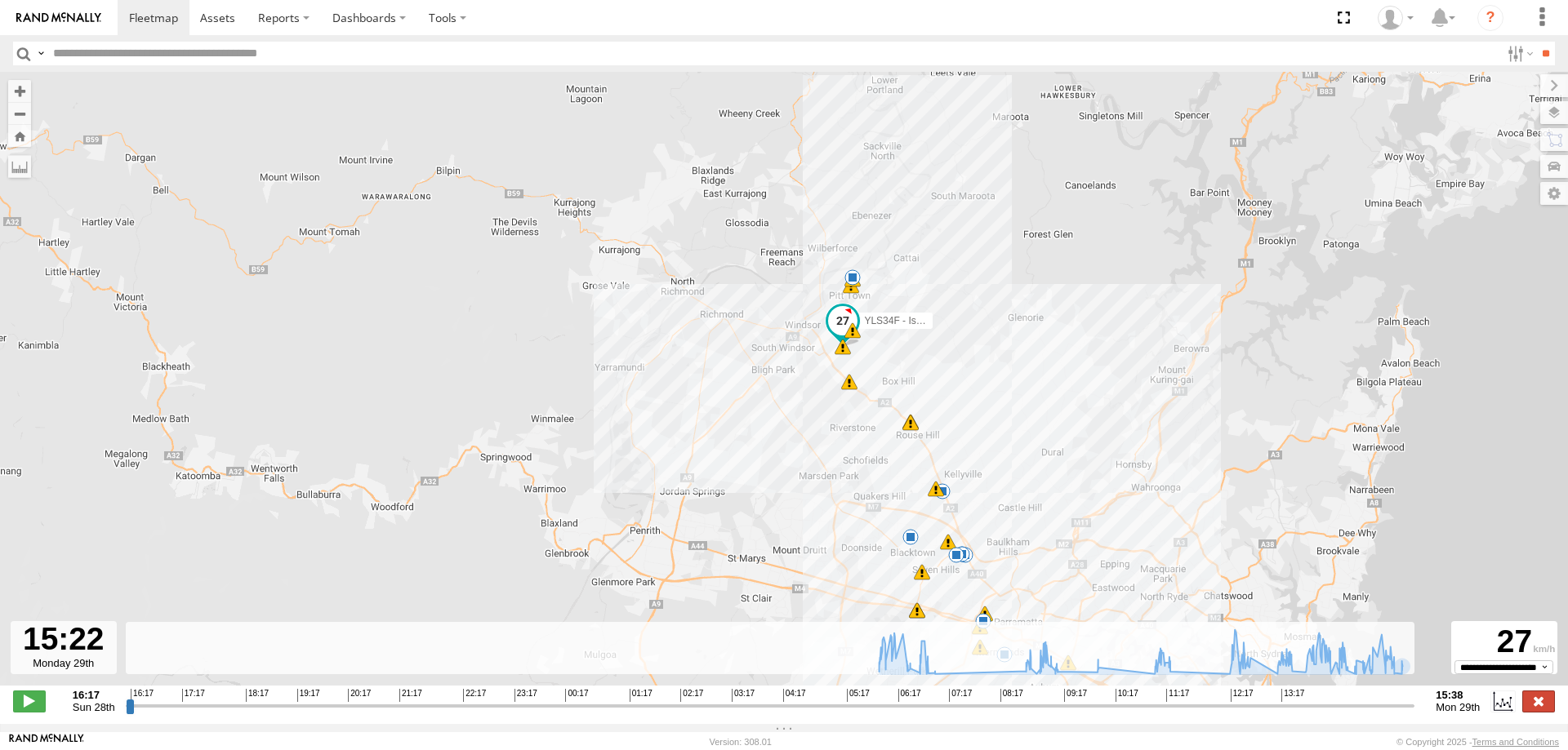
click at [1552, 712] on label at bounding box center [1539, 701] width 33 height 21
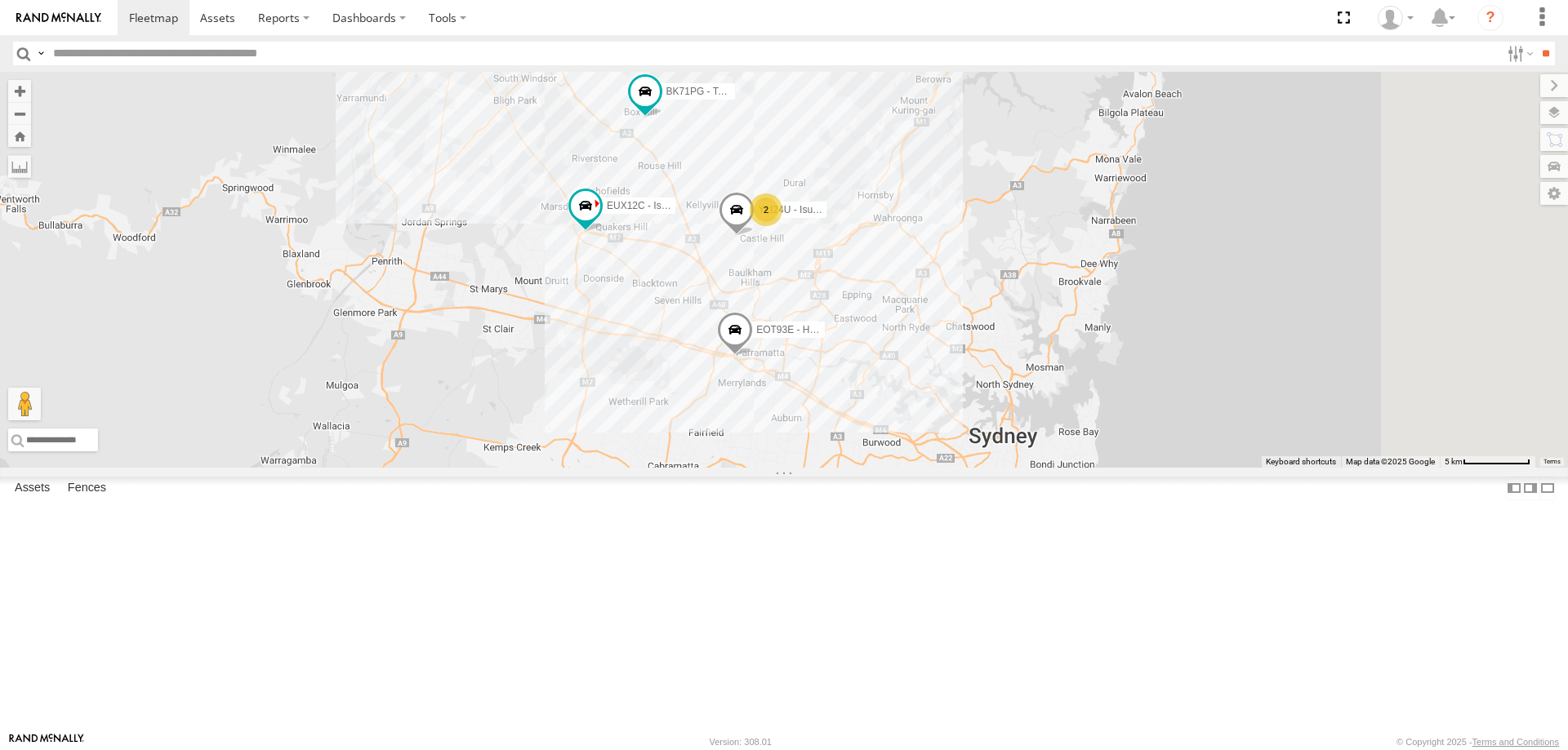
click at [990, 467] on div "EUX12C - Isuzu DMAX YLI24U - Isuzu D-MAX EOT93E - HiAce BK71PG - Toyota Hiace Y…" at bounding box center [784, 270] width 1568 height 396
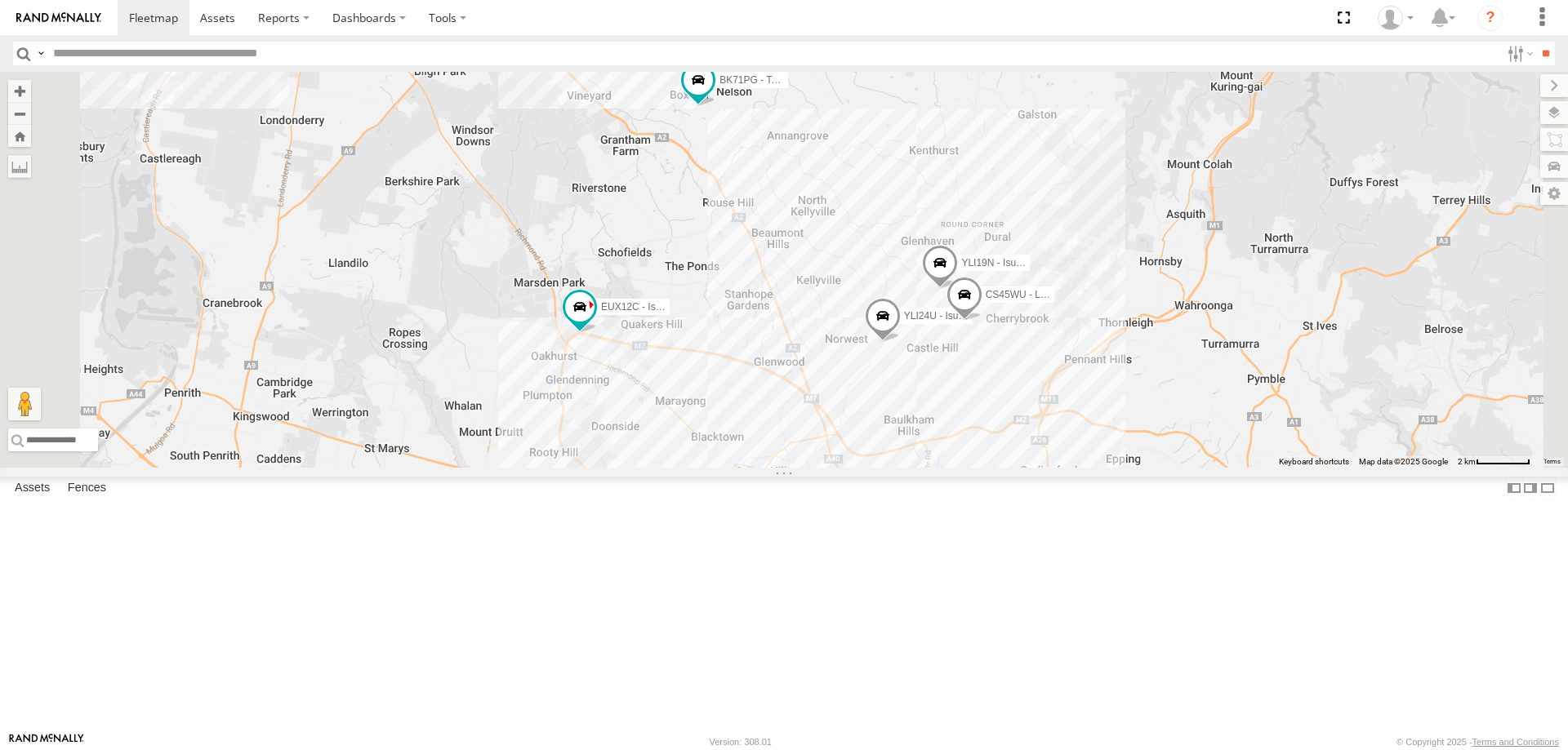
drag, startPoint x: 678, startPoint y: 363, endPoint x: 847, endPoint y: 611, distance: 300.1
click at [847, 467] on div "EUX12C - Isuzu DMAX YLI24U - Isuzu D-MAX EOT93E - HiAce BK71PG - Toyota Hiace Y…" at bounding box center [784, 270] width 1568 height 396
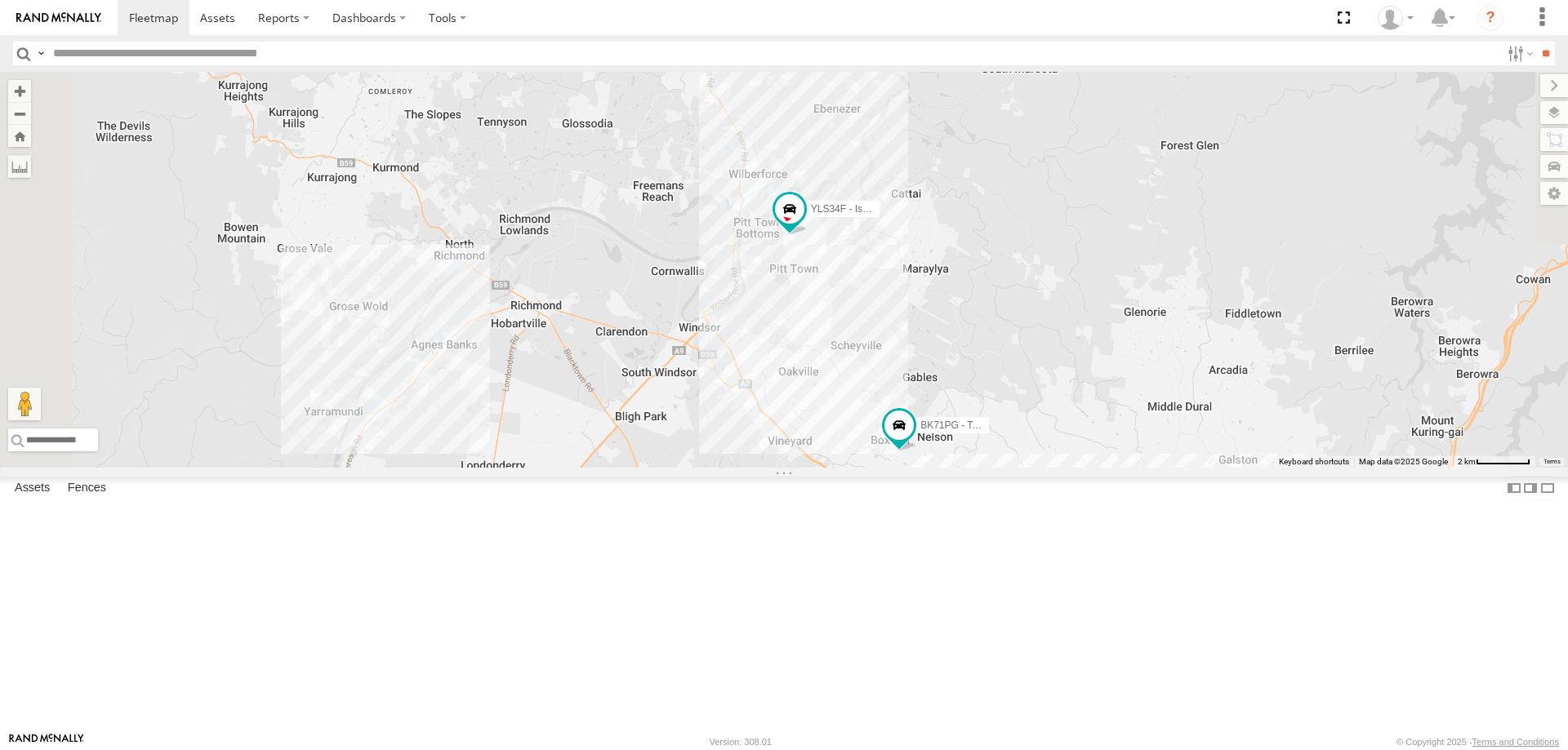
drag, startPoint x: 1019, startPoint y: 614, endPoint x: 1057, endPoint y: 683, distance: 78.8
click at [1057, 467] on div "EUX12C - Isuzu DMAX YLI24U - Isuzu D-MAX EOT93E - HiAce BK71PG - Toyota Hiace Y…" at bounding box center [784, 270] width 1568 height 396
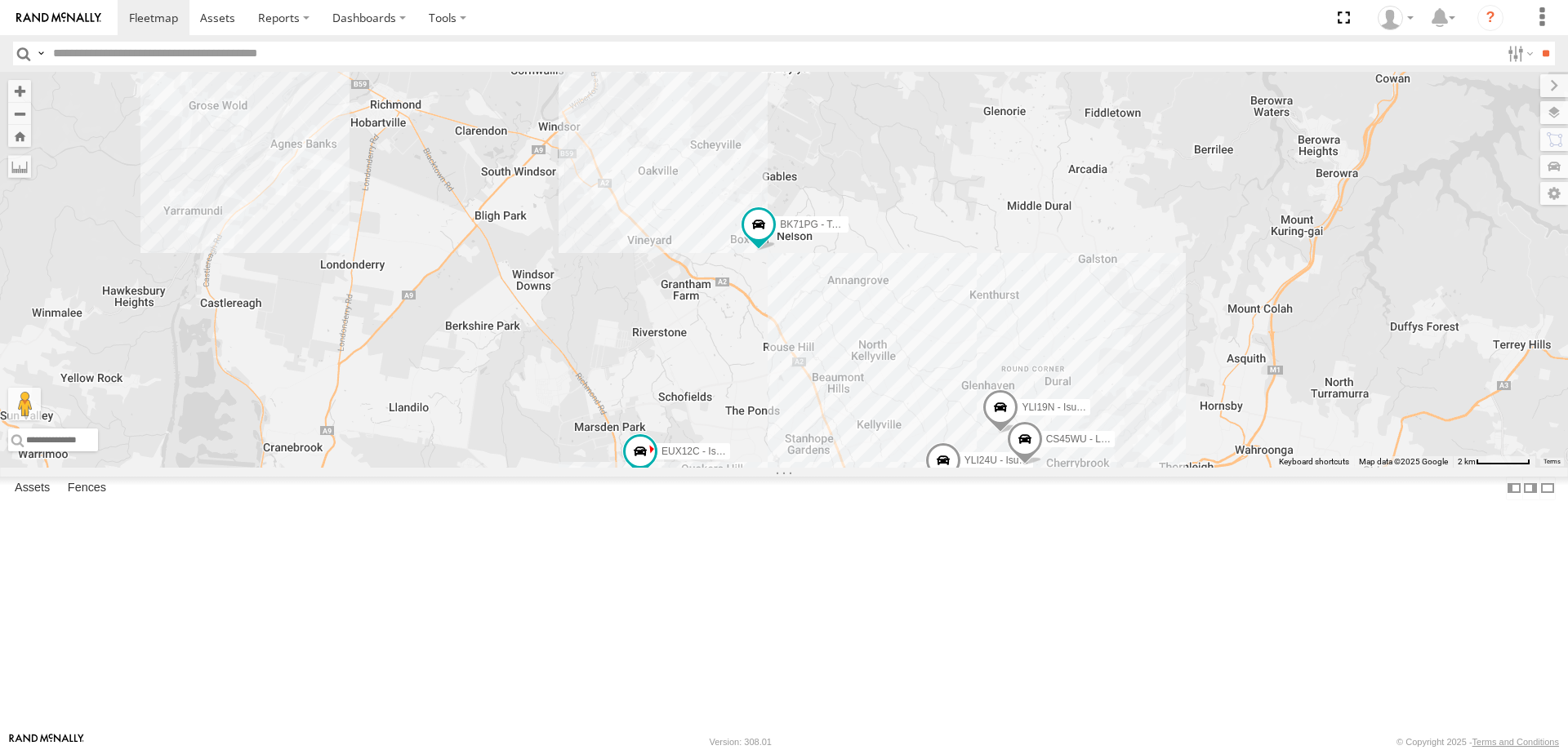
drag, startPoint x: 1037, startPoint y: 629, endPoint x: 895, endPoint y: 424, distance: 249.4
click at [895, 424] on div "EUX12C - Isuzu DMAX YLI24U - Isuzu D-MAX EOT93E - HiAce BK71PG - Toyota Hiace Y…" at bounding box center [784, 270] width 1568 height 396
click at [664, 23] on span at bounding box center [649, 8] width 30 height 30
click at [818, 347] on div "EUX12C - Isuzu DMAX YLI24U - Isuzu D-MAX EOT93E - HiAce BK71PG - Toyota Hiace Y…" at bounding box center [784, 270] width 1568 height 396
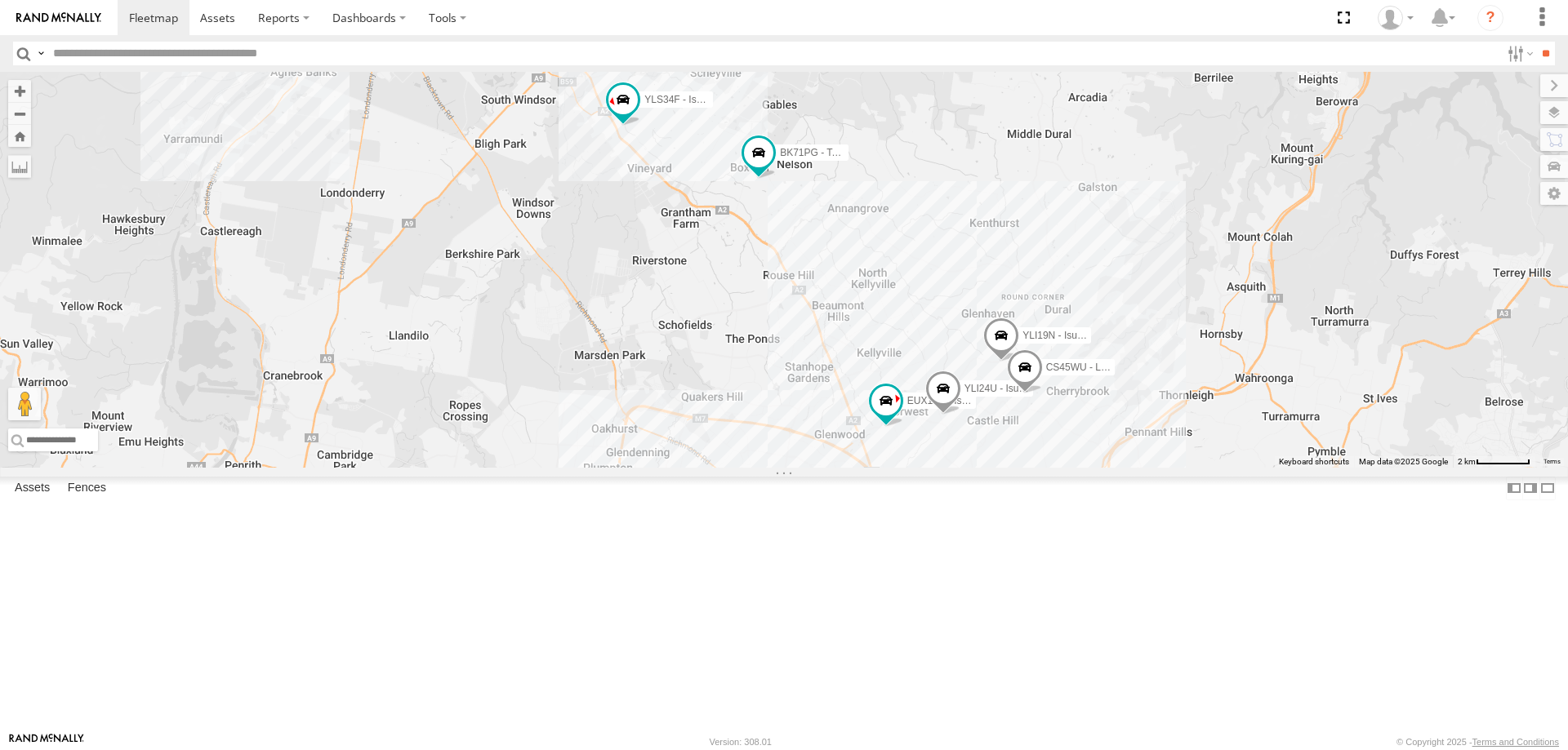
drag, startPoint x: 967, startPoint y: 706, endPoint x: 973, endPoint y: 466, distance: 240.1
click at [973, 466] on div "YLI19N - Isuzu DMAX EUX12C - Isuzu DMAX YLI24U - Isuzu D-MAX CS45WU - LDV BK71P…" at bounding box center [784, 270] width 1568 height 396
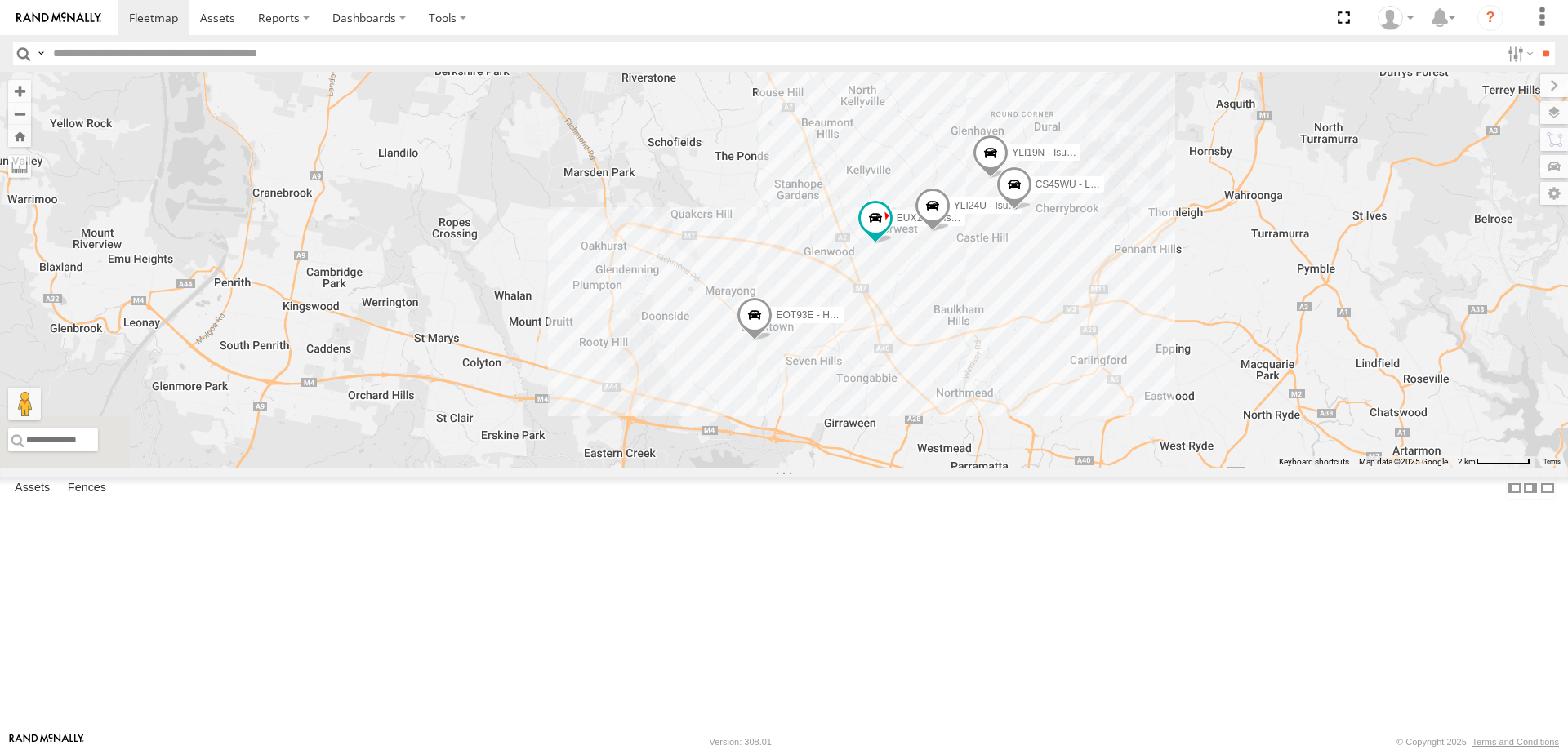
drag, startPoint x: 906, startPoint y: 523, endPoint x: 889, endPoint y: 519, distance: 17.5
click at [889, 467] on div "YLI19N - Isuzu DMAX EUX12C - Isuzu DMAX YLI24U - Isuzu D-MAX CS45WU - LDV BK71P…" at bounding box center [784, 270] width 1568 height 396
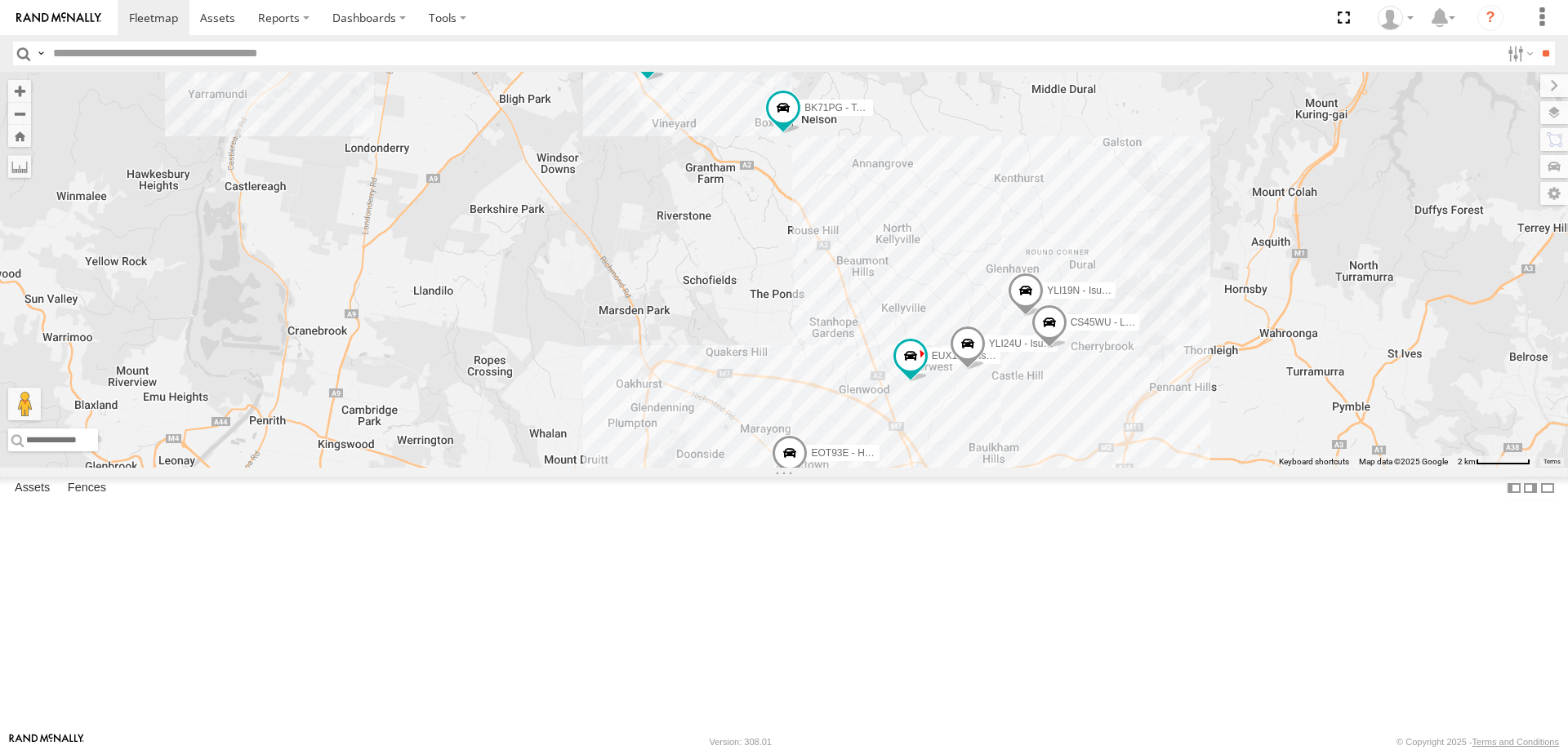
drag, startPoint x: 847, startPoint y: 294, endPoint x: 884, endPoint y: 459, distance: 169.1
click at [884, 459] on div "YLI19N - Isuzu DMAX EUX12C - Isuzu DMAX YLI24U - Isuzu D-MAX CS45WU - LDV BK71P…" at bounding box center [784, 270] width 1568 height 396
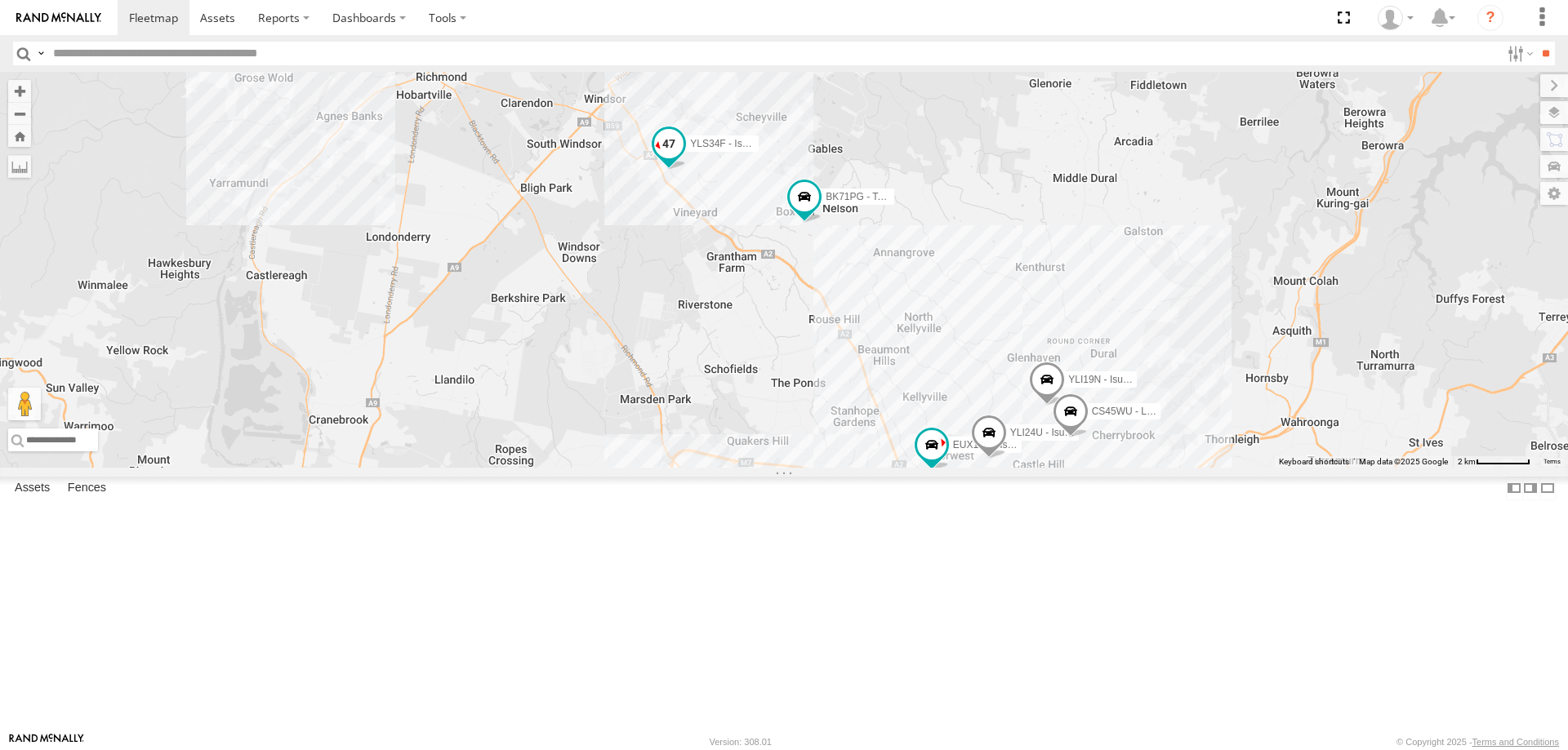
drag, startPoint x: 896, startPoint y: 223, endPoint x: 906, endPoint y: 280, distance: 57.9
click at [789, 149] on span "YLS34F - Isuzu DMAX" at bounding box center [739, 143] width 99 height 12
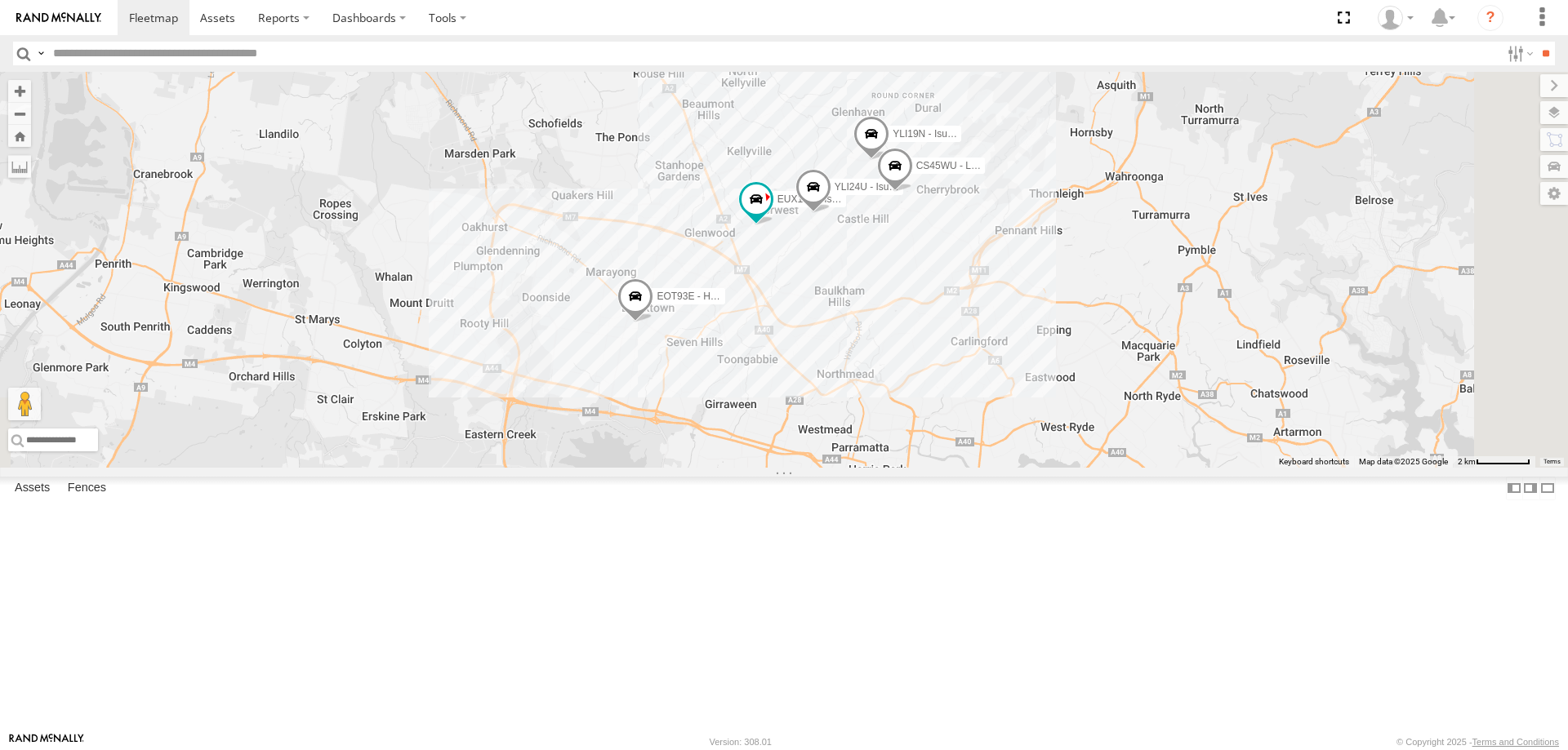
drag, startPoint x: 1044, startPoint y: 570, endPoint x: 865, endPoint y: 318, distance: 309.1
click at [865, 318] on div "YLI19N - Isuzu DMAX EUX12C - Isuzu DMAX YLI24U - Isuzu D-MAX CS45WU - LDV BK71P…" at bounding box center [784, 270] width 1568 height 396
click at [1011, 467] on div "YLI19N - Isuzu DMAX EUX12C - Isuzu DMAX YLI24U - Isuzu D-MAX CS45WU - LDV BK71P…" at bounding box center [784, 270] width 1568 height 396
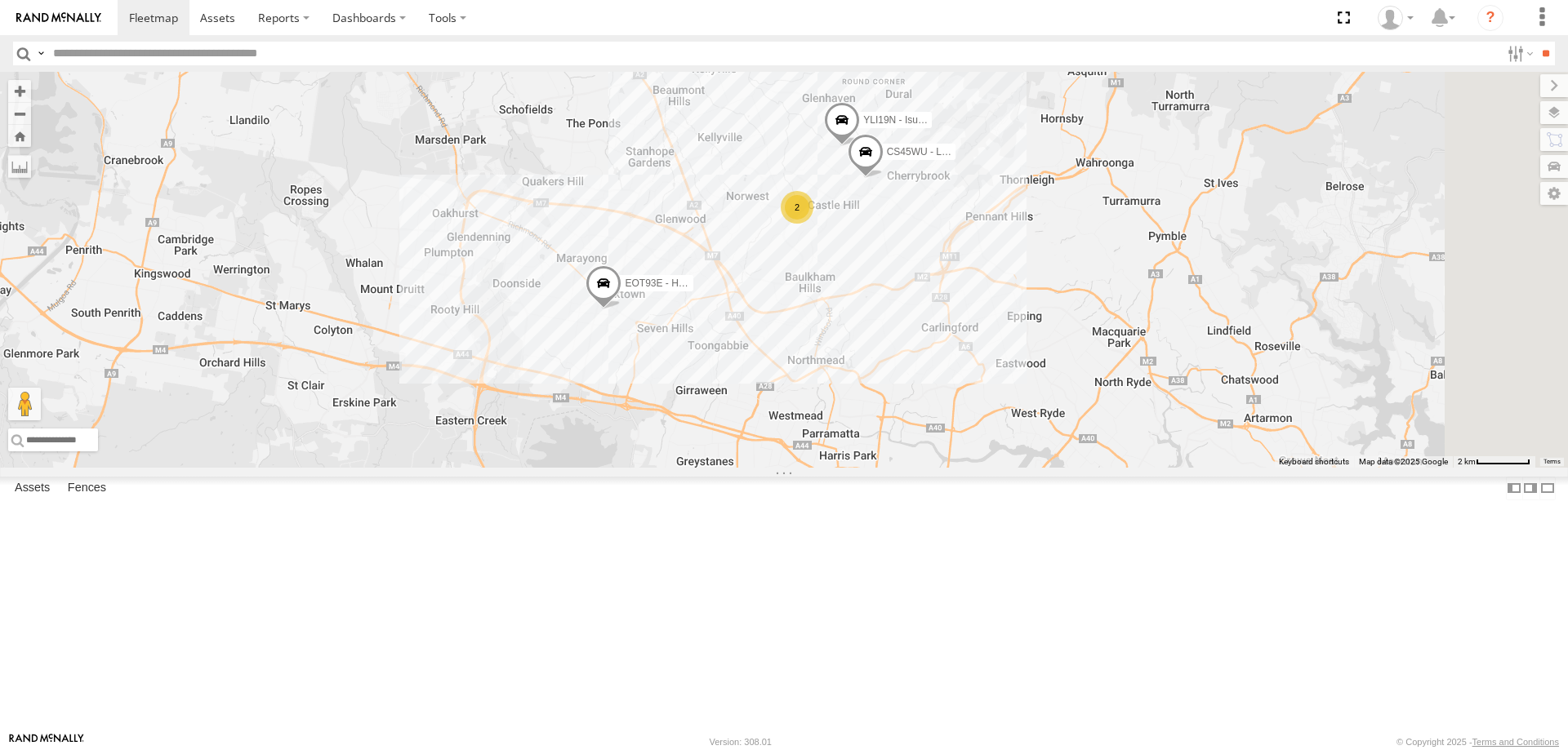
drag, startPoint x: 972, startPoint y: 589, endPoint x: 938, endPoint y: 573, distance: 37.6
click at [938, 467] on div "YLI19N - Isuzu DMAX 2 CS45WU - LDV EOT93E - HiAce YLS34F - Isuzu DMAX" at bounding box center [784, 270] width 1568 height 396
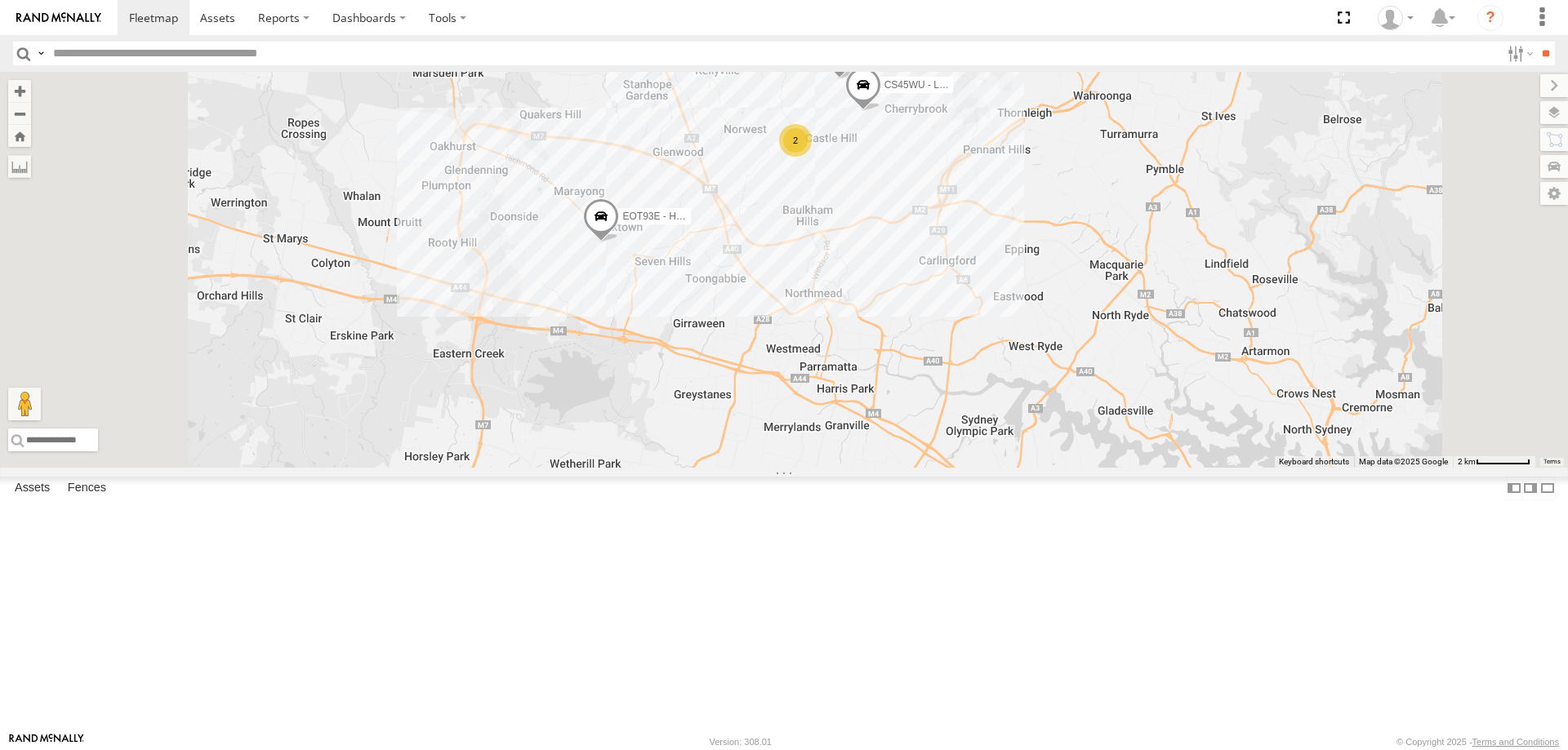
drag, startPoint x: 914, startPoint y: 567, endPoint x: 903, endPoint y: 345, distance: 222.3
click at [903, 345] on div "YLI19N - Isuzu DMAX 2 CS45WU - LDV EOT93E - HiAce YLS34F - Isuzu DMAX" at bounding box center [784, 270] width 1568 height 396
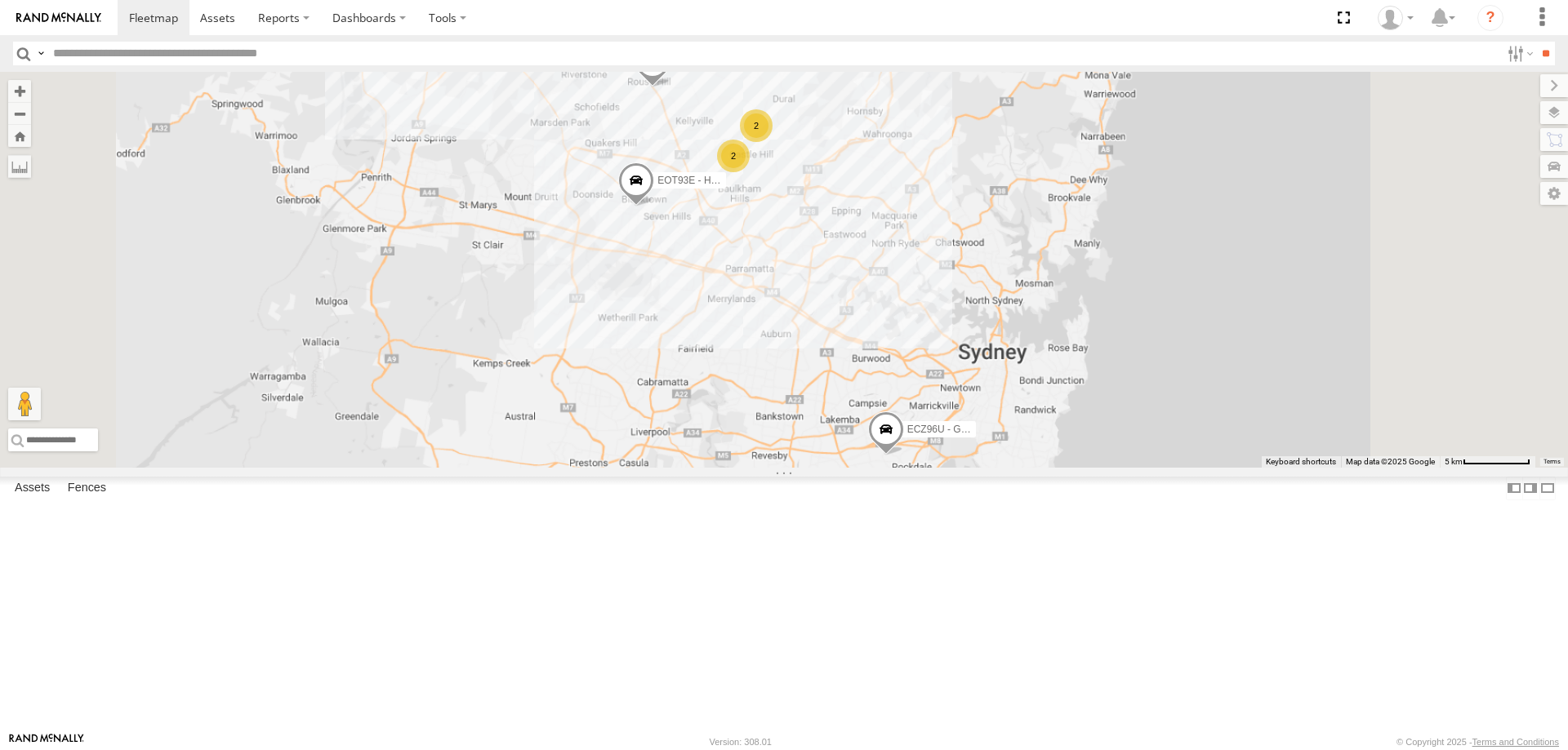
drag, startPoint x: 1004, startPoint y: 274, endPoint x: 1001, endPoint y: 333, distance: 59.1
click at [1001, 333] on div "EOT93E - HiAce YLS34F - Isuzu DMAX ECZ96U - Great Wall 2 2" at bounding box center [784, 270] width 1568 height 396
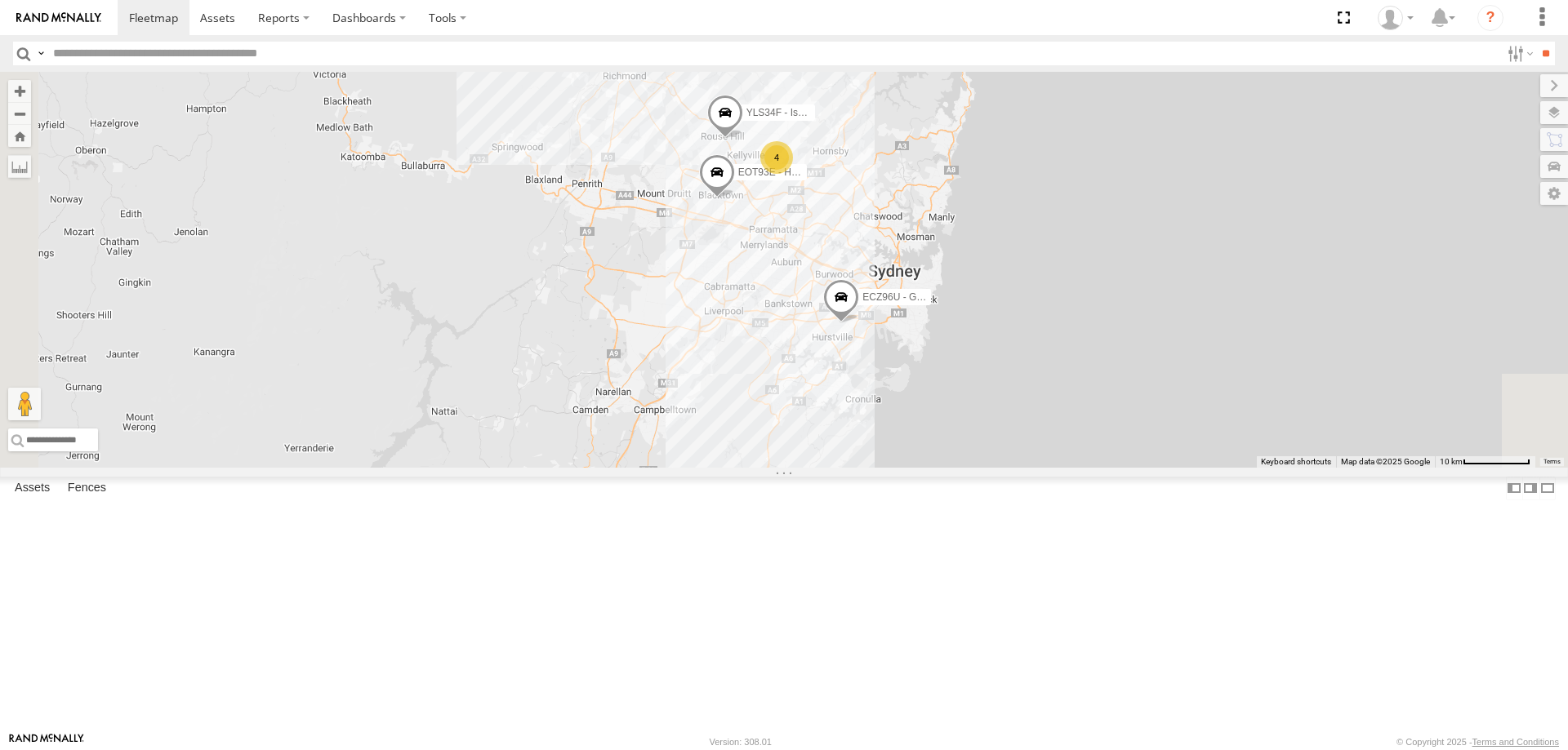
drag, startPoint x: 1148, startPoint y: 369, endPoint x: 1159, endPoint y: 219, distance: 150.4
click at [1159, 219] on div "ECZ96U - Great Wall EOT93E - HiAce YLI01U - Isuzu DMAX BK71PG - Toyota Hiace YL…" at bounding box center [784, 270] width 1568 height 396
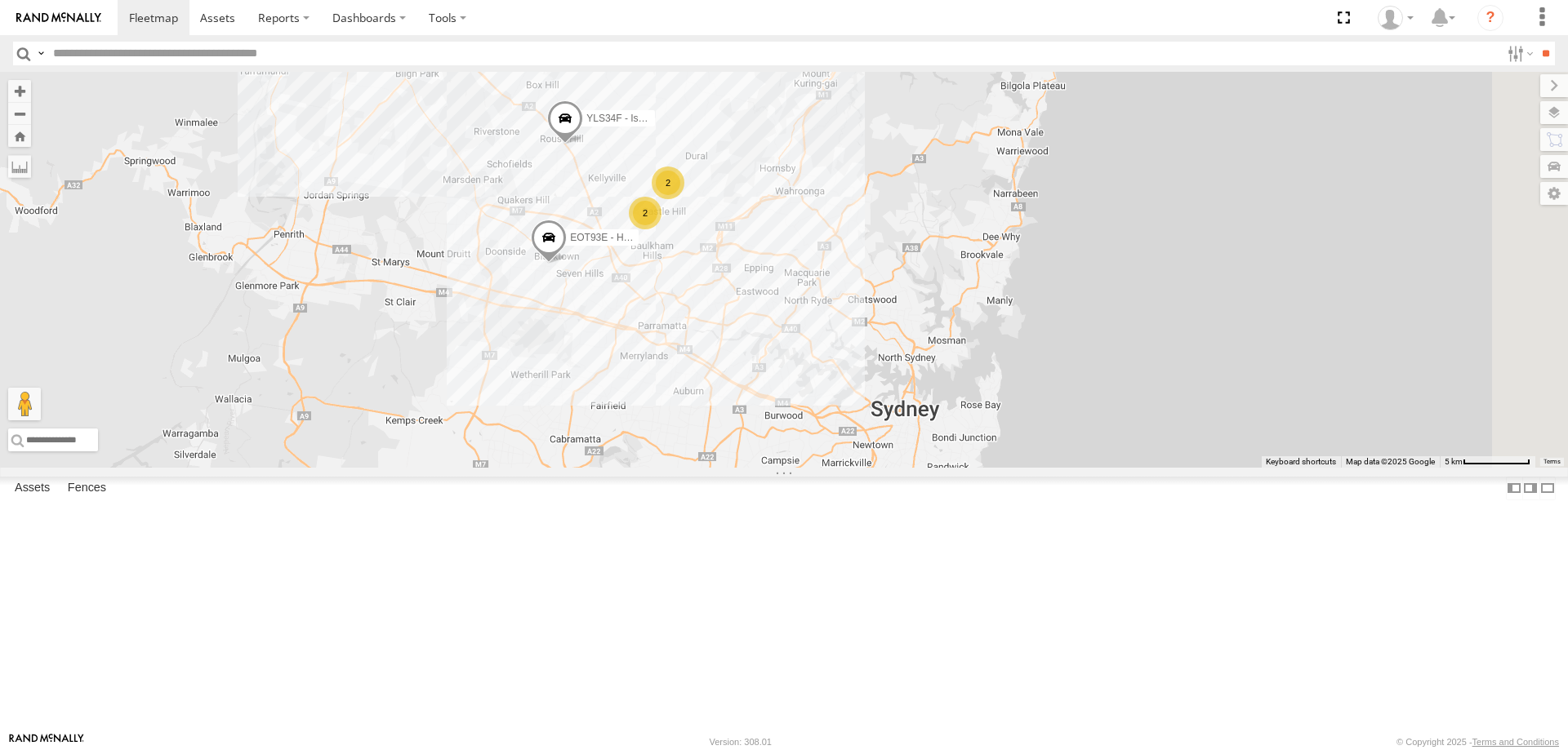
drag, startPoint x: 1088, startPoint y: 257, endPoint x: 839, endPoint y: 294, distance: 251.7
click at [839, 294] on div "ECZ96U - Great Wall EOT93E - HiAce YLI01U - Isuzu DMAX BK71PG - Toyota Hiace YL…" at bounding box center [784, 270] width 1568 height 396
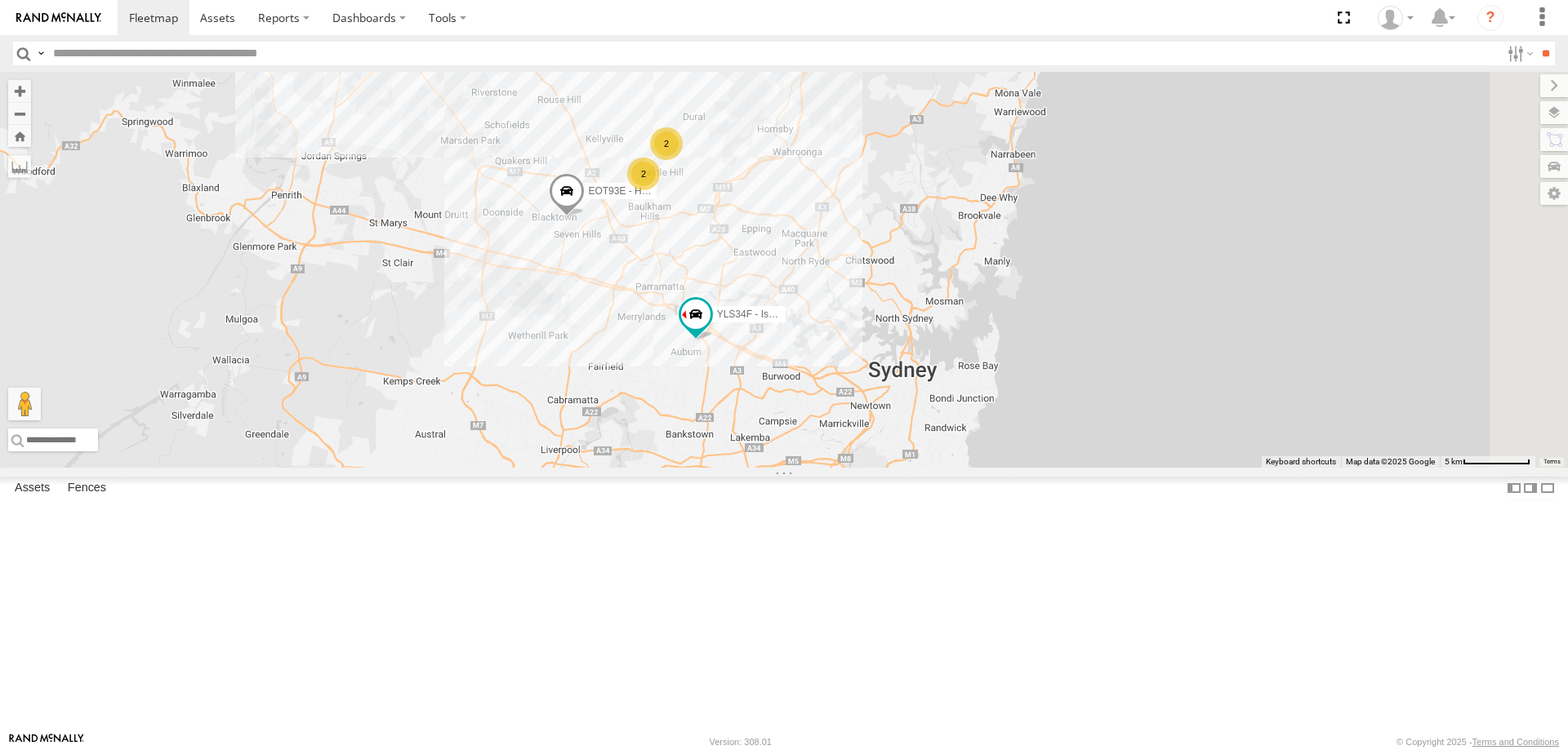
drag, startPoint x: 923, startPoint y: 565, endPoint x: 920, endPoint y: 526, distance: 39.1
click at [920, 467] on div "EOT93E - HiAce BK71PG - Toyota Hiace YLS34F - Isuzu DMAX 2 2" at bounding box center [784, 270] width 1568 height 396
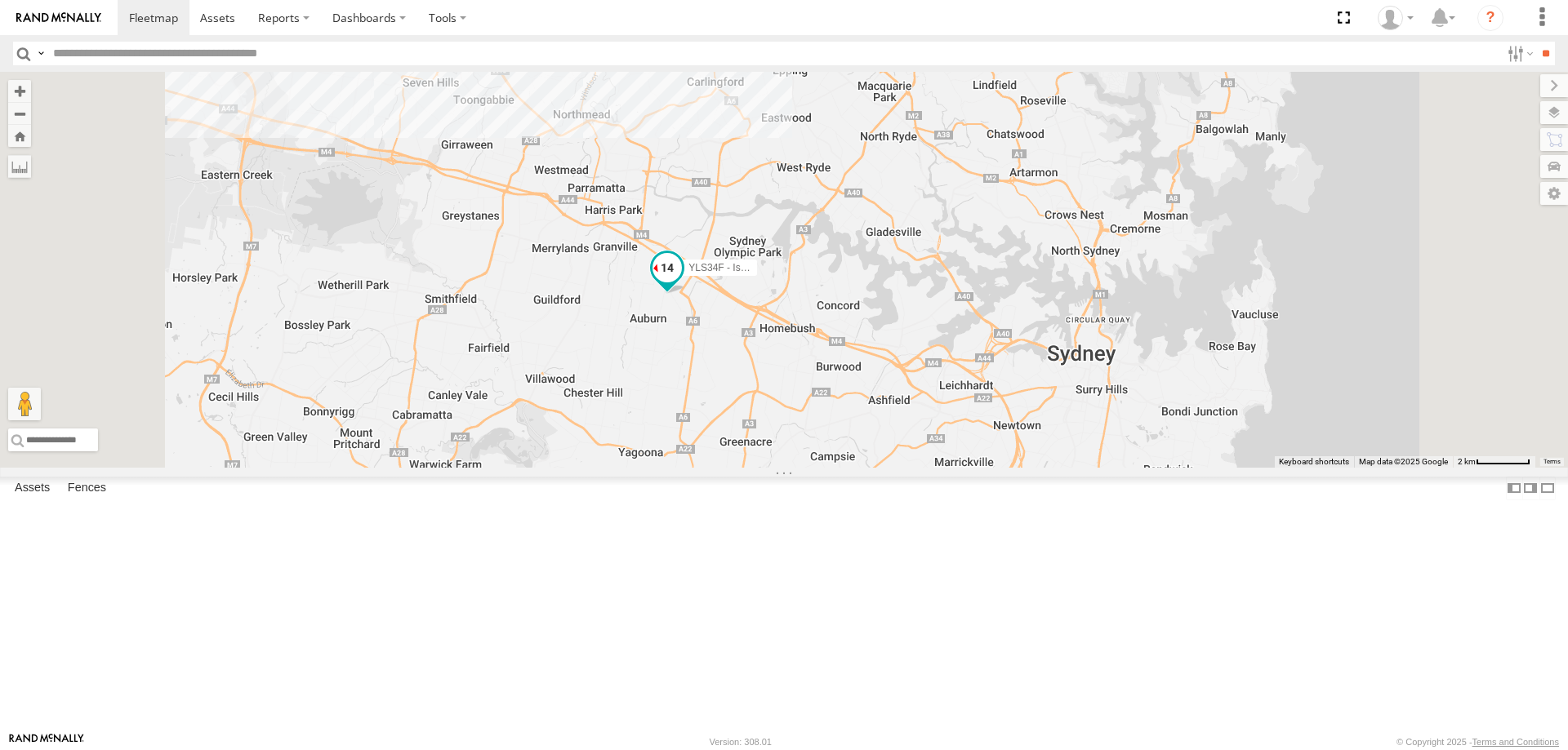
click at [682, 283] on span at bounding box center [667, 267] width 30 height 30
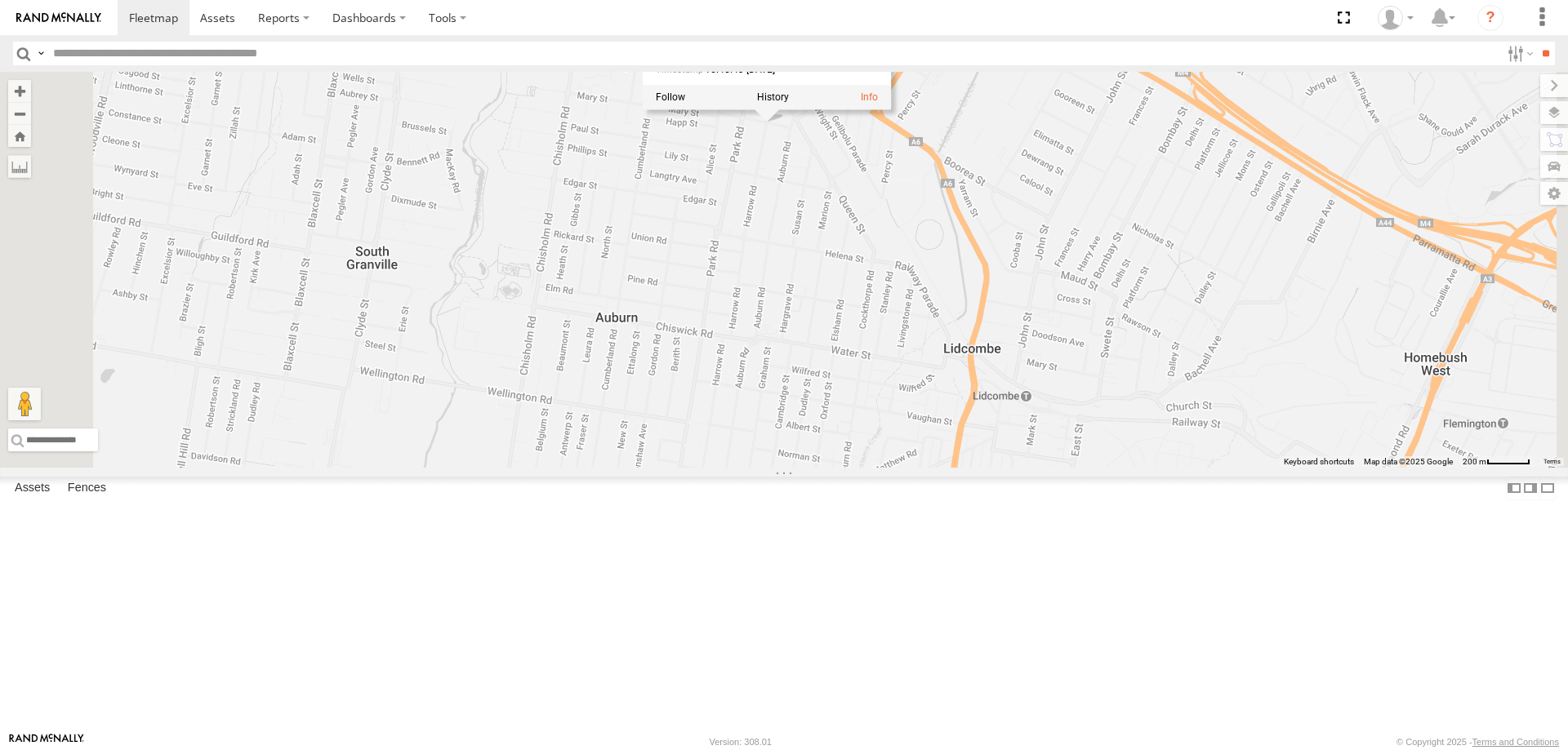
click at [1000, 309] on div "EOT93E - HiAce BK71PG - Toyota Hiace YLS34F - Isuzu DMAX ECZ96U - Great Wall YL…" at bounding box center [784, 270] width 1568 height 396
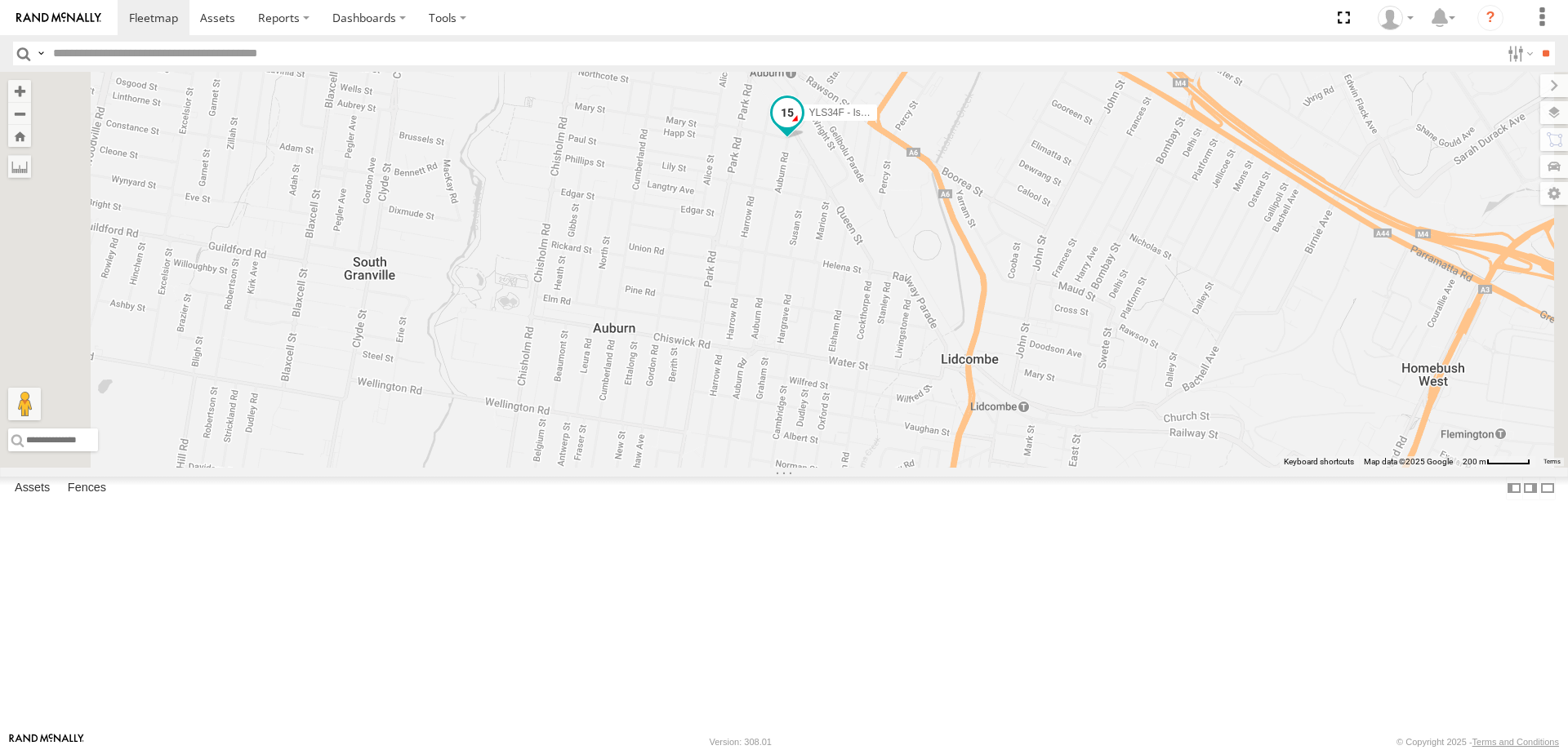
click at [802, 127] on span at bounding box center [787, 112] width 30 height 30
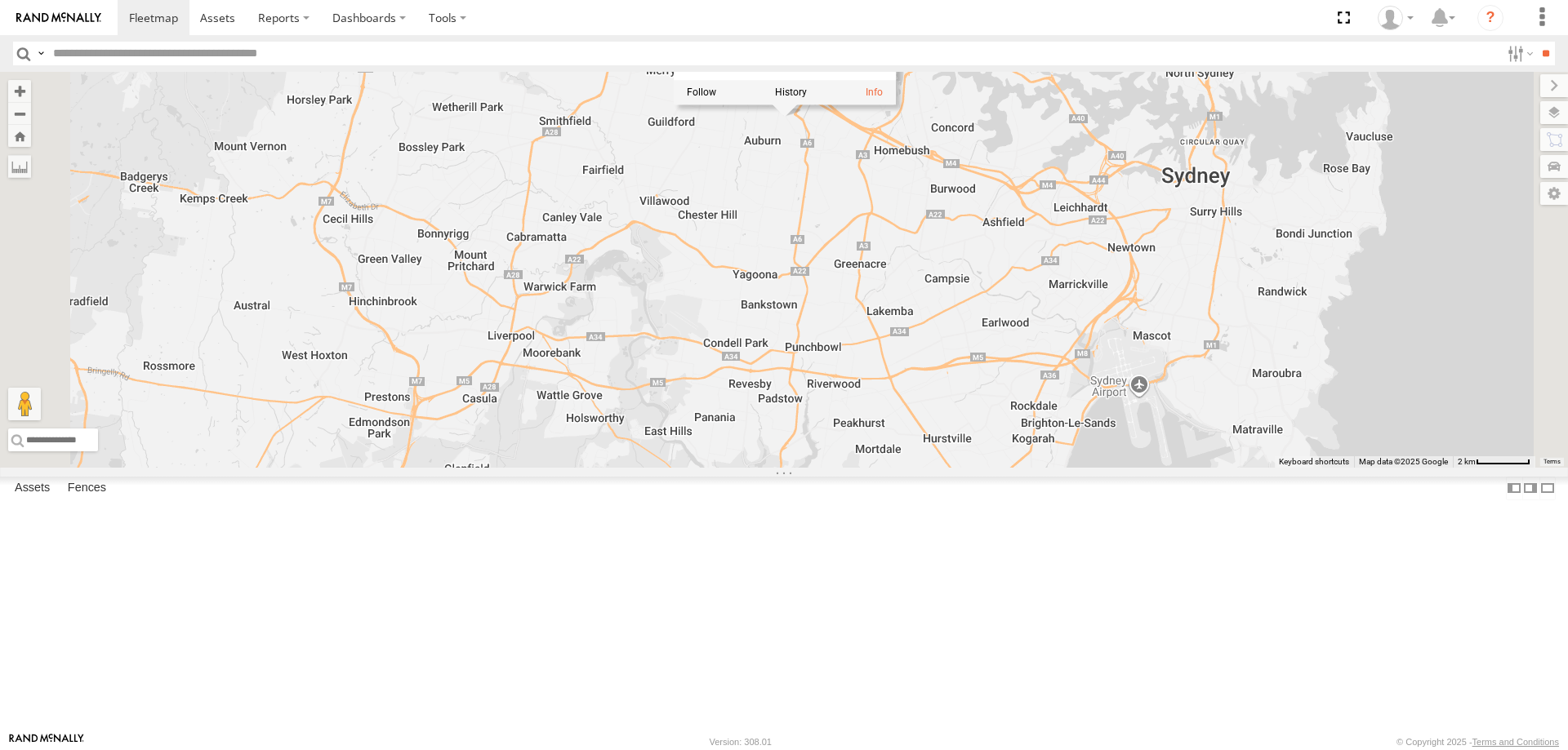
click at [956, 277] on div "EOT93E - HiAce BK71PG - Toyota Hiace YLS34F - Isuzu DMAX ECZ96U - Great Wall YL…" at bounding box center [784, 270] width 1568 height 396
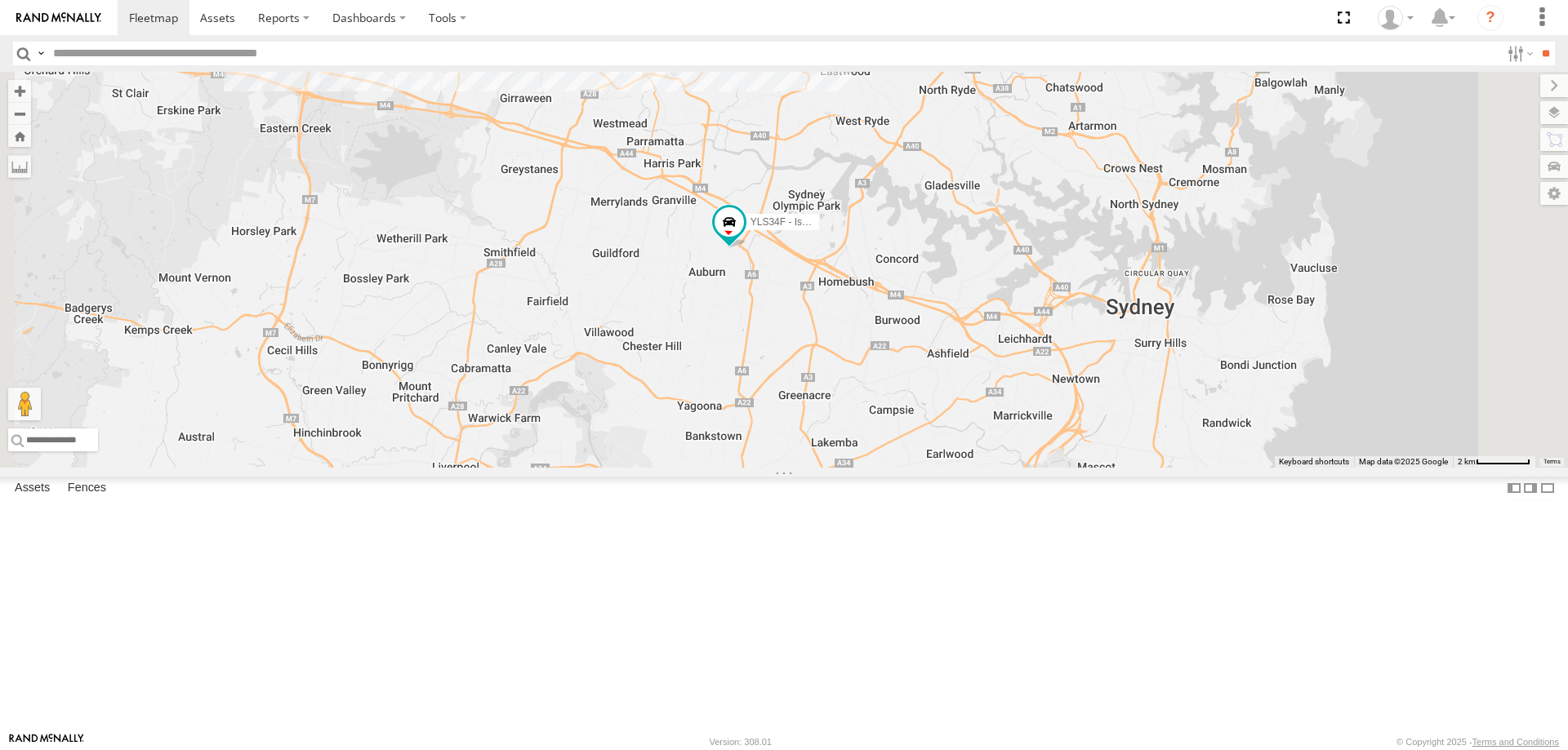
drag, startPoint x: 1074, startPoint y: 176, endPoint x: 1006, endPoint y: 313, distance: 152.9
click at [1008, 316] on div "EOT93E - HiAce BK71PG - Toyota Hiace YLS34F - Isuzu DMAX ECZ96U - Great Wall" at bounding box center [784, 270] width 1568 height 396
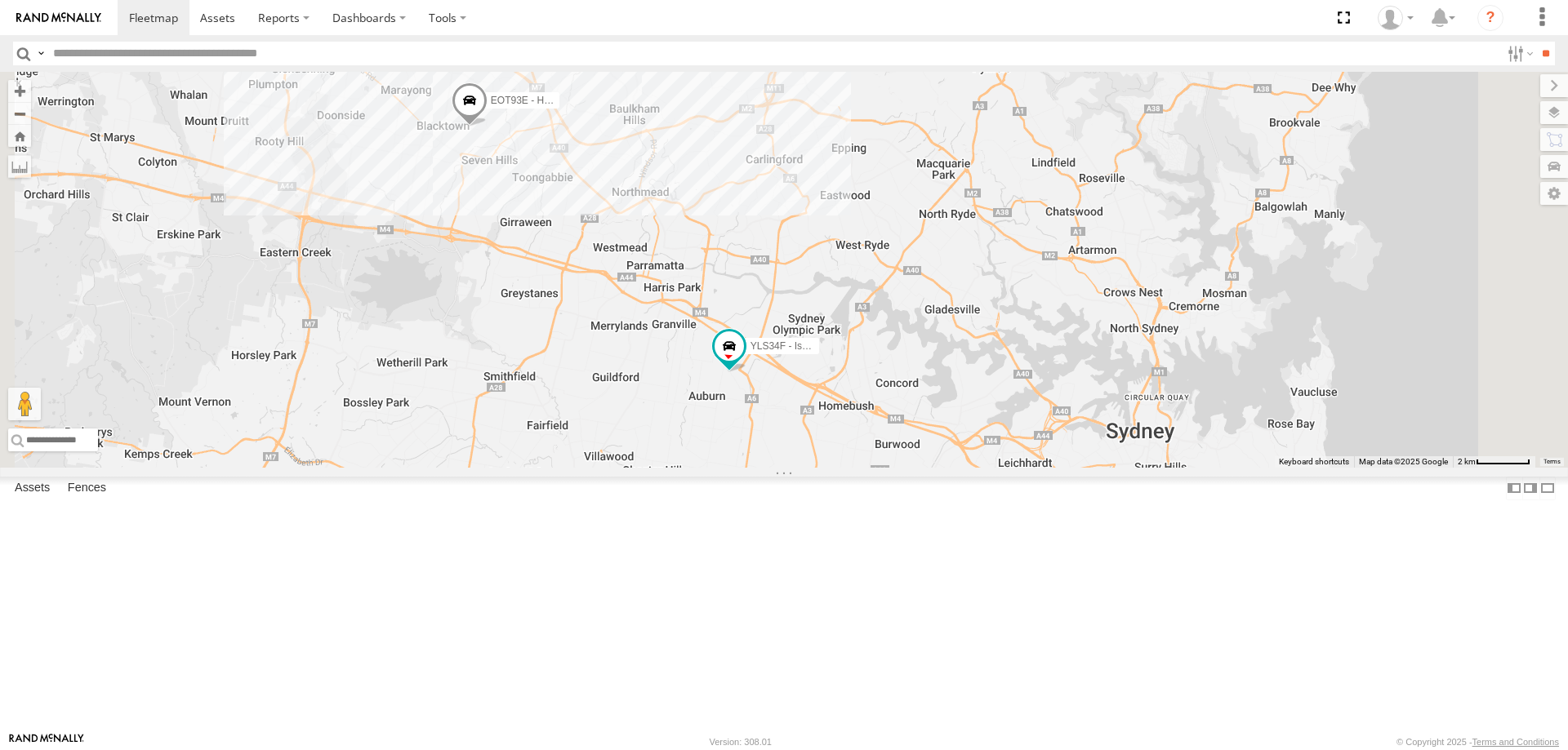
drag, startPoint x: 1007, startPoint y: 275, endPoint x: 1009, endPoint y: 300, distance: 25.1
click at [1009, 300] on div "EOT93E - HiAce BK71PG - Toyota Hiace YLS34F - Isuzu DMAX ECZ96U - Great Wall" at bounding box center [784, 270] width 1568 height 396
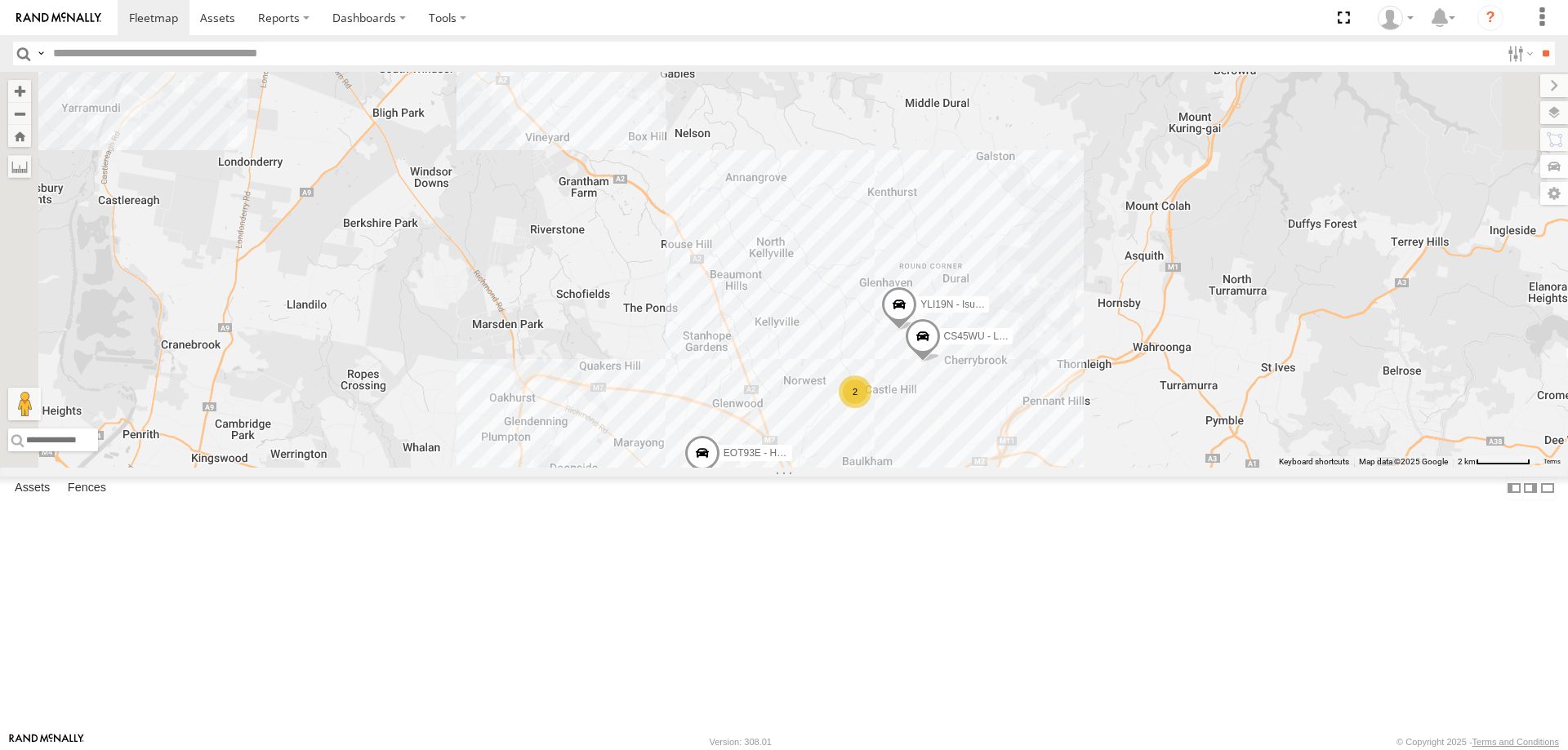
drag, startPoint x: 713, startPoint y: 174, endPoint x: 959, endPoint y: 533, distance: 435.2
click at [959, 467] on div "EOT93E - HiAce BK71PG - Toyota Hiace YLS34F - Isuzu DMAX ECZ96U - Great Wall YL…" at bounding box center [784, 270] width 1568 height 396
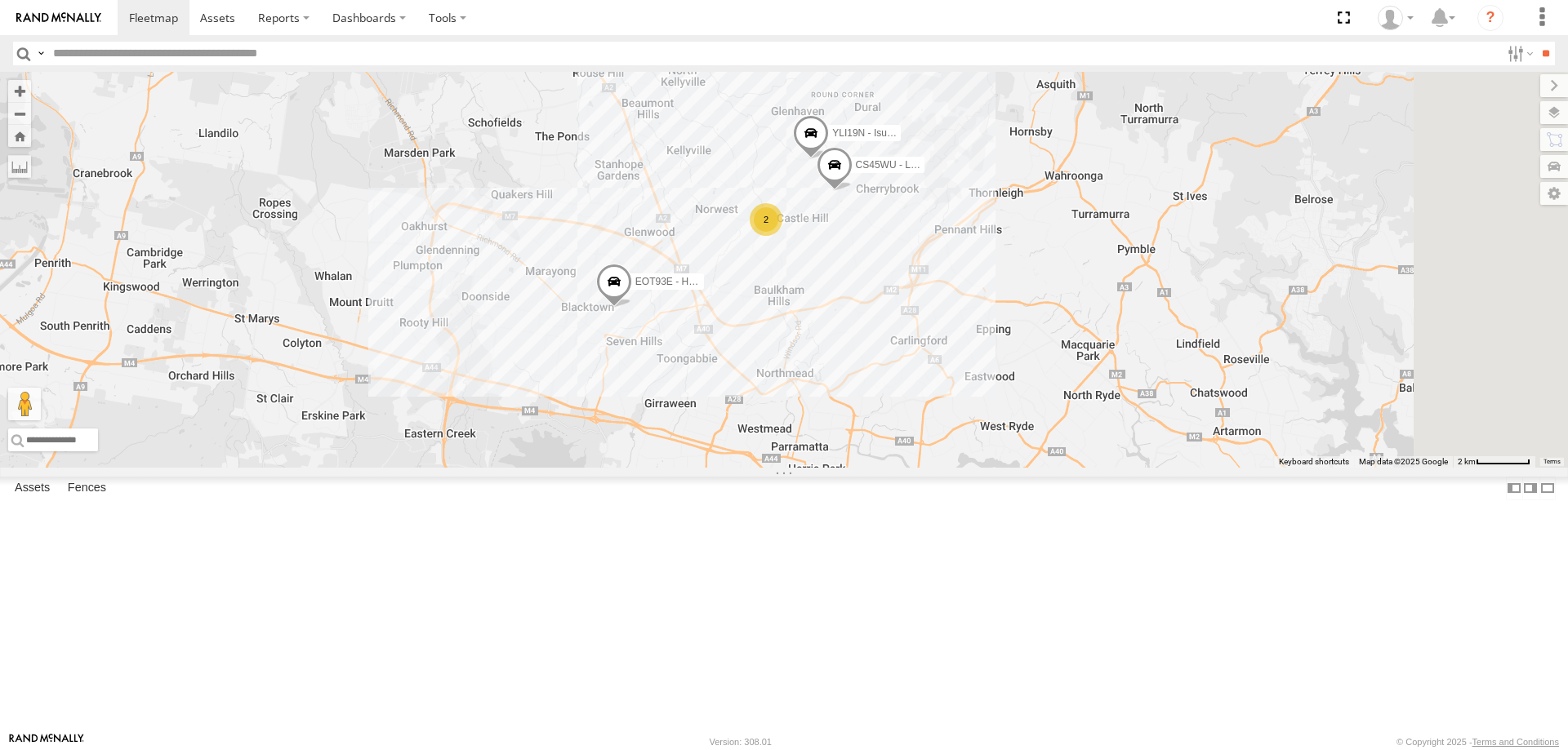
drag, startPoint x: 964, startPoint y: 554, endPoint x: 868, endPoint y: 370, distance: 207.5
click at [868, 370] on div "EOT93E - HiAce BK71PG - Toyota Hiace YLS34F - Isuzu DMAX ECZ96U - Great Wall YL…" at bounding box center [784, 270] width 1568 height 396
click at [632, 307] on span at bounding box center [614, 285] width 36 height 44
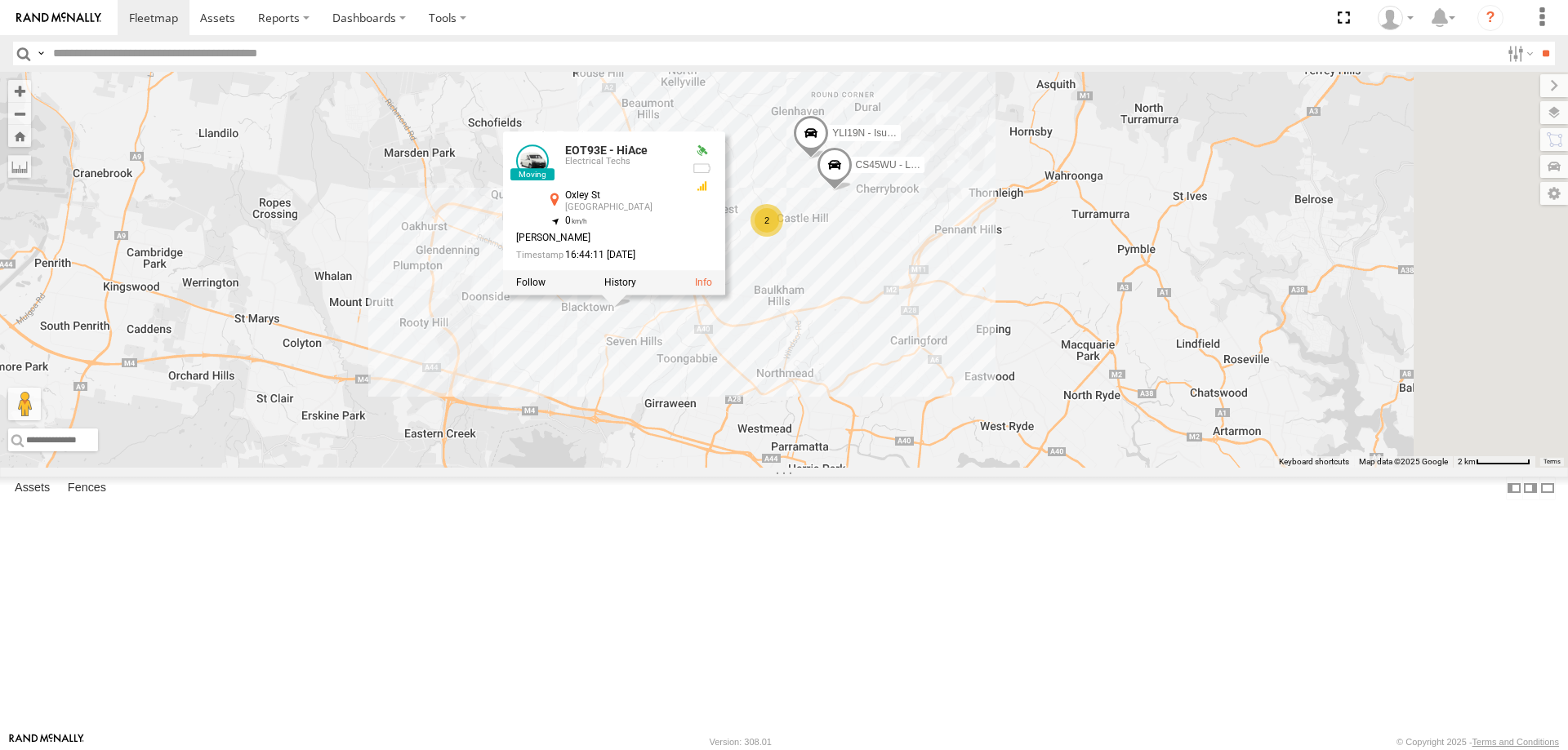
click at [760, 467] on div "EOT93E - HiAce BK71PG - Toyota Hiace YLS34F - Isuzu DMAX ECZ96U - Great Wall YL…" at bounding box center [784, 270] width 1568 height 396
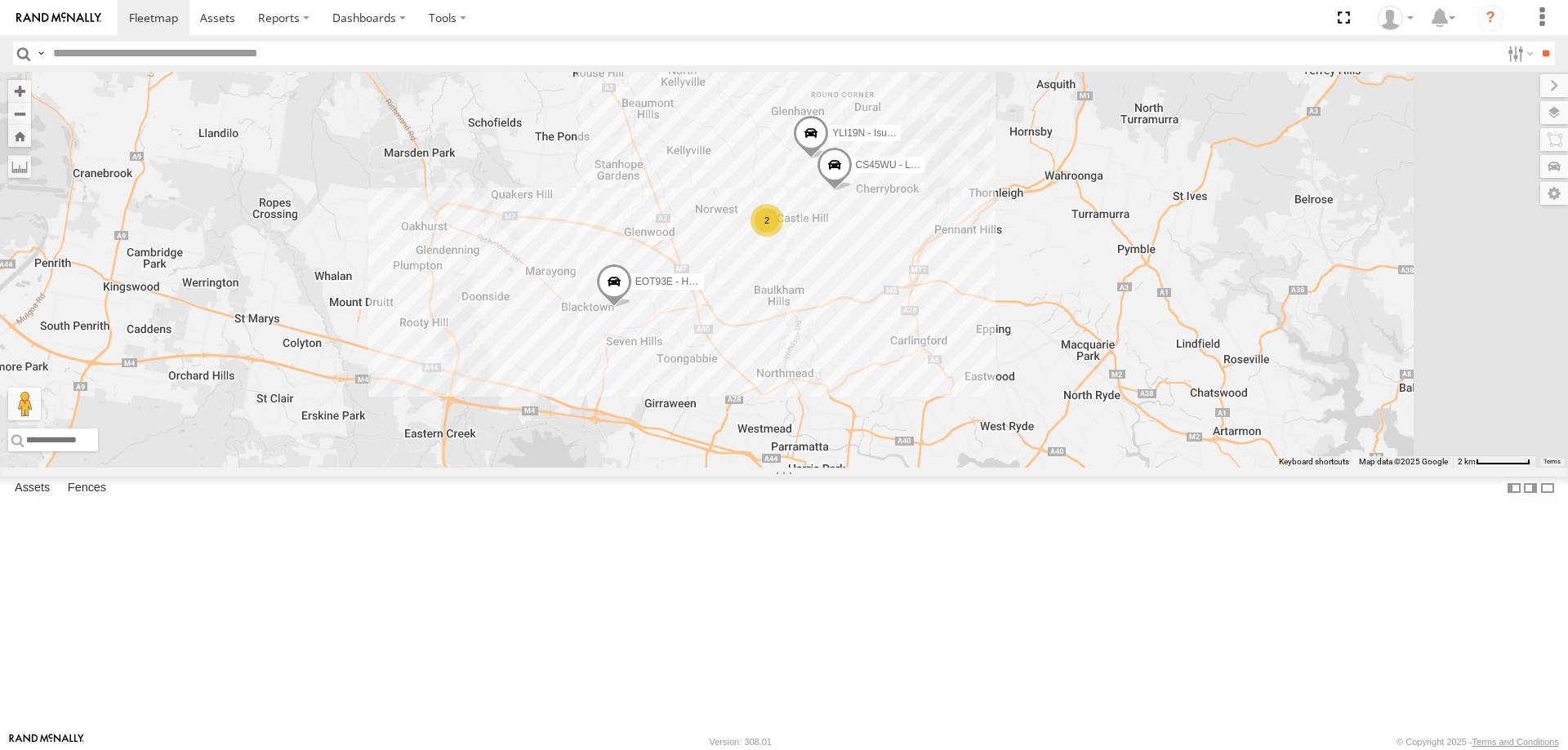
drag, startPoint x: 682, startPoint y: 172, endPoint x: 722, endPoint y: 630, distance: 459.7
click at [722, 467] on div "EOT93E - HiAce BK71PG - Toyota Hiace YLS34F - Isuzu DMAX ECZ96U - Great Wall YL…" at bounding box center [784, 270] width 1568 height 396
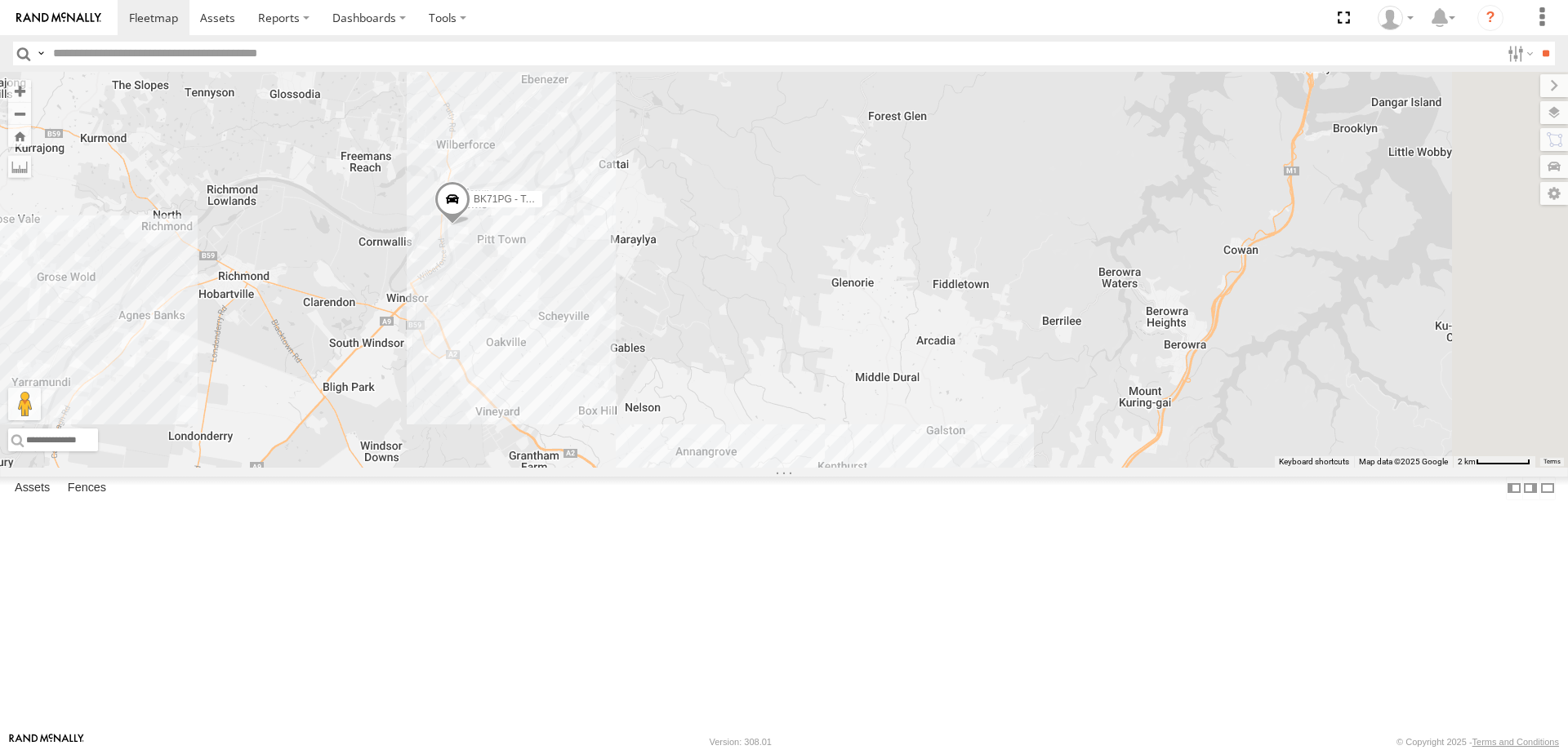
click at [723, 467] on div "EOT93E - HiAce BK71PG - Toyota Hiace YLS34F - Isuzu DMAX ECZ96U - Great Wall YL…" at bounding box center [784, 270] width 1568 height 396
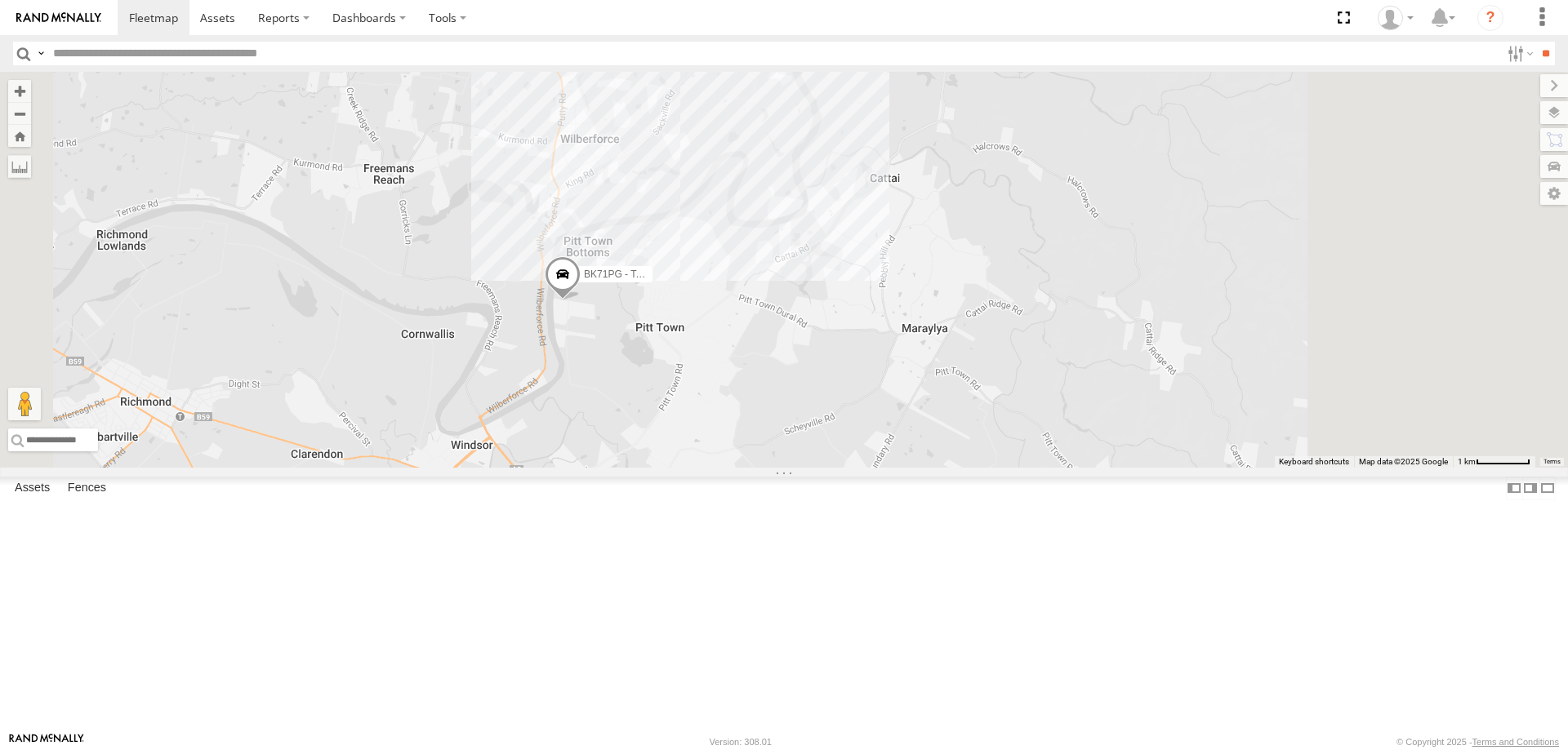
drag, startPoint x: 698, startPoint y: 634, endPoint x: 785, endPoint y: -12, distance: 651.8
click at [785, 0] on html at bounding box center [784, 375] width 1568 height 750
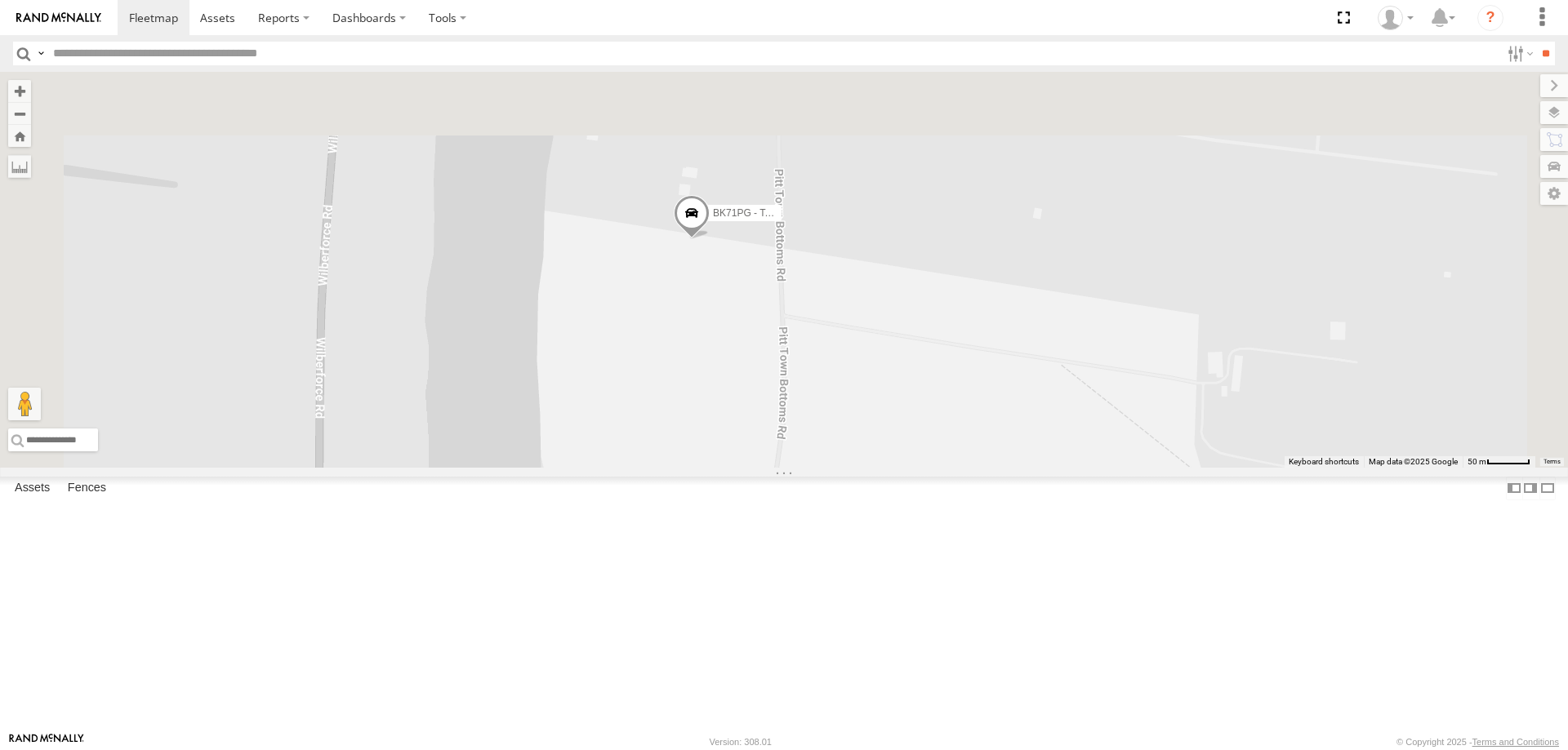
drag, startPoint x: 913, startPoint y: 359, endPoint x: 919, endPoint y: 392, distance: 33.5
click at [919, 392] on div "EOT93E - HiAce BK71PG - Toyota Hiace YLS34F - Isuzu DMAX ECZ96U - Great Wall YL…" at bounding box center [784, 270] width 1568 height 396
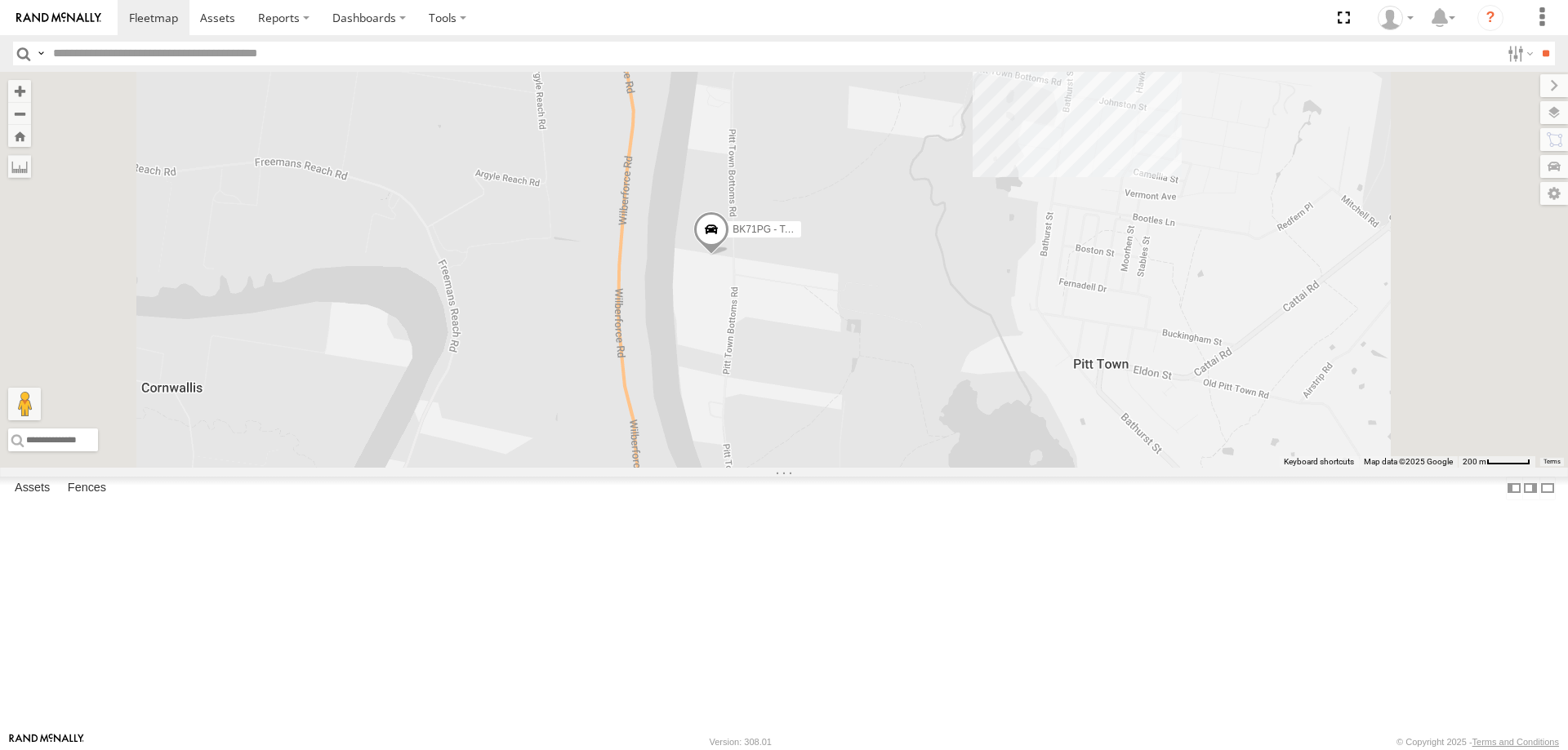
click at [729, 256] on span at bounding box center [711, 234] width 36 height 44
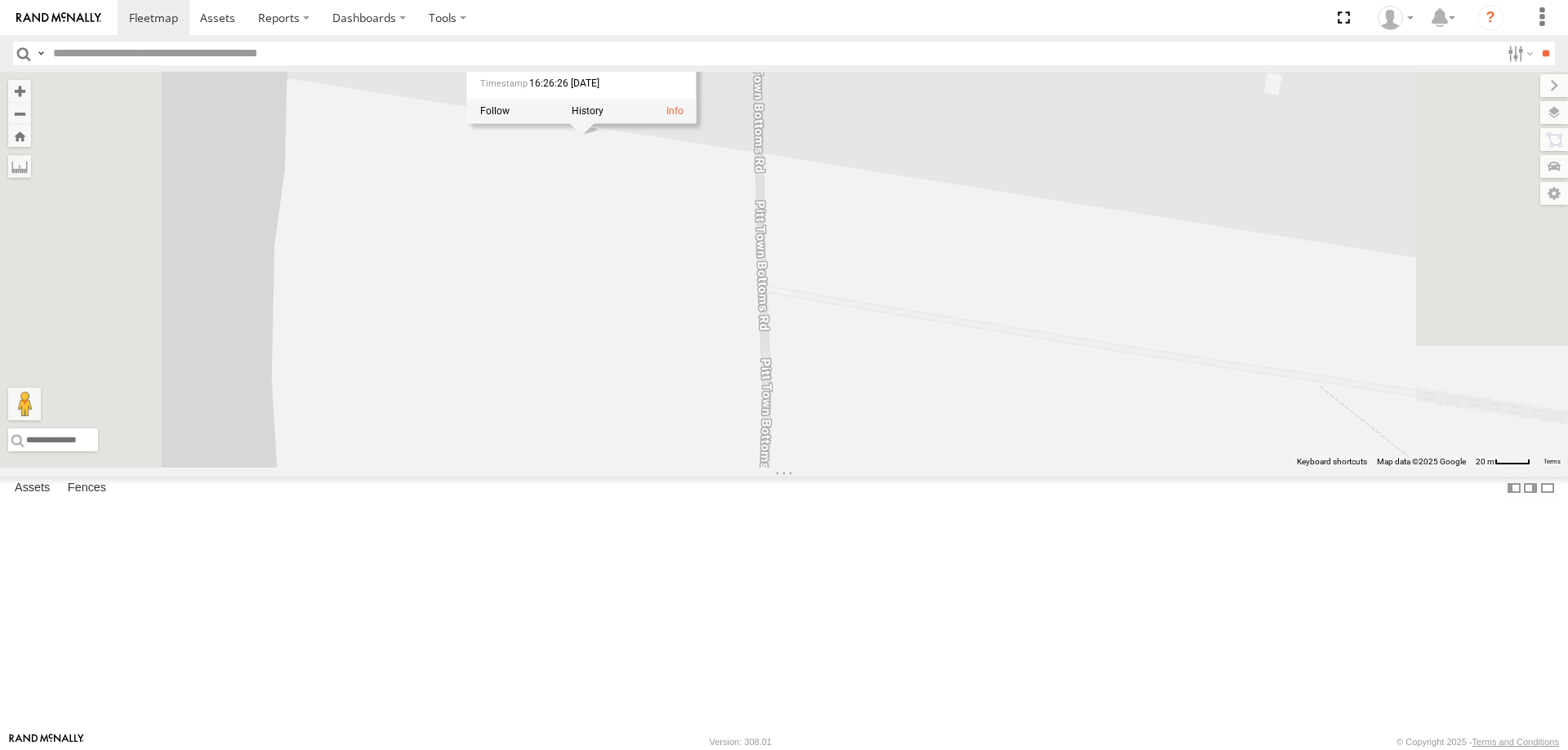
click at [838, 376] on div "BK71PG - Toyota Hiace BK71PG - Toyota Hiace Electrical Techs Pitt Town Bottom […" at bounding box center [784, 270] width 1568 height 396
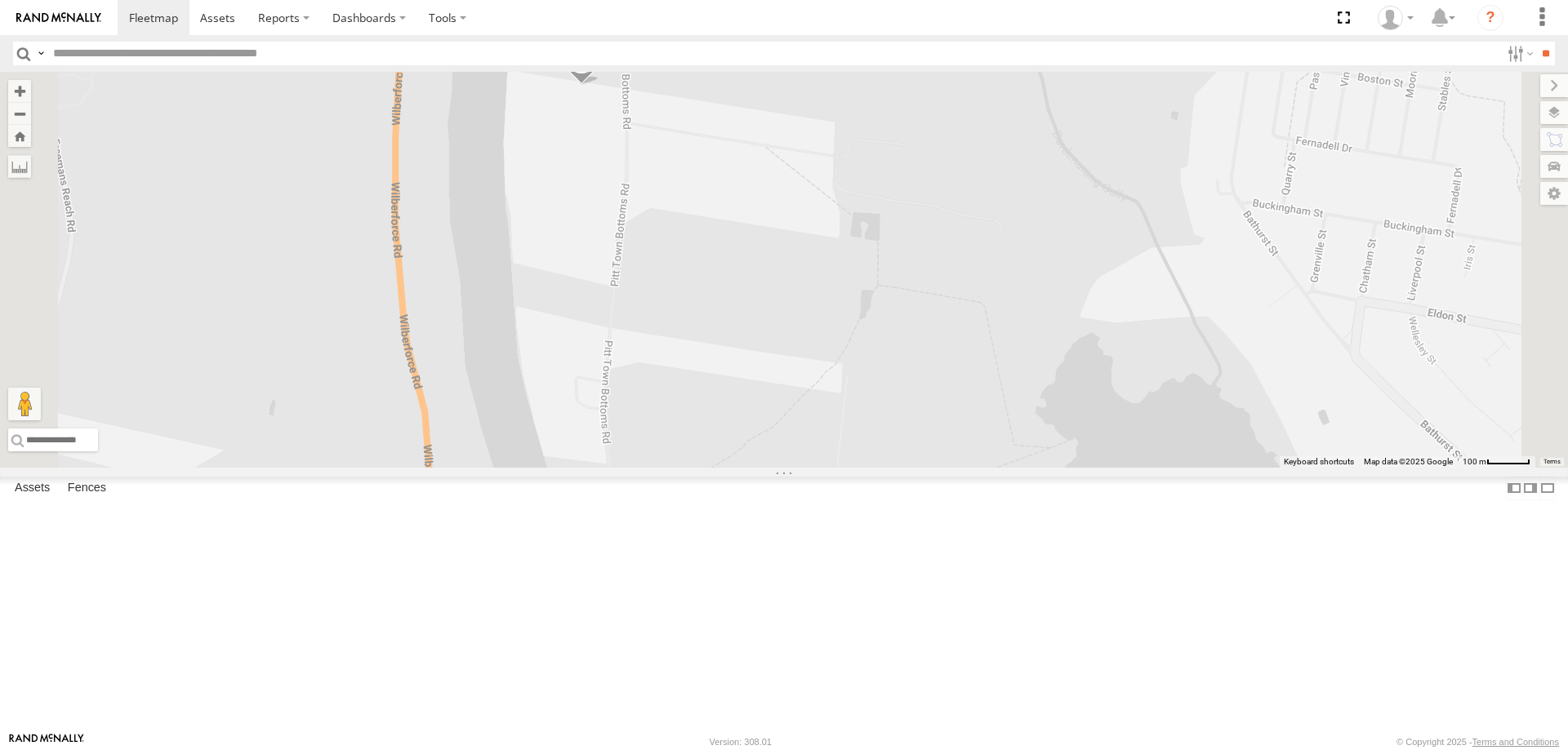
drag, startPoint x: 874, startPoint y: 238, endPoint x: 832, endPoint y: 503, distance: 268.3
click at [832, 467] on div "BK71PG - Toyota Hiace" at bounding box center [784, 270] width 1568 height 396
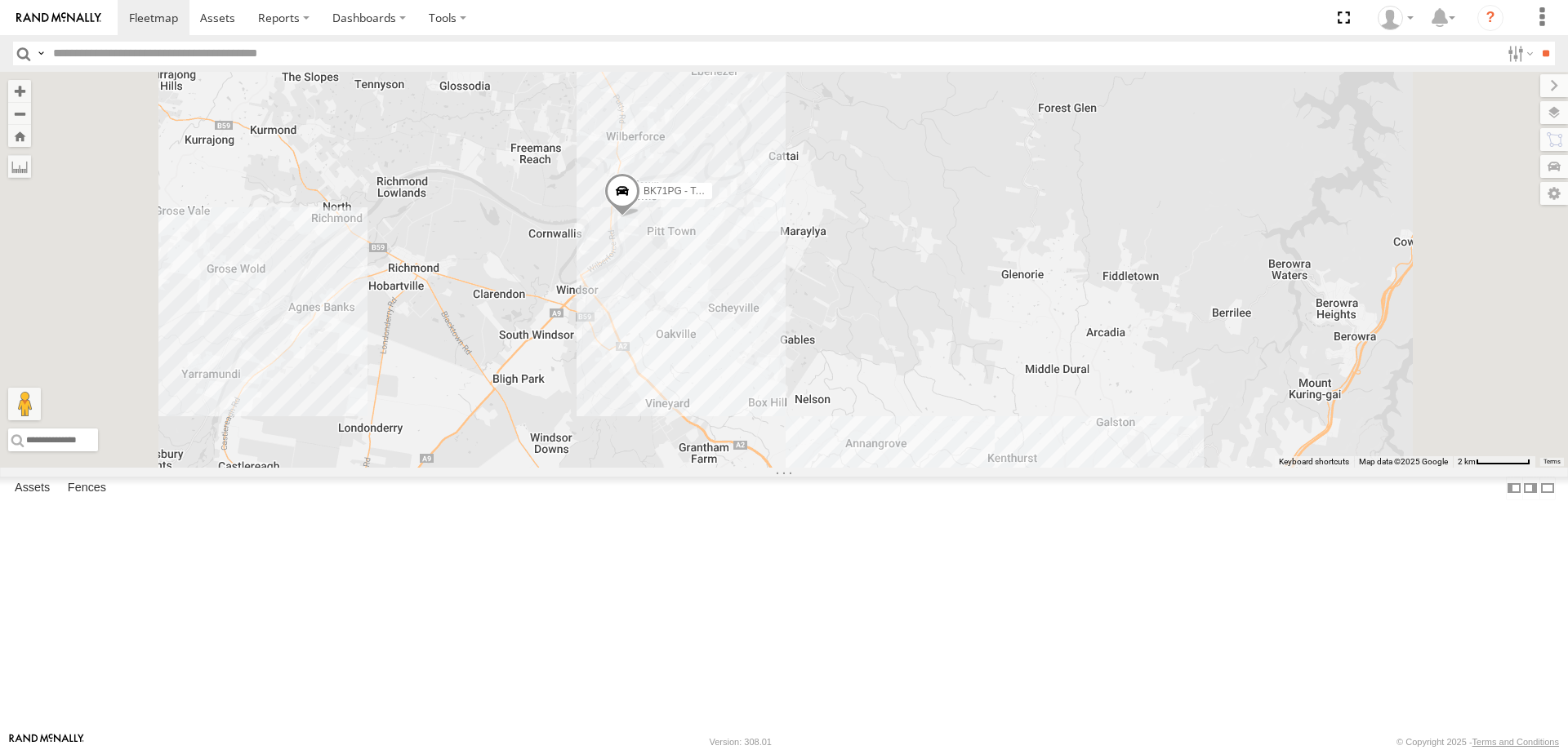
drag, startPoint x: 917, startPoint y: 654, endPoint x: 851, endPoint y: 262, distance: 397.5
click at [851, 262] on div "BK71PG - Toyota Hiace" at bounding box center [784, 270] width 1568 height 396
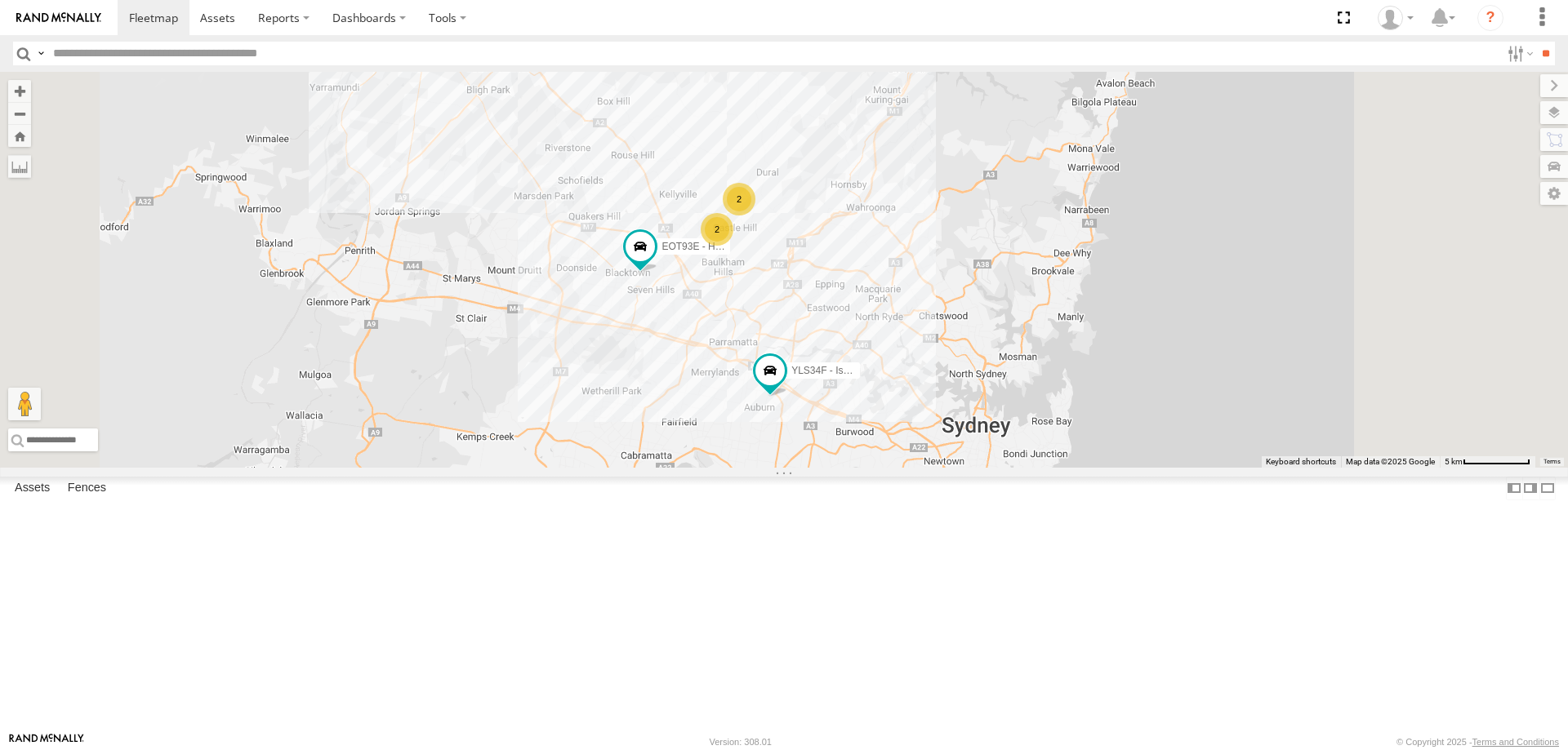
drag, startPoint x: 935, startPoint y: 522, endPoint x: 872, endPoint y: 485, distance: 73.1
click at [872, 467] on div "BK71PG - Toyota Hiace 2 2 EOT93E - HiAce YLS34F - Isuzu DMAX" at bounding box center [784, 270] width 1568 height 396
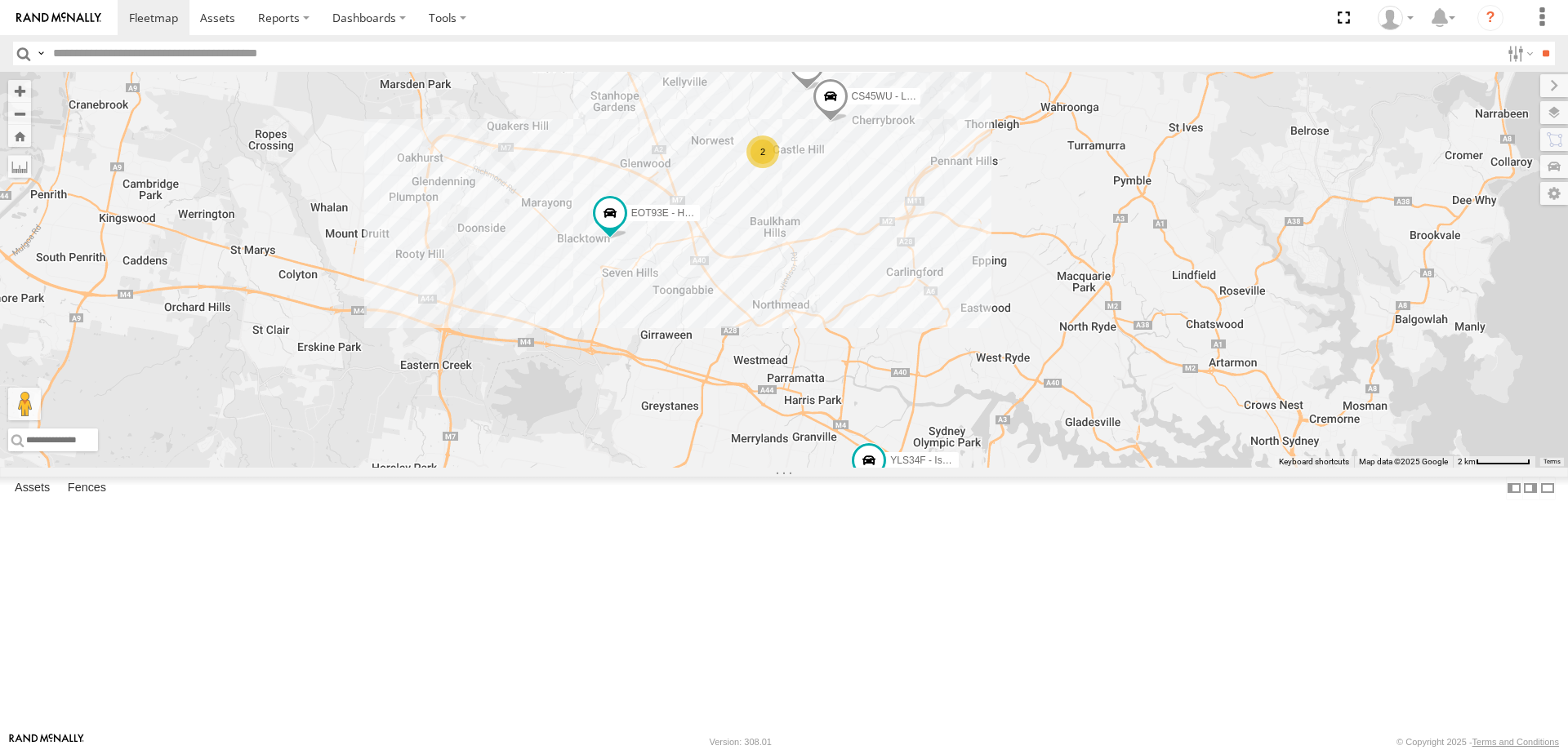
drag, startPoint x: 896, startPoint y: 454, endPoint x: 963, endPoint y: 538, distance: 107.4
click at [963, 467] on div "BK71PG - Toyota Hiace EOT93E - HiAce YLS34F - Isuzu DMAX YLI19N - Isuzu DMAX 2 …" at bounding box center [784, 270] width 1568 height 396
